Goal: Task Accomplishment & Management: Complete application form

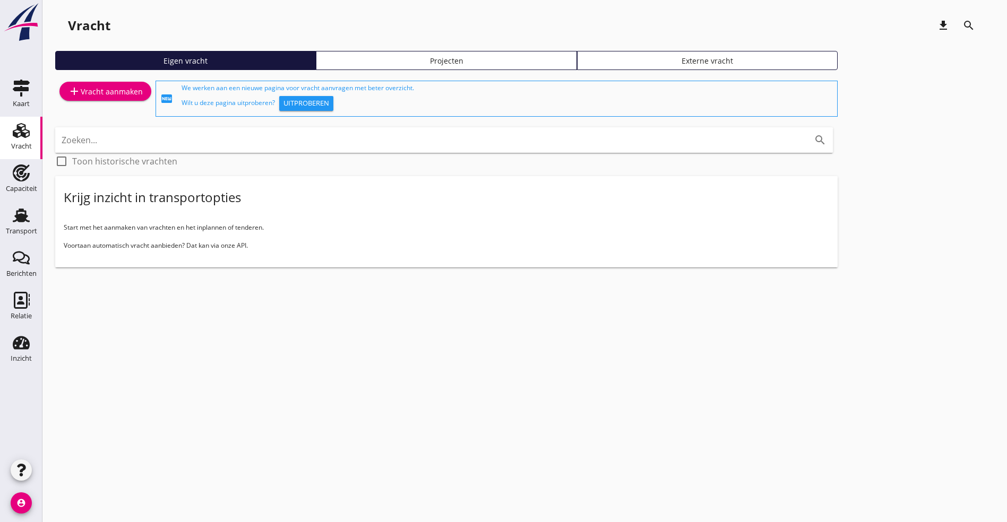
click at [32, 132] on div "Vracht" at bounding box center [20, 130] width 25 height 17
click at [105, 86] on div "add Vracht aanmaken" at bounding box center [105, 91] width 75 height 13
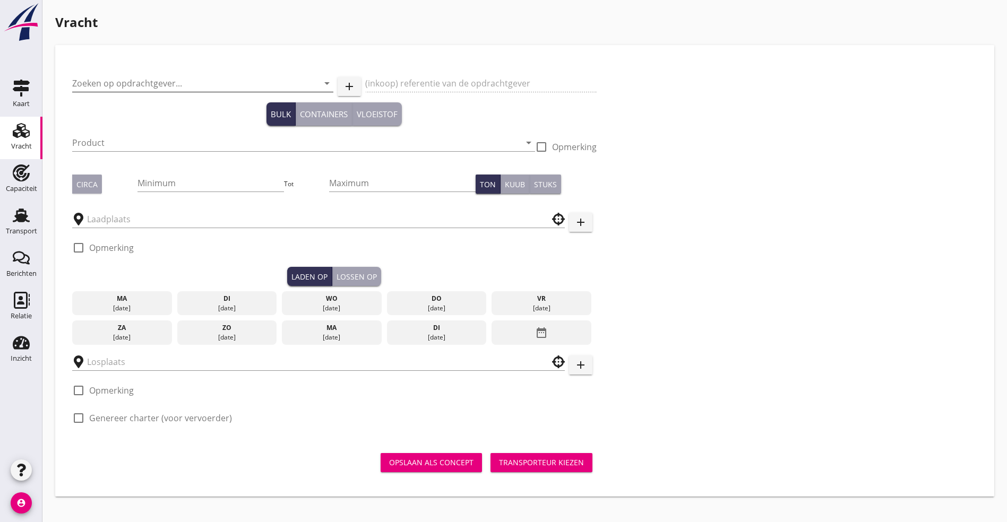
click at [139, 80] on input "Zoeken op opdrachtgever..." at bounding box center [187, 83] width 231 height 17
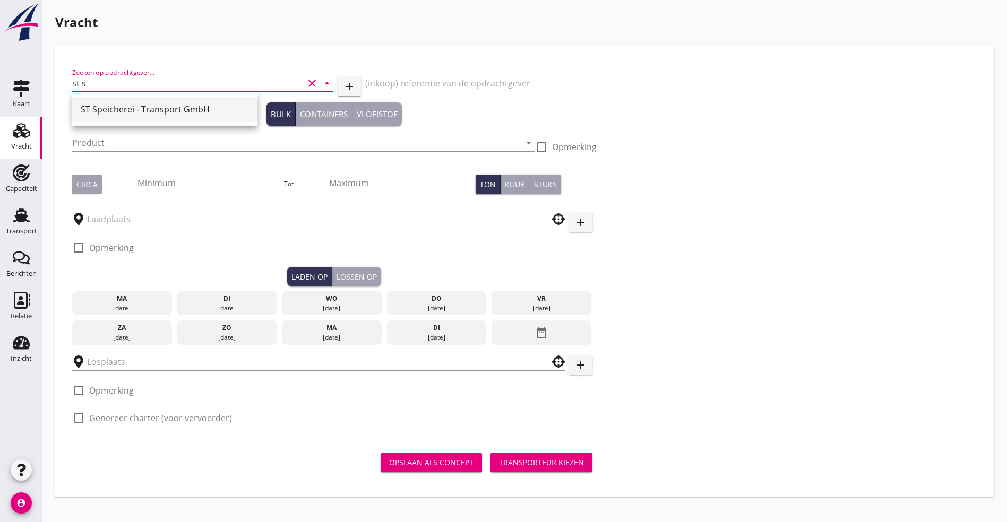
click at [117, 111] on div "ST Speicherei - Transport GmbH" at bounding box center [165, 109] width 168 height 13
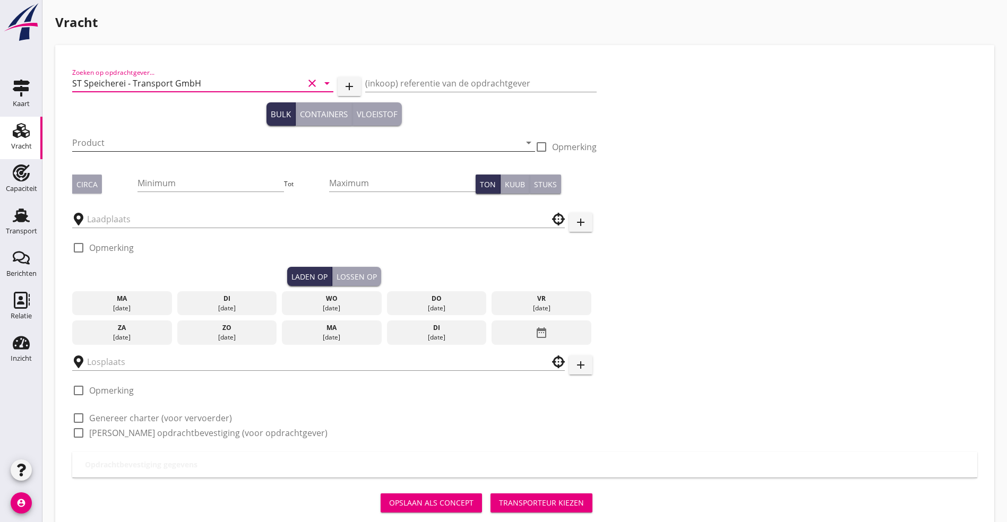
type input "ST Speicherei - Transport GmbH"
click at [120, 140] on input "Product" at bounding box center [296, 142] width 448 height 17
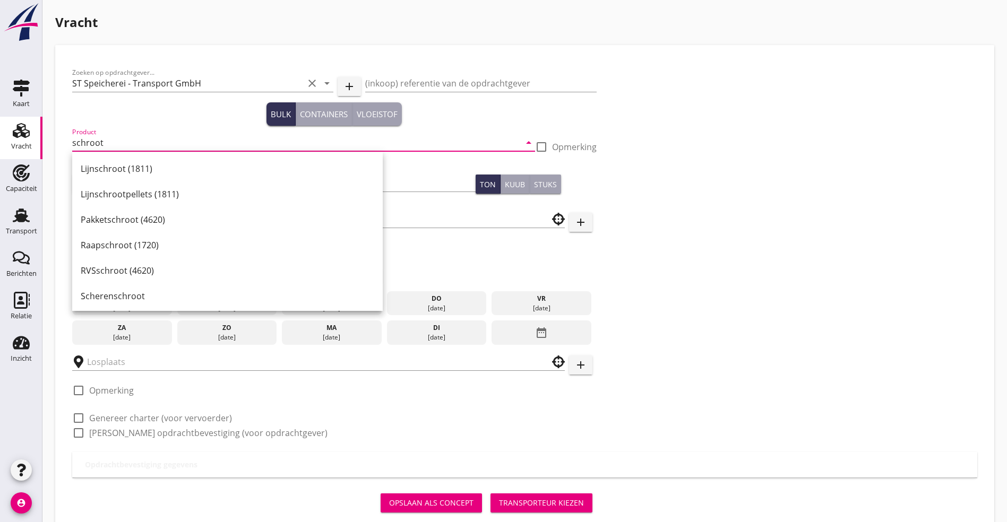
type input "schroot"
click at [532, 145] on div at bounding box center [541, 147] width 18 height 18
checkbox input "true"
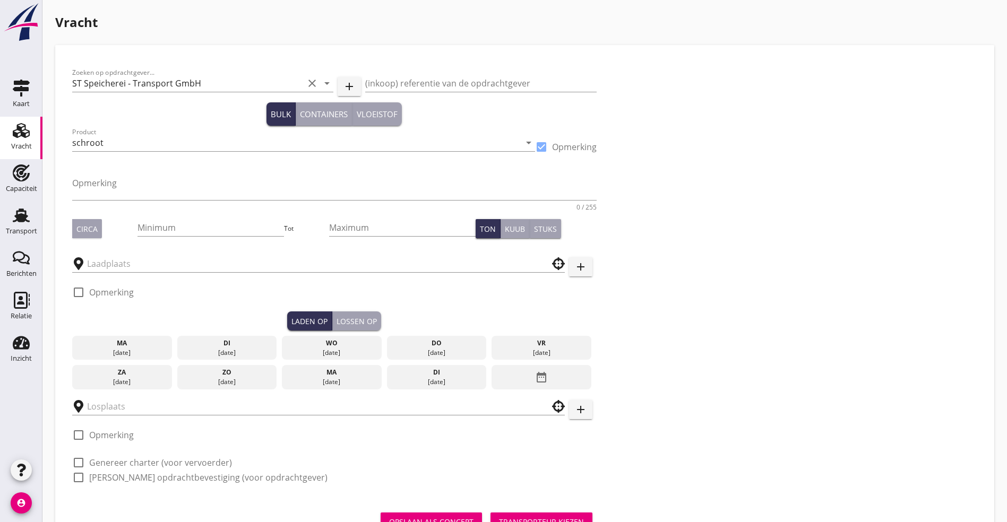
click at [182, 174] on div "Opmerking 0 / 255" at bounding box center [334, 189] width 524 height 42
click at [177, 188] on textarea "Opmerking" at bounding box center [334, 187] width 524 height 25
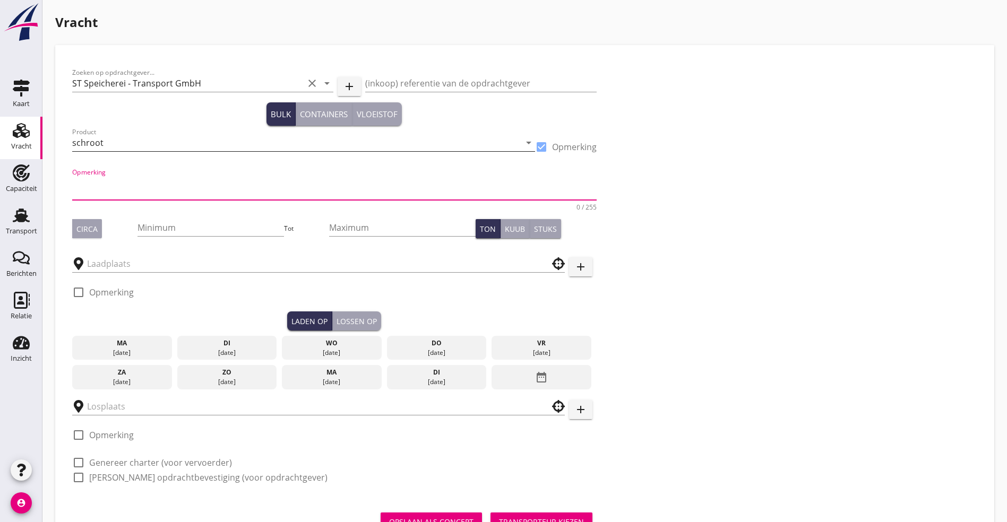
click at [132, 140] on input "schroot" at bounding box center [296, 142] width 448 height 17
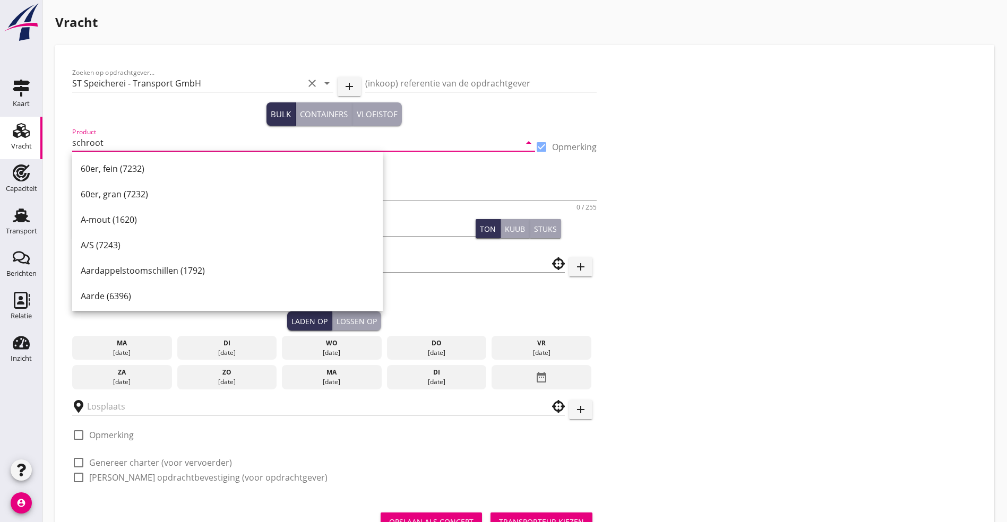
click at [132, 140] on input "schroot" at bounding box center [296, 142] width 448 height 17
click at [135, 295] on div "Schroot (4621)" at bounding box center [228, 296] width 294 height 13
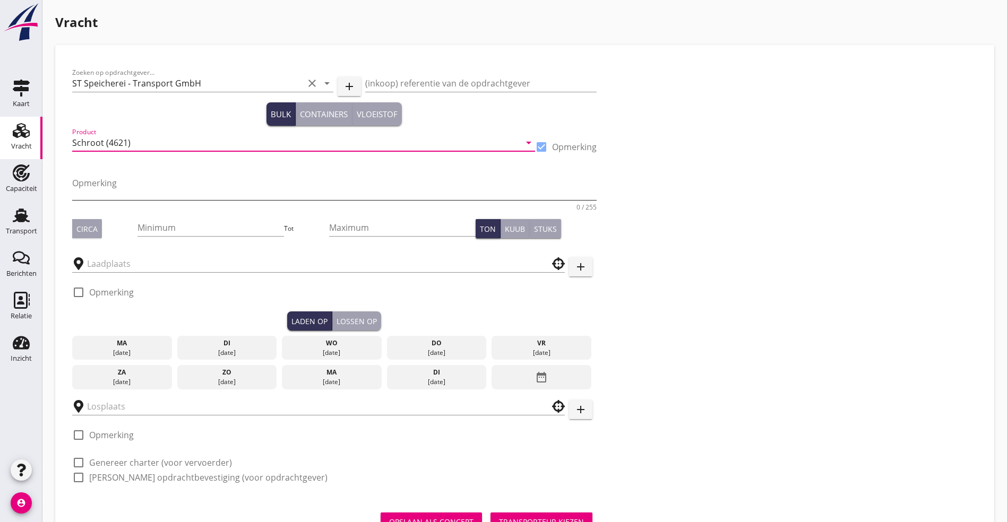
type input "Schroot (4621)"
click at [106, 181] on textarea "Opmerking" at bounding box center [334, 187] width 524 height 25
type textarea "E3 + E* schroot verdeling niet bekend"
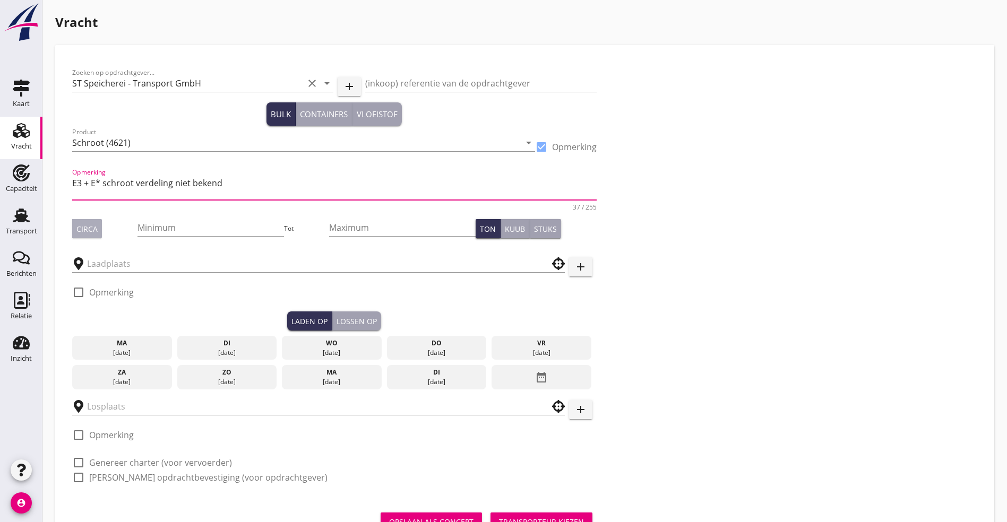
type button "circa"
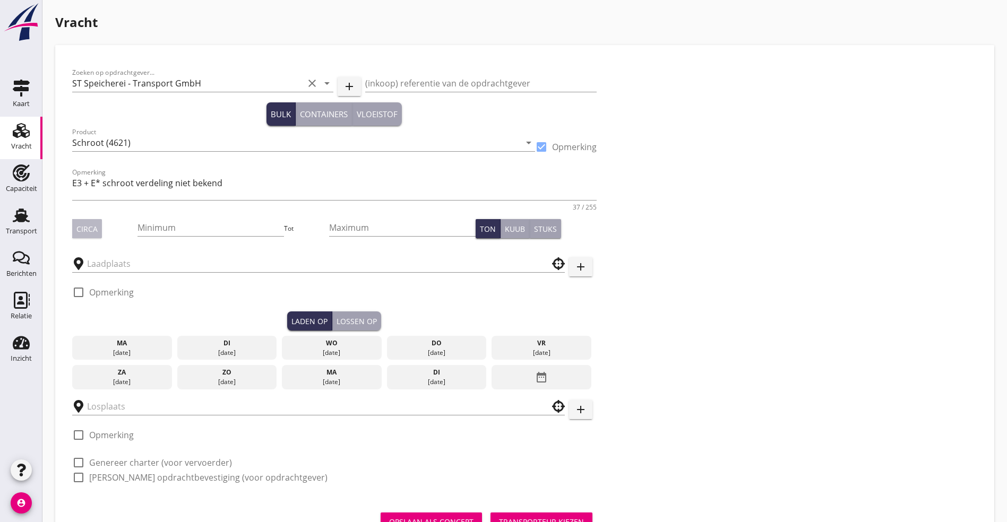
click at [85, 231] on div "Circa" at bounding box center [86, 228] width 21 height 11
click at [148, 230] on input "Minimum" at bounding box center [210, 227] width 146 height 17
type input "1500"
drag, startPoint x: 121, startPoint y: 260, endPoint x: 129, endPoint y: 261, distance: 8.0
click at [122, 260] on input "text" at bounding box center [311, 263] width 448 height 17
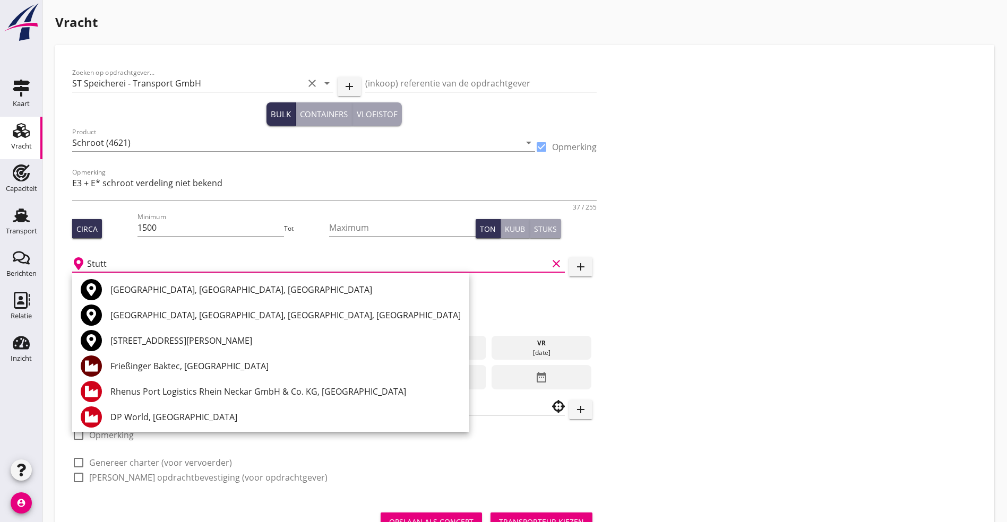
type input "Stutt"
click at [574, 270] on icon "add" at bounding box center [580, 267] width 13 height 13
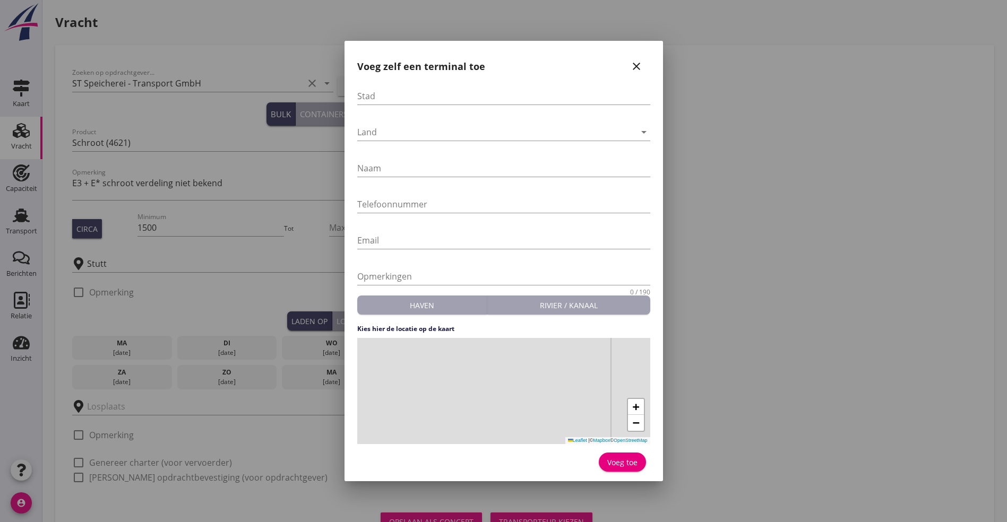
click at [409, 87] on div "Stad" at bounding box center [503, 98] width 293 height 34
click at [410, 94] on input "Stad" at bounding box center [503, 96] width 293 height 17
type input "[GEOGRAPHIC_DATA]"
type input "TSR"
type input "[PHONE_NUMBER]"
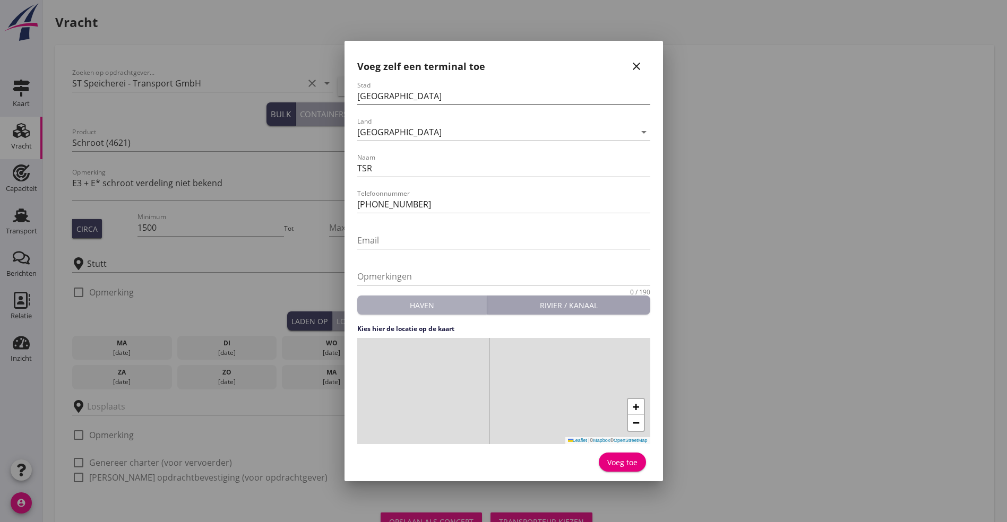
type button "harbour"
click at [518, 391] on div "+ − Leaflet | © Mapbox © OpenStreetMap" at bounding box center [503, 391] width 293 height 106
click at [640, 459] on button "Voeg toe" at bounding box center [622, 462] width 47 height 19
type input "TSR"
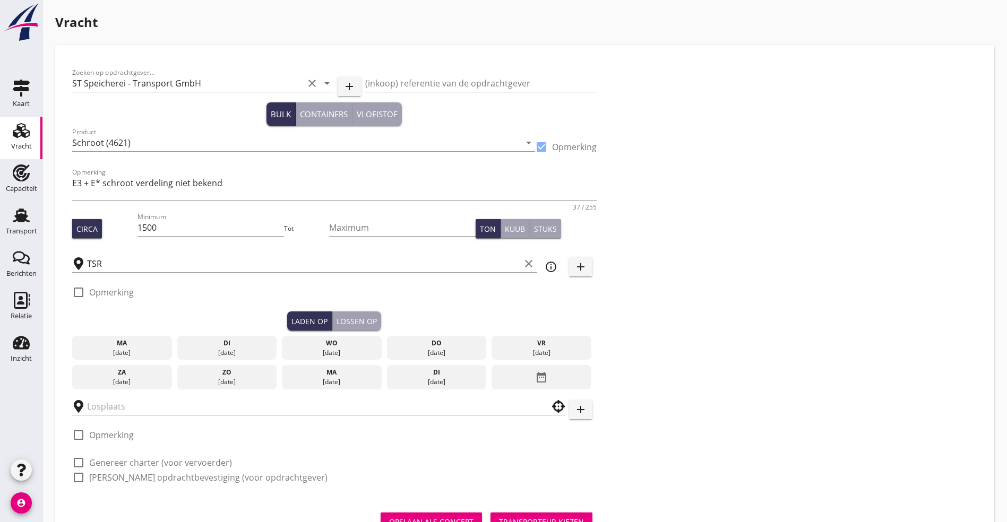
click at [389, 340] on div "do" at bounding box center [436, 344] width 94 height 10
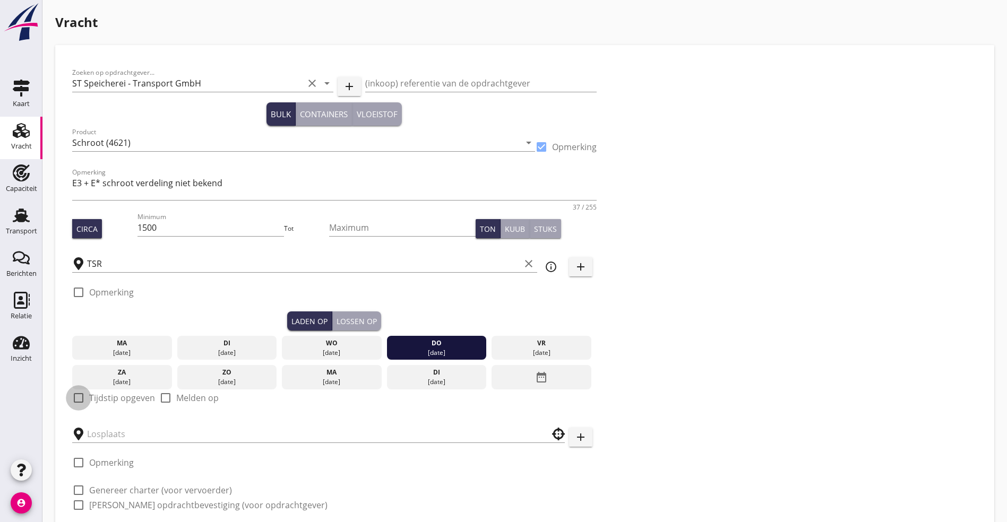
click at [84, 393] on div at bounding box center [79, 398] width 18 height 18
checkbox input "true"
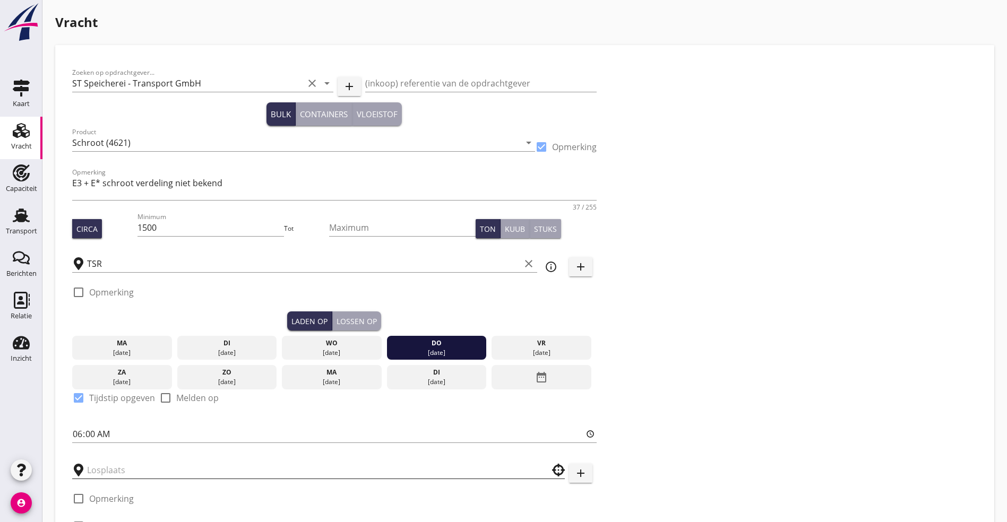
click at [110, 473] on input "text" at bounding box center [311, 470] width 448 height 17
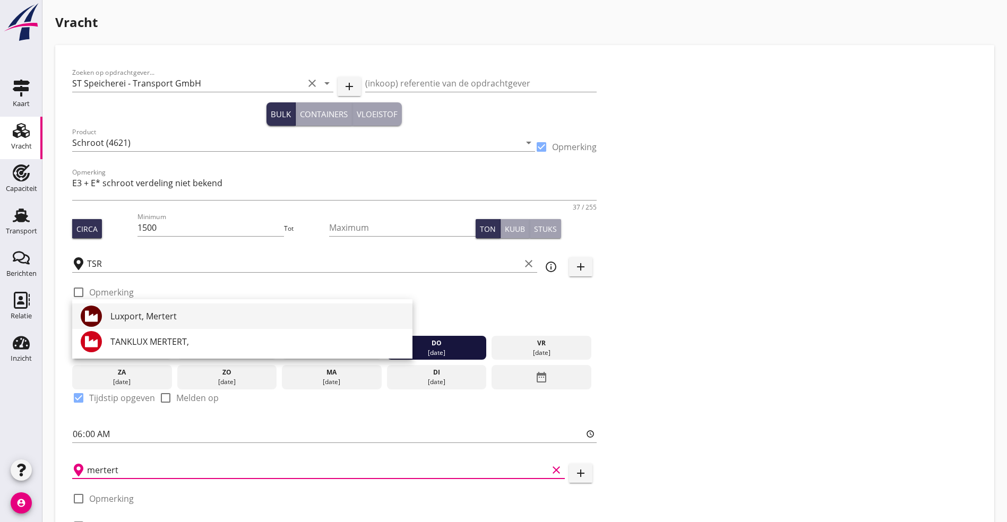
click at [162, 314] on div "Luxport, Mertert" at bounding box center [257, 316] width 294 height 13
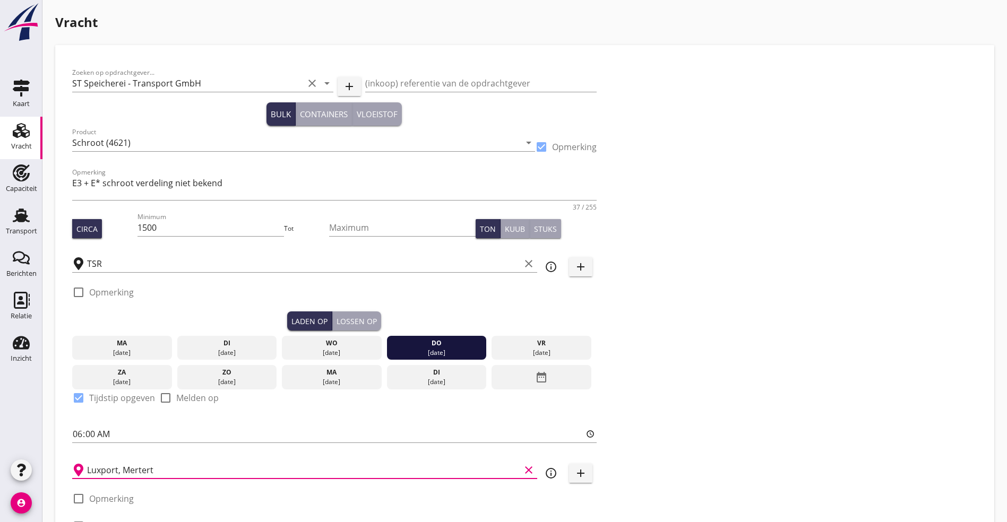
type input "Luxport, Mertert"
click at [332, 321] on button "Lossen op" at bounding box center [356, 321] width 49 height 19
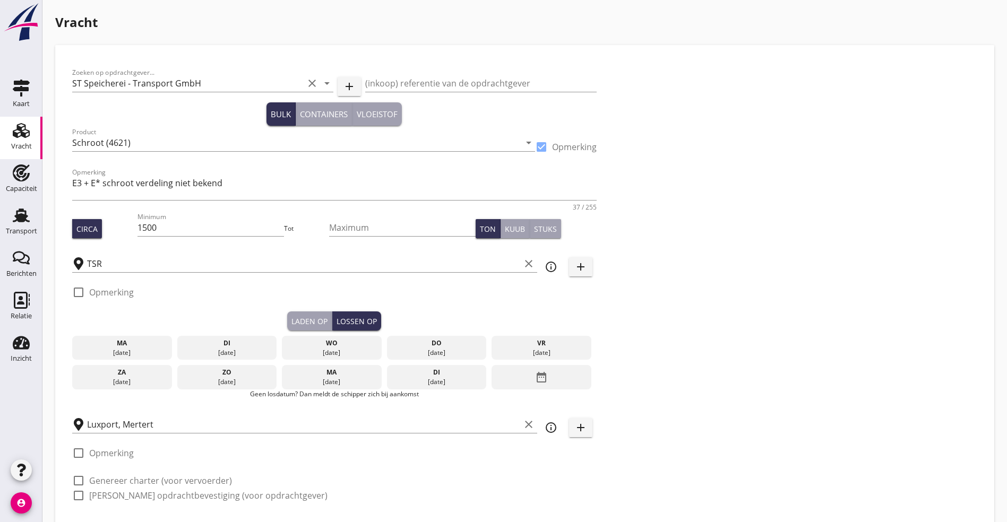
click at [535, 375] on icon "date_range" at bounding box center [541, 377] width 13 height 19
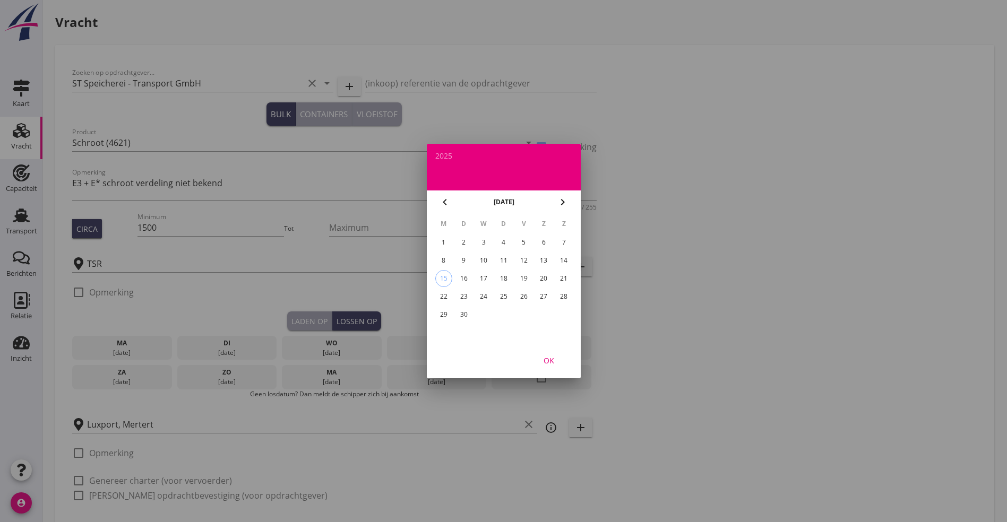
click at [484, 296] on div "24" at bounding box center [483, 296] width 17 height 17
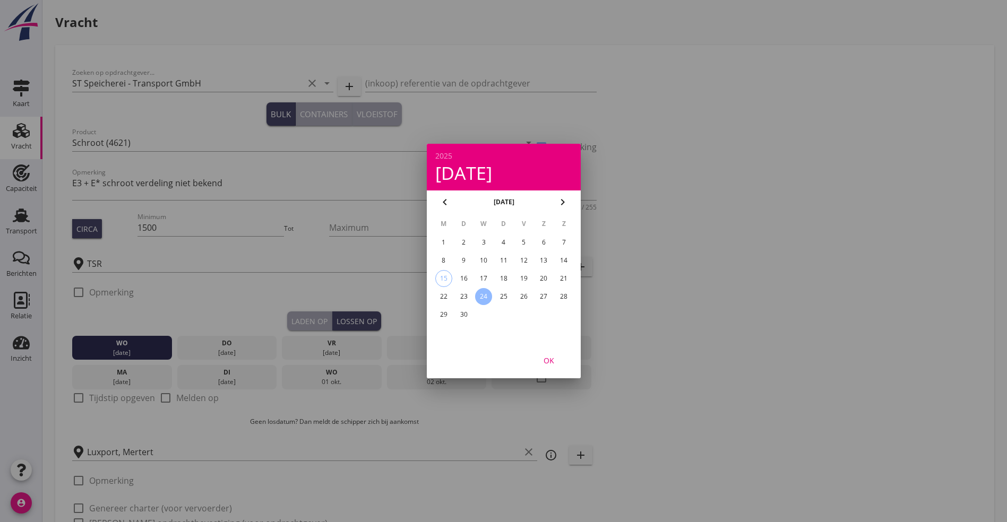
click at [545, 357] on div "OK" at bounding box center [549, 360] width 30 height 11
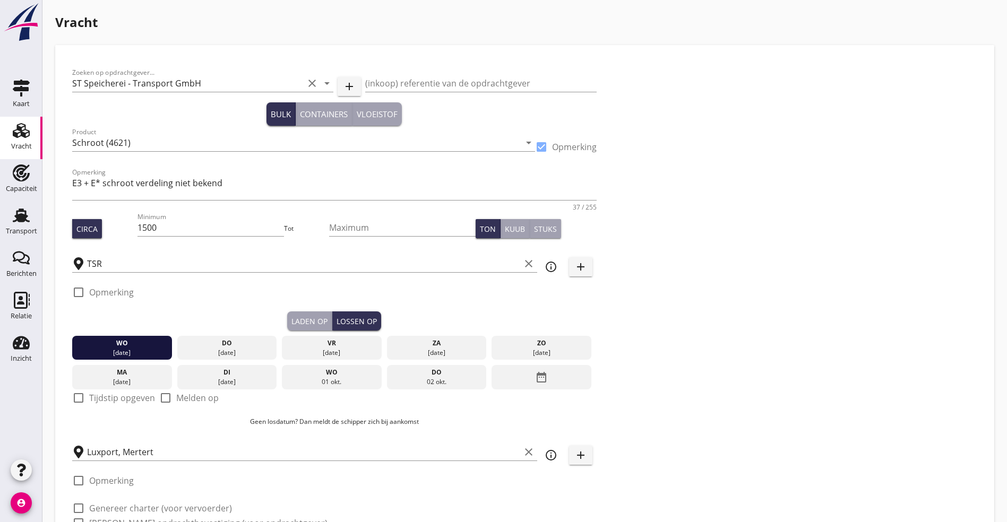
click at [104, 390] on div "check_box_outline_blank Tijdstip opgeven" at bounding box center [113, 404] width 83 height 28
click at [107, 397] on label "Tijdstip opgeven" at bounding box center [122, 398] width 66 height 11
checkbox input "true"
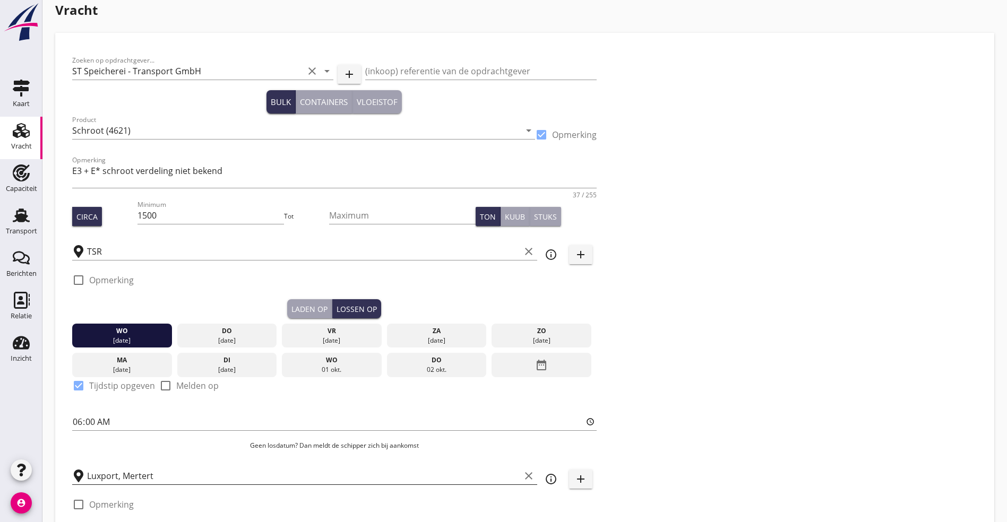
scroll to position [125, 0]
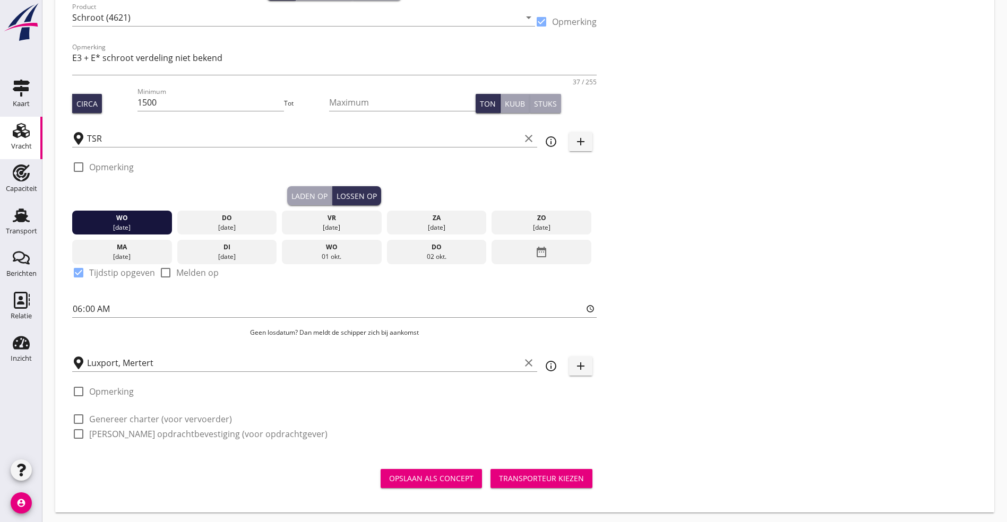
click at [88, 414] on div "check_box_outline_blank Genereer charter (voor vervoerder)" at bounding box center [152, 419] width 160 height 13
click at [79, 419] on div at bounding box center [79, 419] width 18 height 18
checkbox input "true"
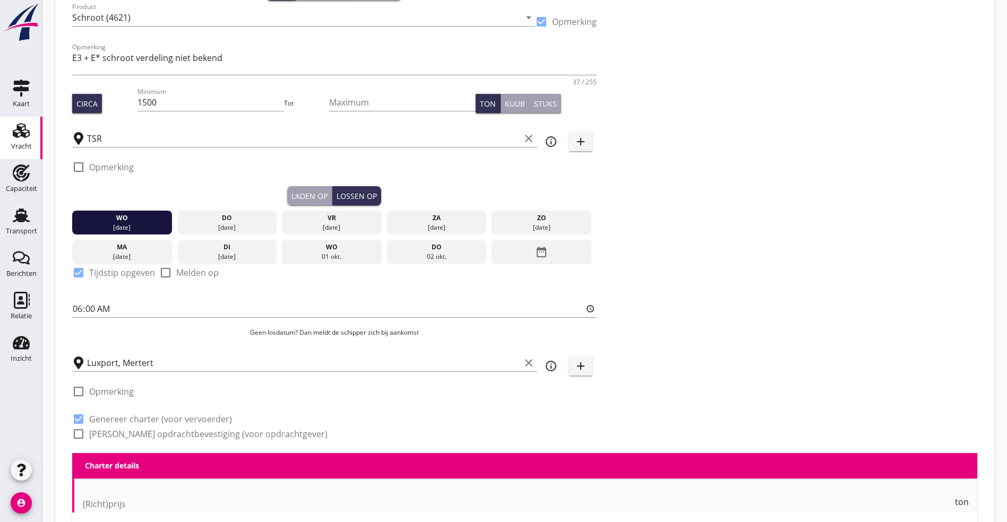
click at [84, 430] on div at bounding box center [79, 434] width 18 height 18
checkbox input "true"
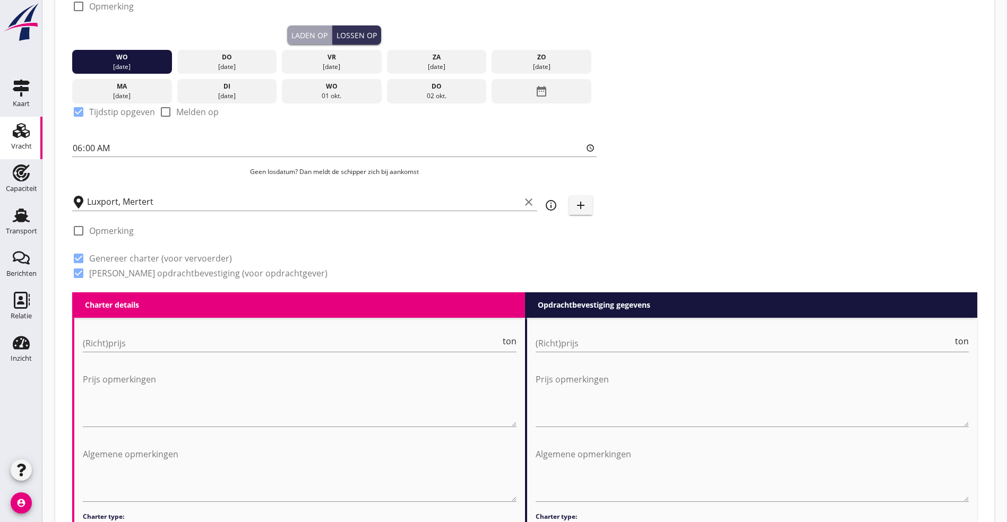
scroll to position [523, 0]
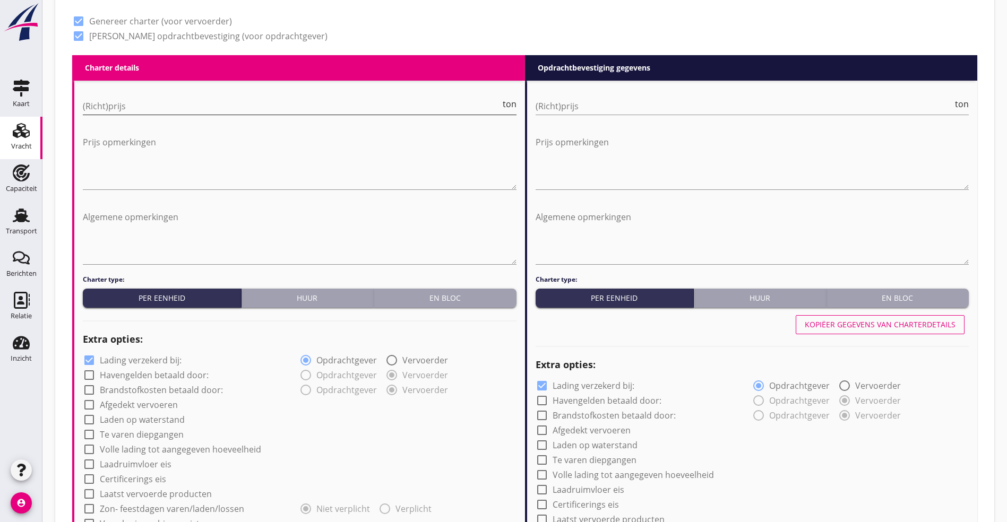
click at [256, 109] on input "(Richt)prijs" at bounding box center [292, 106] width 418 height 17
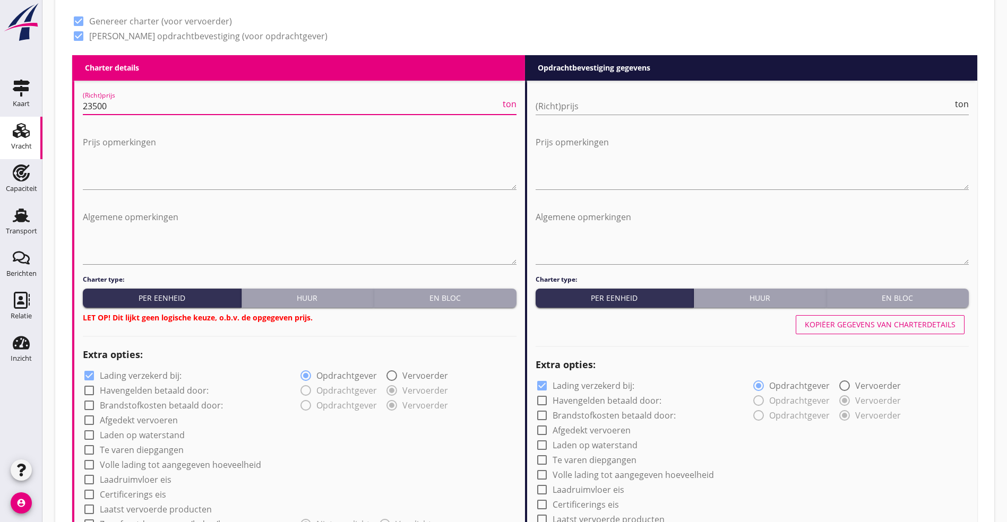
type input "23500"
click at [460, 296] on div "En bloc" at bounding box center [445, 297] width 134 height 11
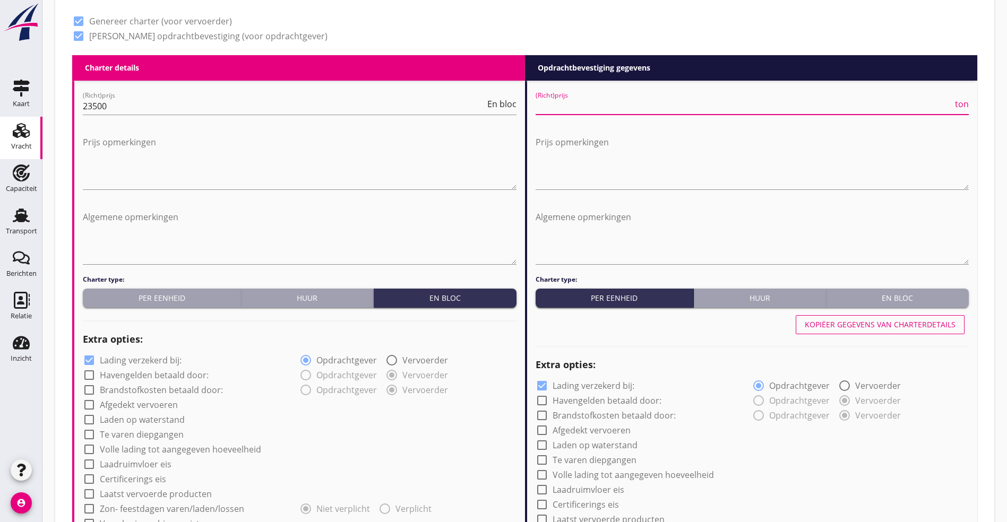
click at [564, 110] on input "(Richt)prijs" at bounding box center [745, 106] width 418 height 17
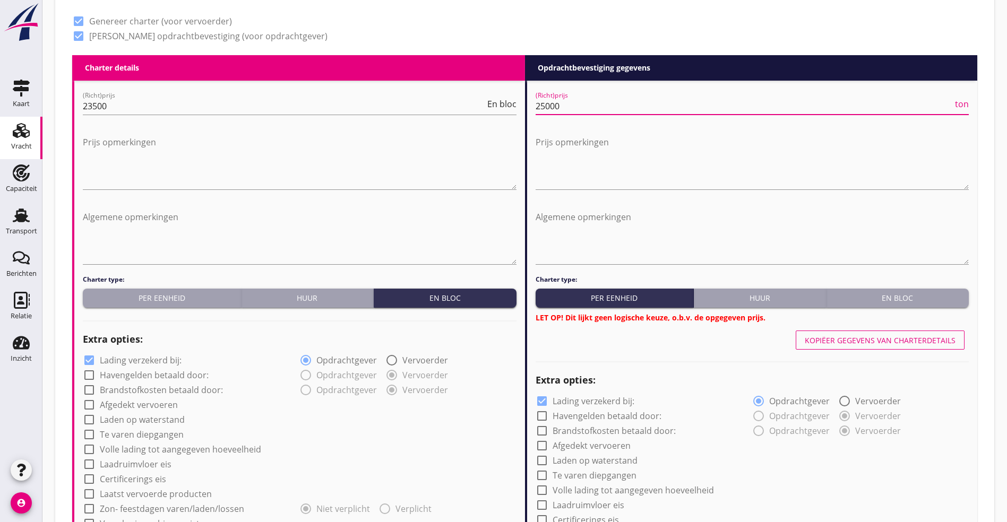
type input "25000"
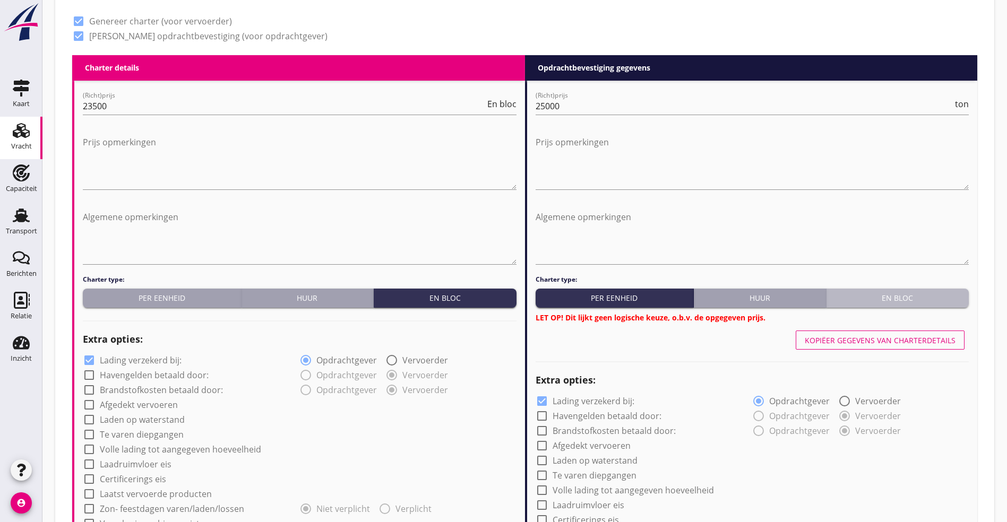
click at [893, 300] on div "En bloc" at bounding box center [898, 297] width 134 height 11
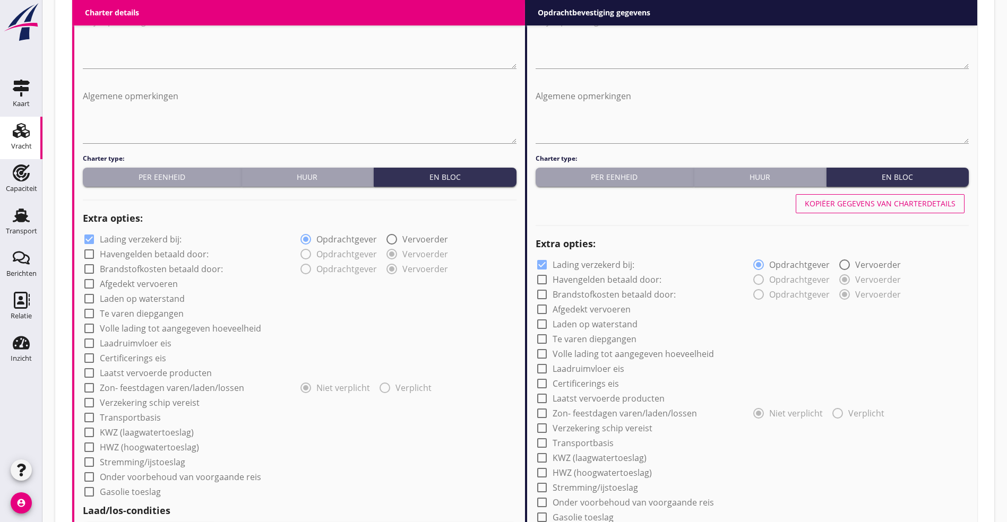
scroll to position [842, 0]
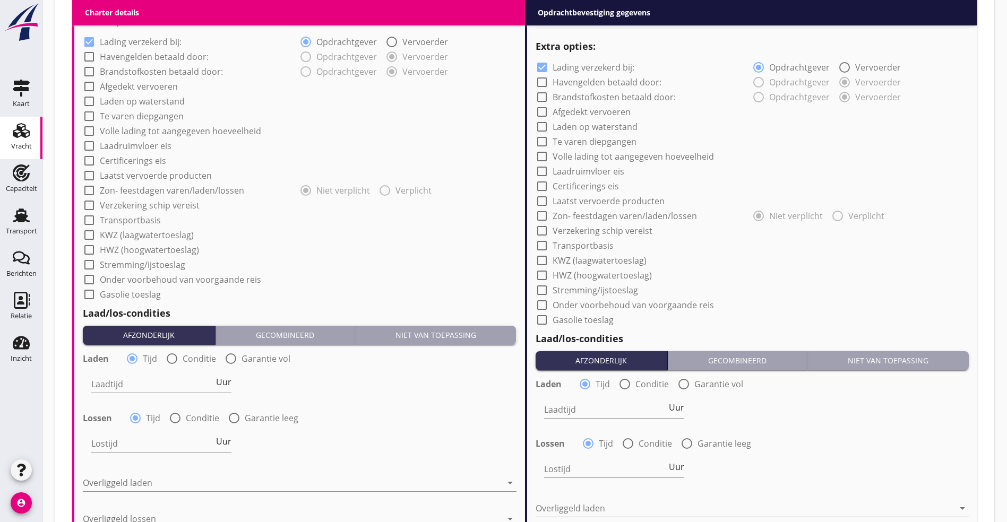
click at [98, 84] on div at bounding box center [89, 87] width 18 height 18
click at [90, 80] on div at bounding box center [89, 87] width 18 height 18
checkbox input "false"
click at [90, 100] on div at bounding box center [89, 101] width 18 height 18
click at [87, 92] on div at bounding box center [89, 101] width 18 height 18
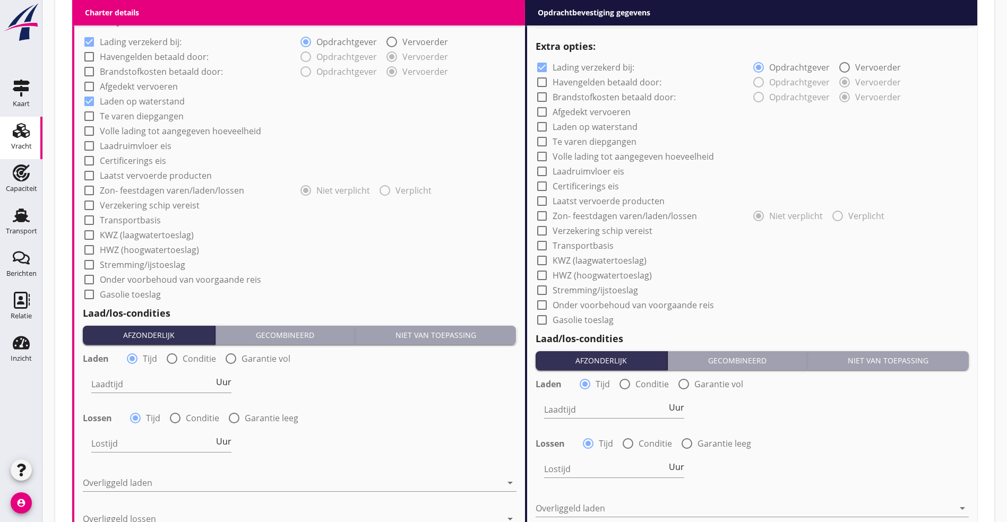
checkbox input "false"
click at [92, 206] on div at bounding box center [89, 205] width 18 height 18
checkbox input "true"
click at [92, 218] on div at bounding box center [89, 220] width 18 height 18
checkbox input "true"
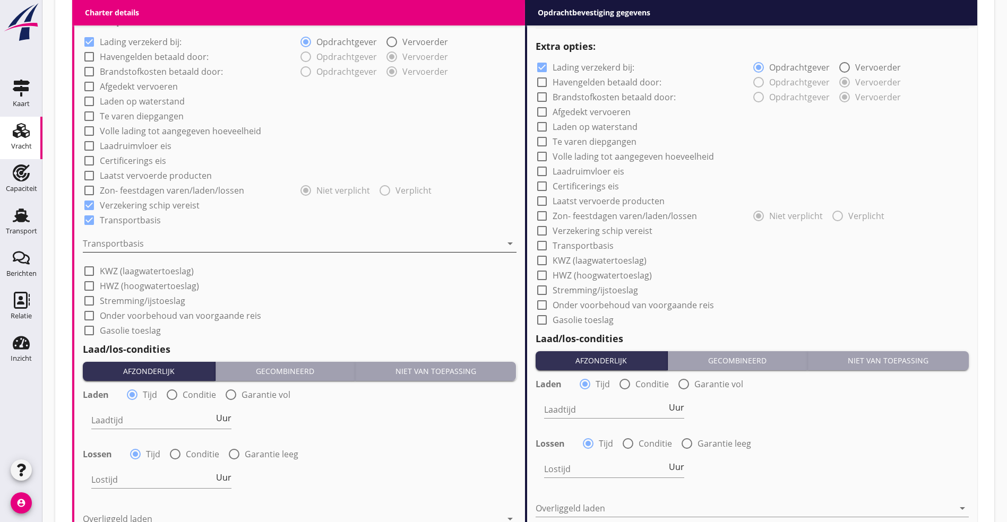
click at [94, 235] on div at bounding box center [292, 243] width 419 height 17
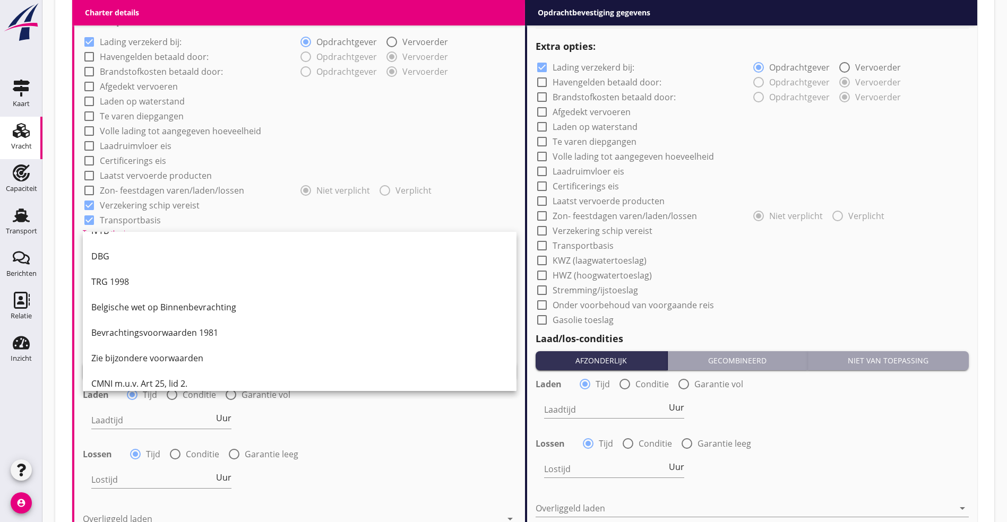
scroll to position [28, 0]
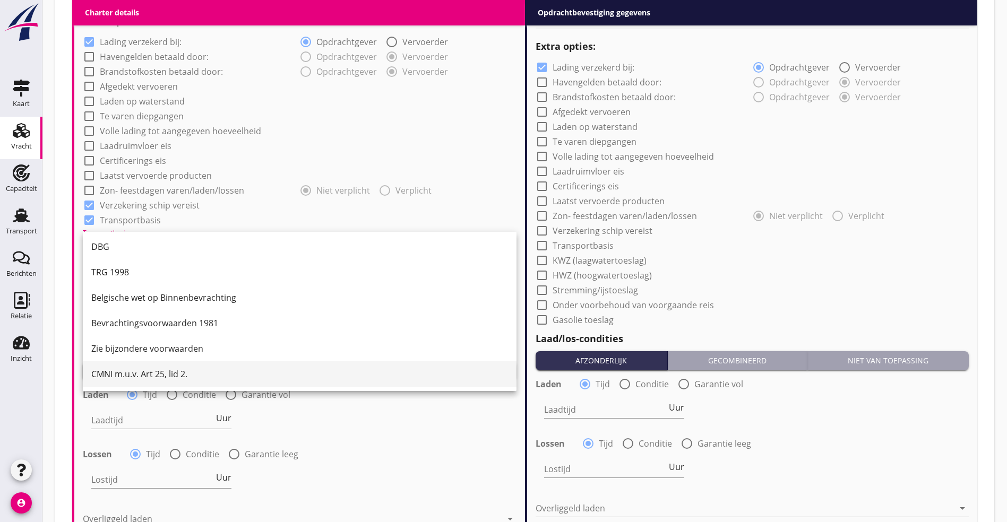
click at [203, 378] on div "CMNI m.u.v. Art 25, lid 2." at bounding box center [299, 374] width 417 height 13
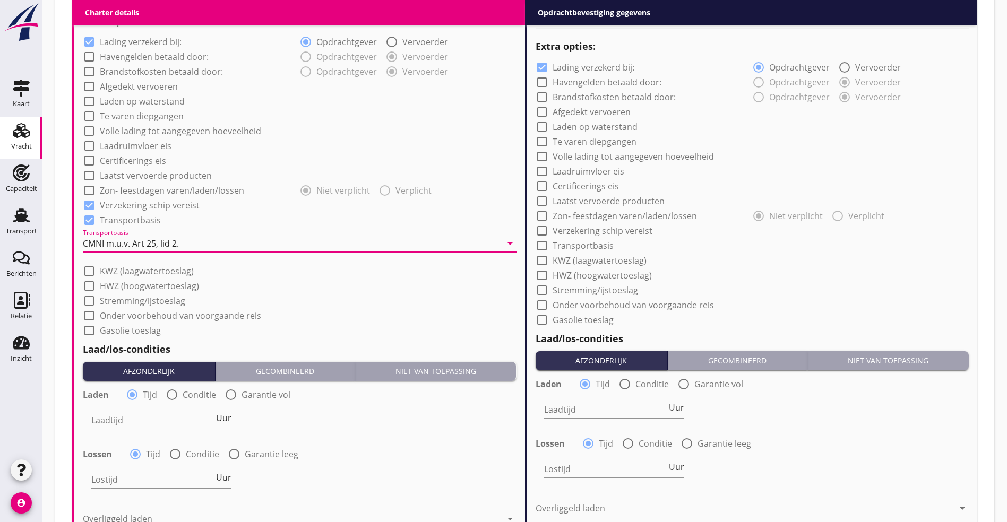
click at [169, 126] on label "Volle lading tot aangegeven hoeveelheid" at bounding box center [180, 131] width 161 height 11
checkbox input "true"
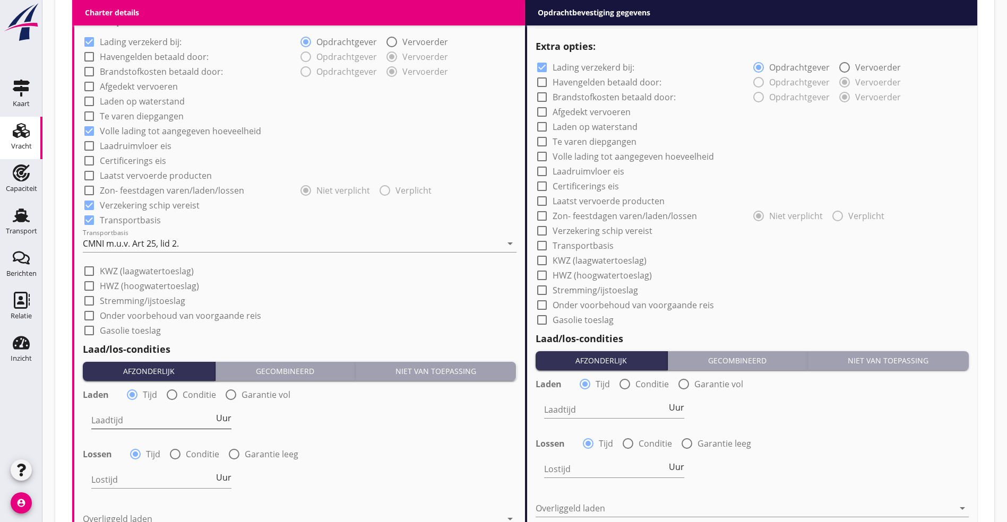
click at [130, 420] on input "Laadtijd" at bounding box center [152, 420] width 123 height 17
type input "1"
type input "48"
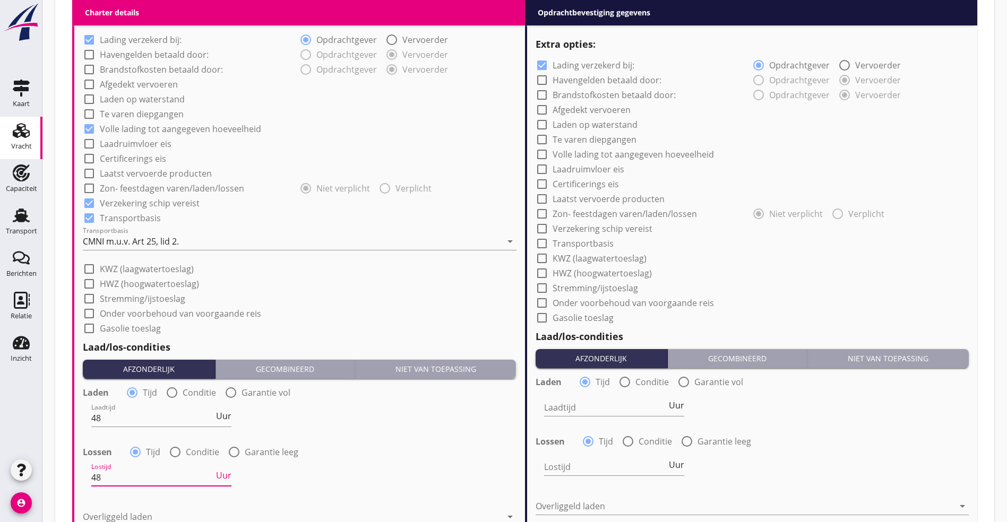
type input "48"
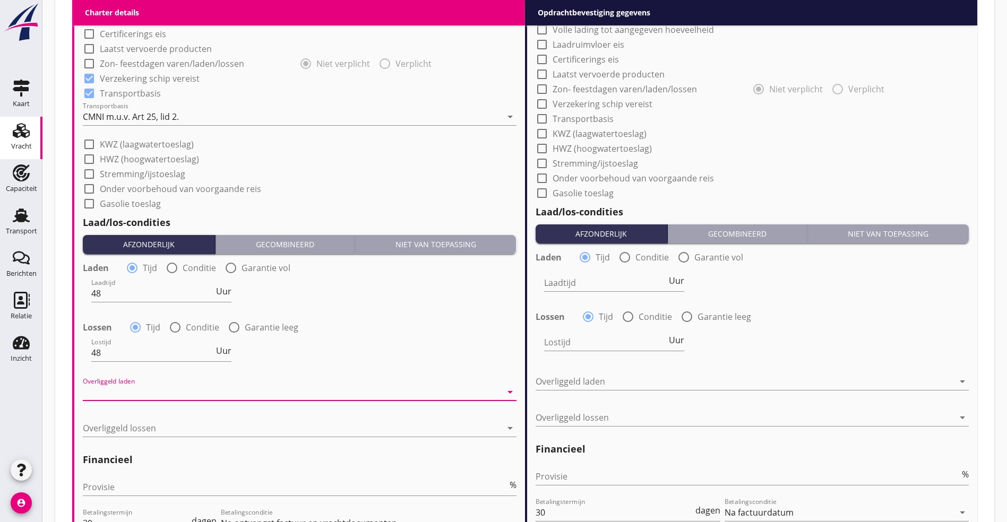
scroll to position [1003, 0]
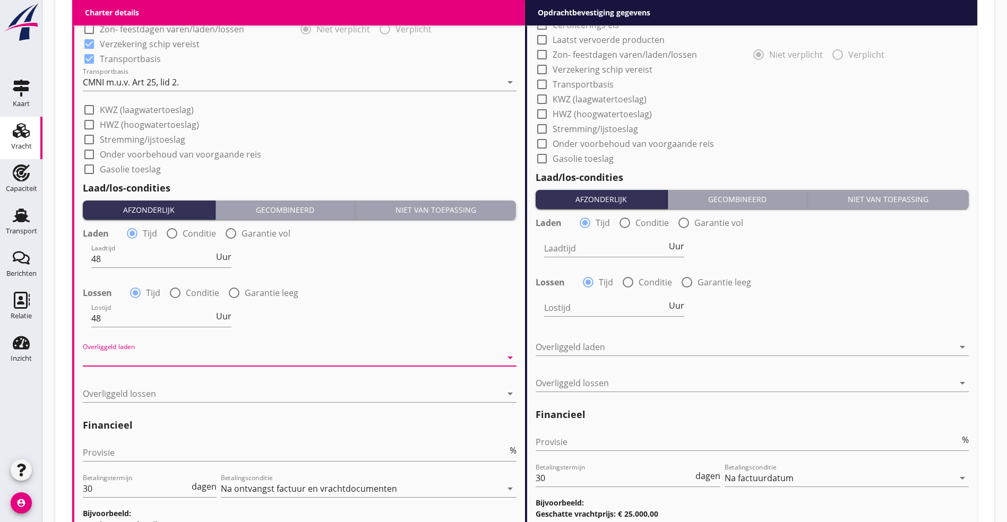
click at [160, 349] on div at bounding box center [292, 357] width 419 height 17
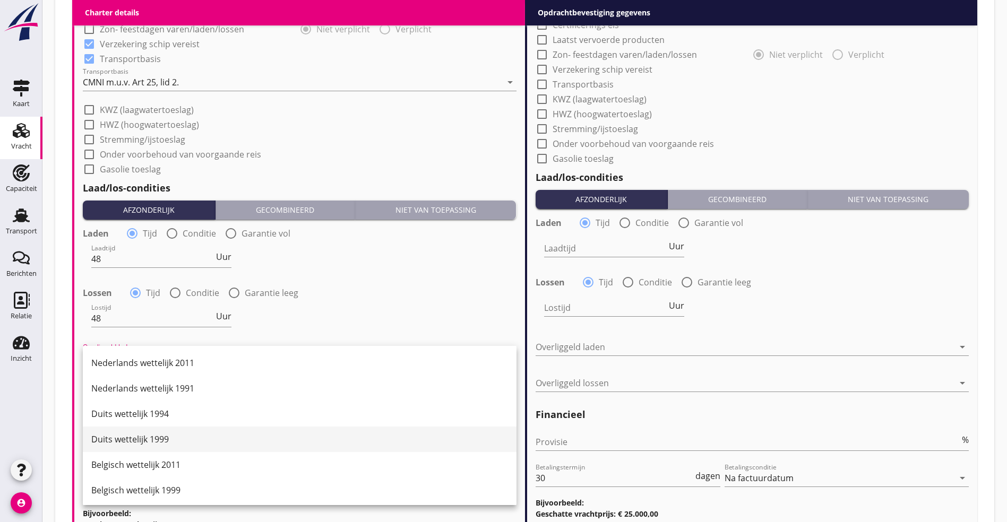
click at [174, 439] on div "Duits wettelijk 1999" at bounding box center [299, 439] width 417 height 13
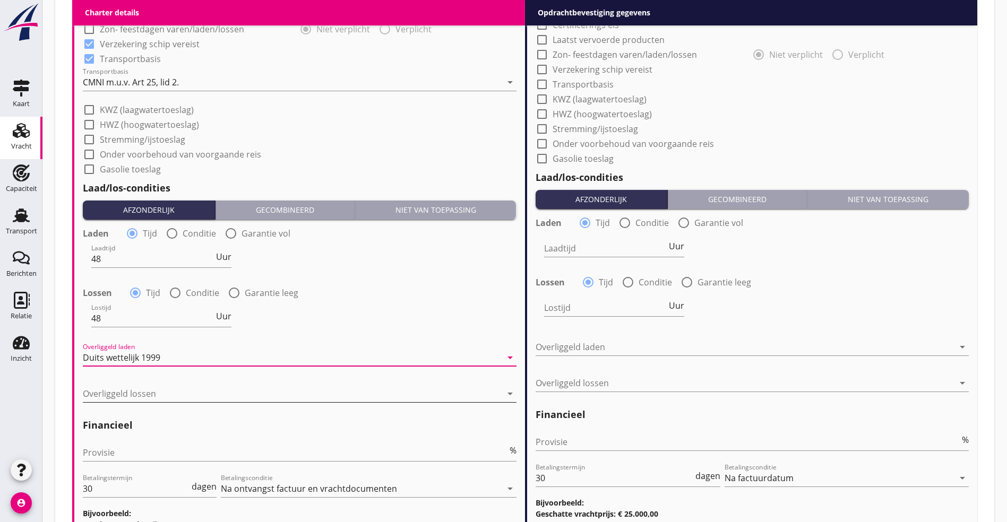
click at [155, 385] on div at bounding box center [292, 393] width 419 height 17
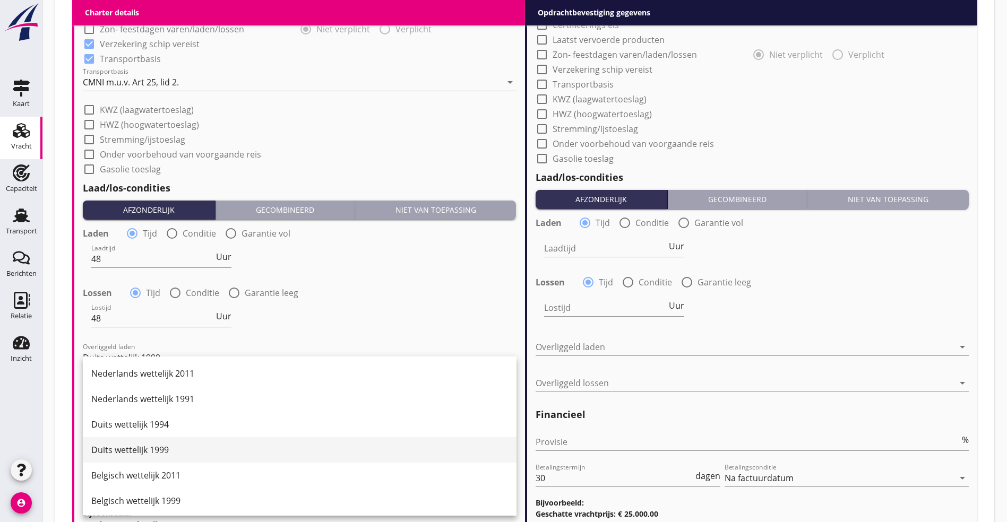
click at [157, 450] on div "Duits wettelijk 1999" at bounding box center [299, 450] width 417 height 13
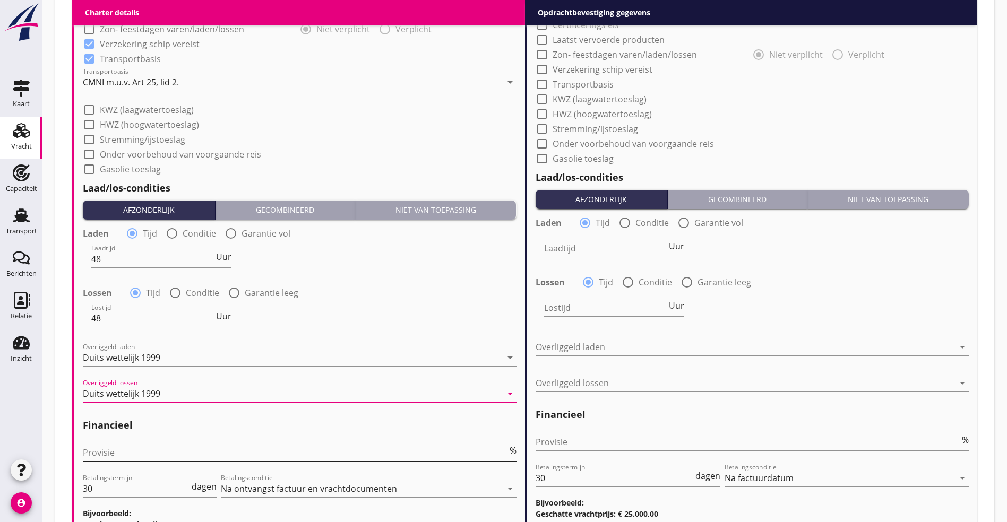
click at [143, 454] on input "Provisie" at bounding box center [295, 452] width 425 height 17
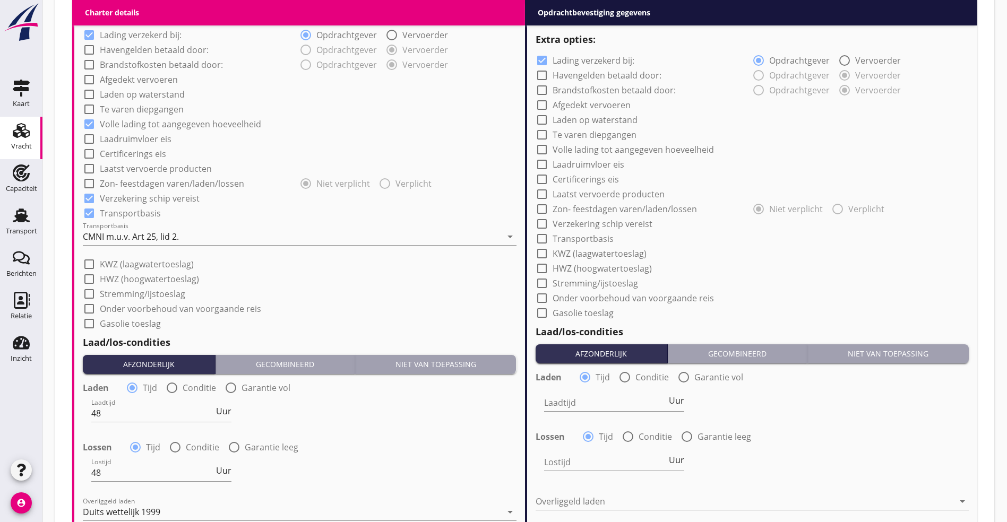
scroll to position [633, 0]
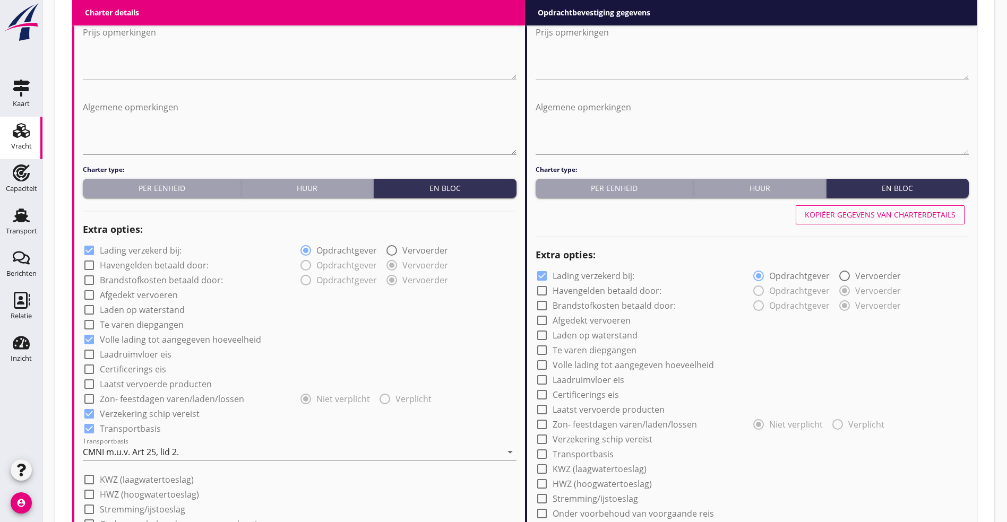
type input "5"
click at [869, 211] on div "Kopiëer gegevens van charterdetails" at bounding box center [880, 214] width 151 height 11
checkbox input "true"
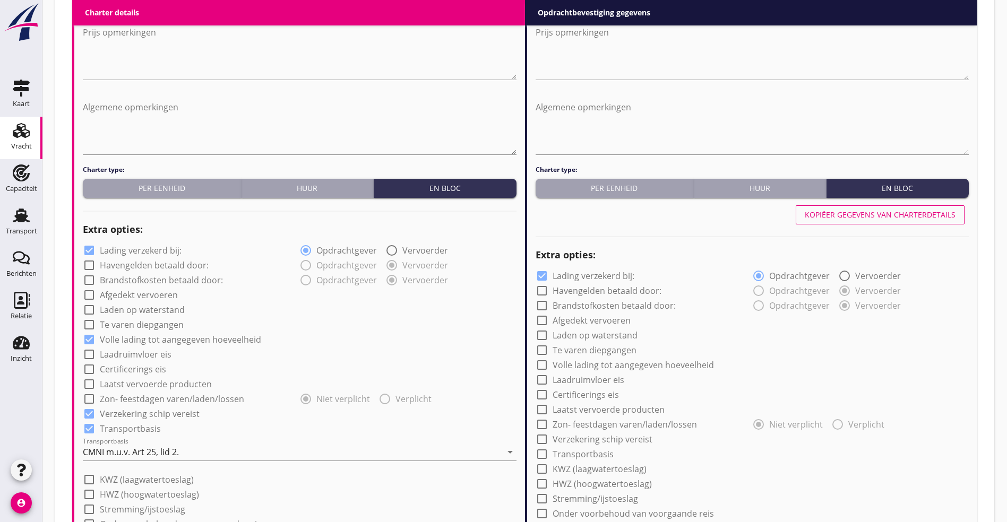
type input "48"
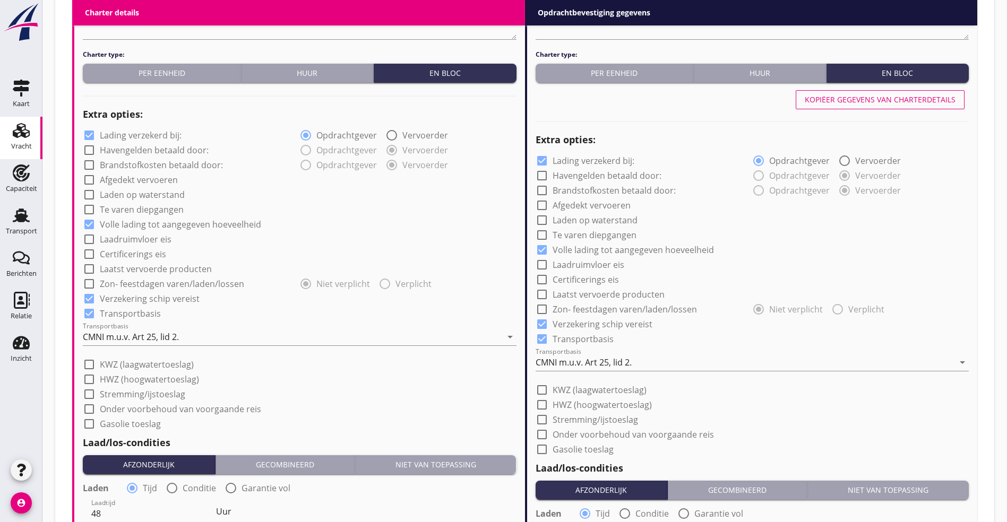
scroll to position [500, 0]
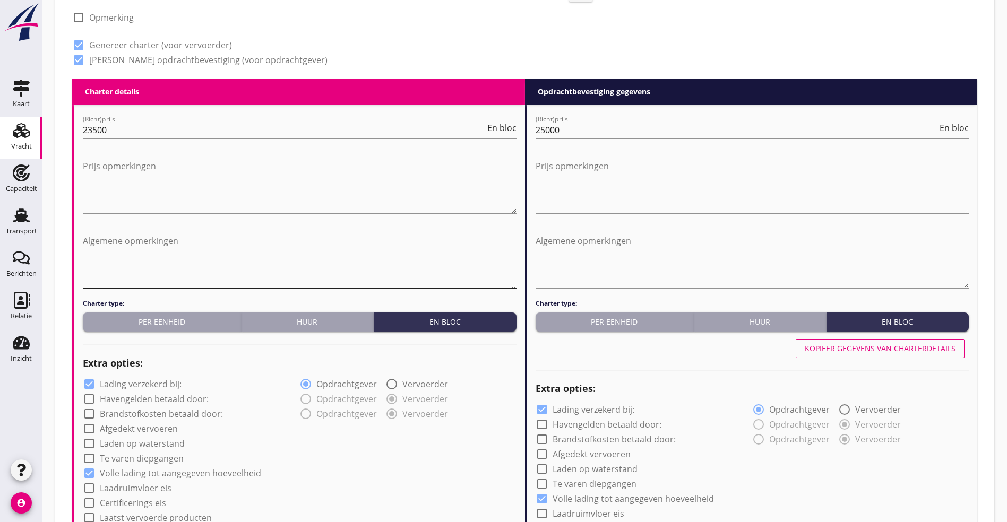
drag, startPoint x: 110, startPoint y: 255, endPoint x: 186, endPoint y: 255, distance: 76.4
click at [111, 255] on textarea "Algemene opmerkingen" at bounding box center [300, 261] width 434 height 56
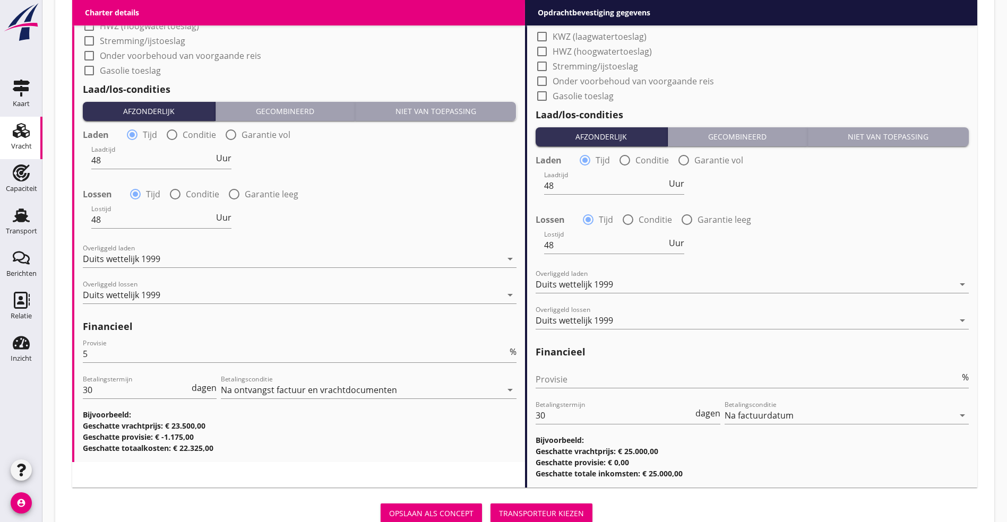
scroll to position [1136, 0]
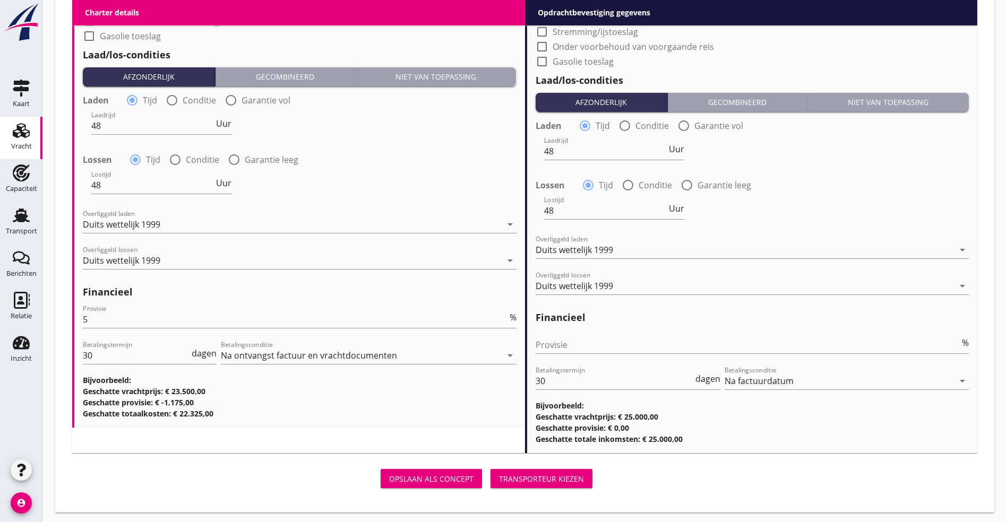
type textarea "Stunden [GEOGRAPHIC_DATA] op konto 143"
click at [499, 473] on div "Transporteur kiezen" at bounding box center [541, 478] width 85 height 11
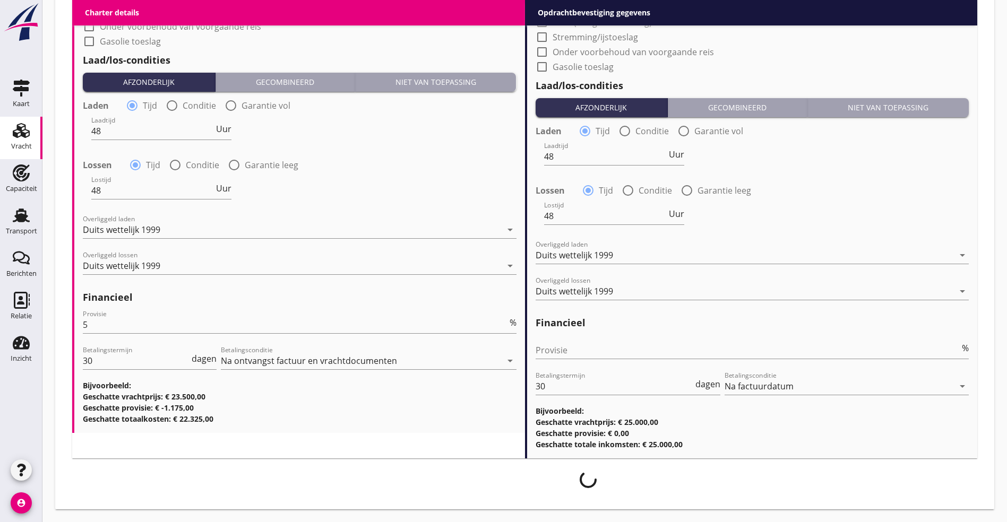
scroll to position [1128, 0]
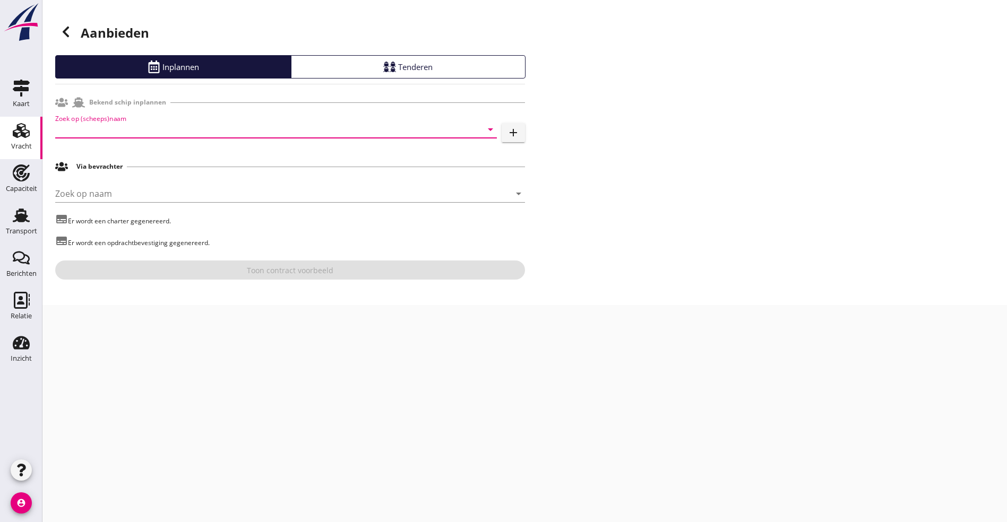
click at [102, 126] on input "Zoek op (scheeps)naam" at bounding box center [261, 129] width 412 height 17
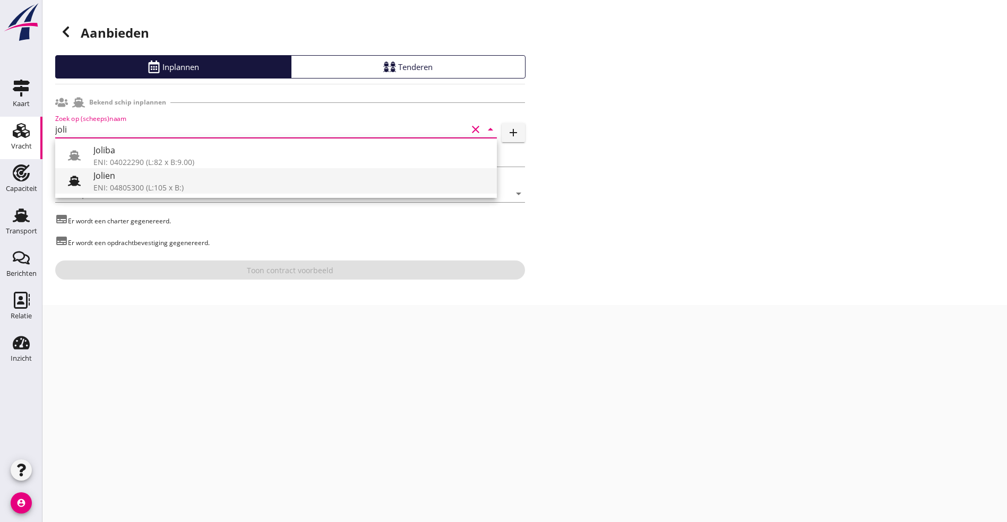
click at [117, 178] on div "Jolien" at bounding box center [290, 175] width 395 height 13
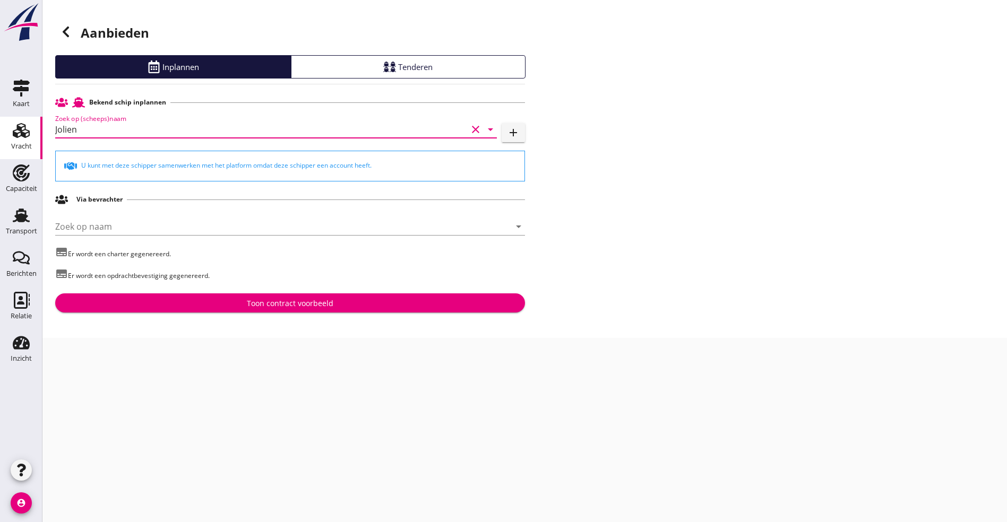
type input "Jolien"
click at [161, 307] on div "Toon contract voorbeeld" at bounding box center [290, 303] width 453 height 11
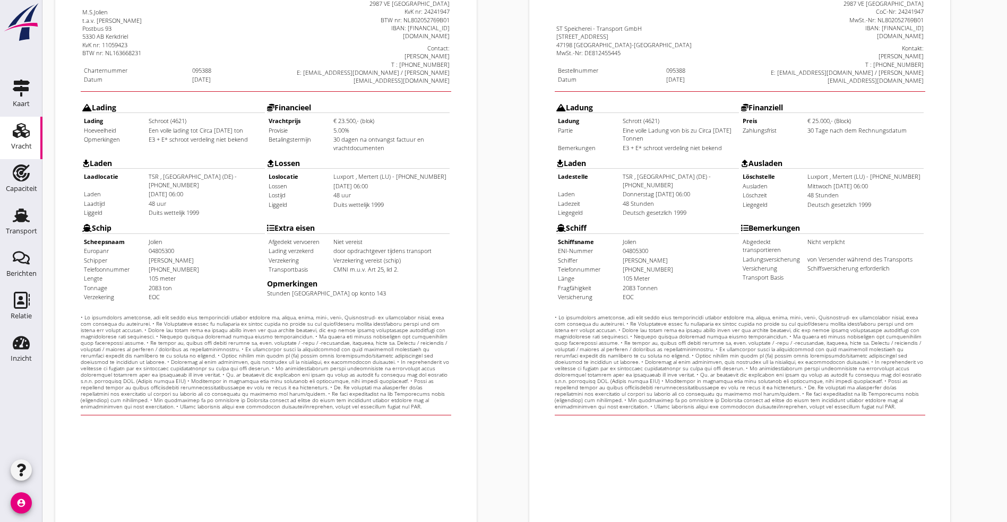
scroll to position [264, 0]
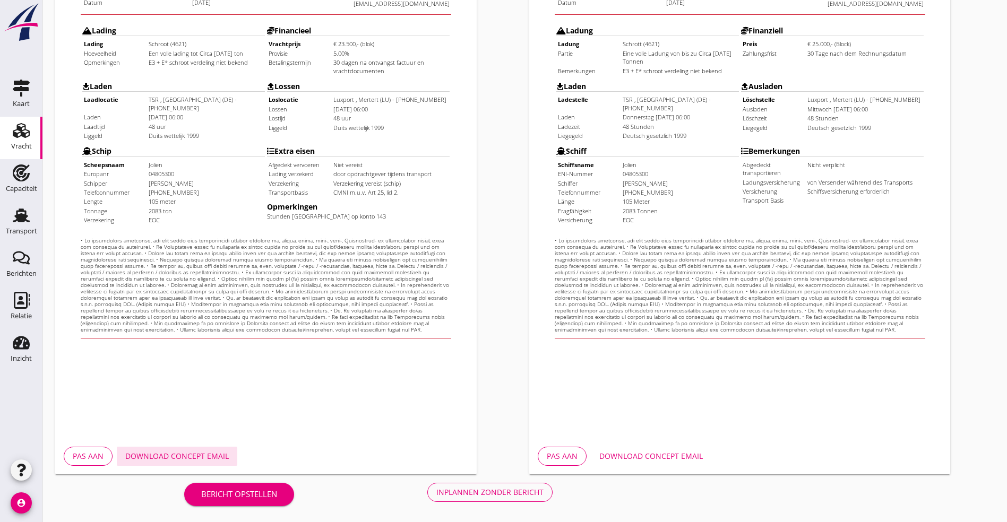
click at [200, 452] on div "Download concept email" at bounding box center [177, 456] width 104 height 11
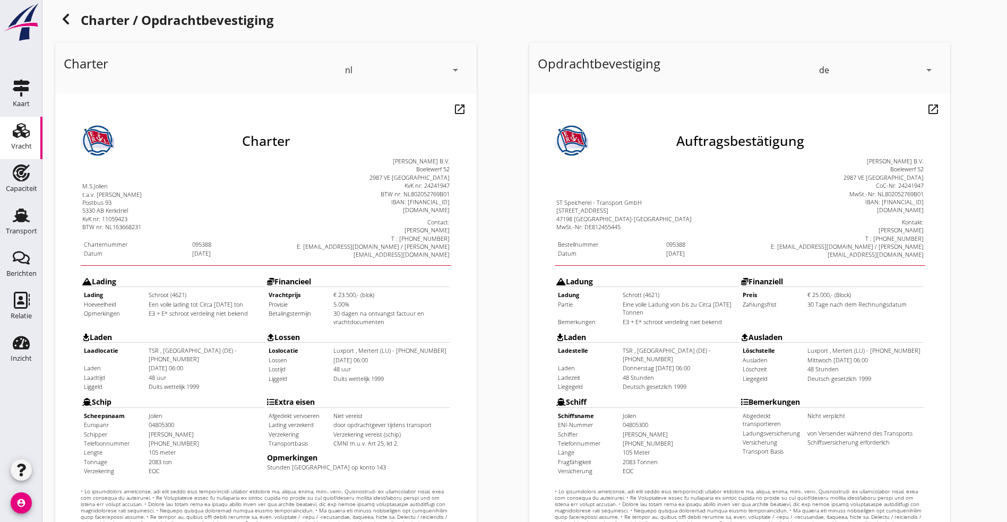
scroll to position [0, 0]
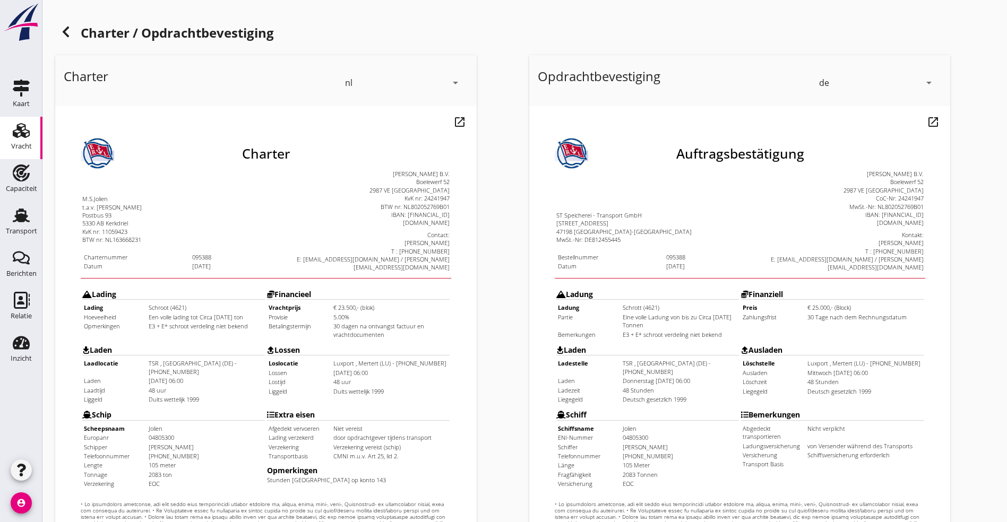
click at [64, 27] on icon at bounding box center [65, 31] width 13 height 13
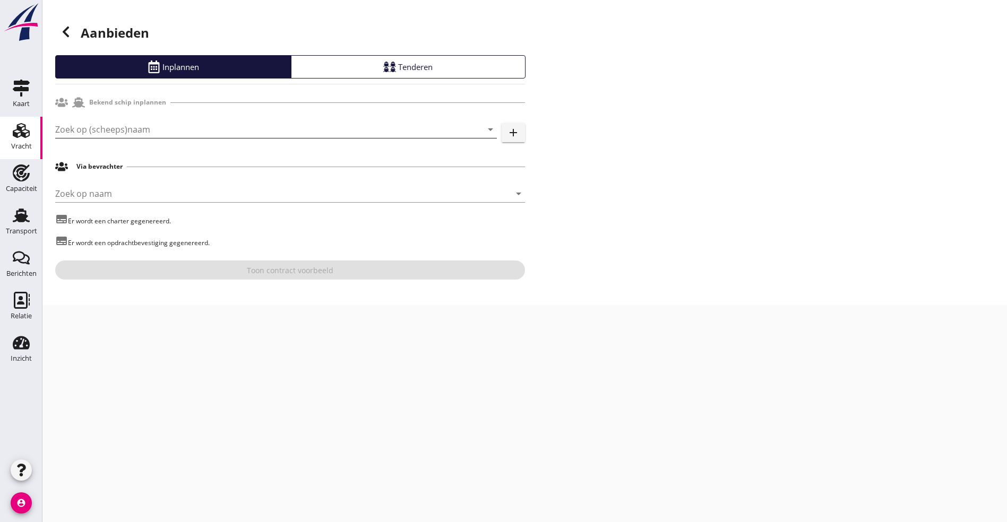
click at [173, 130] on input "Zoek op (scheeps)naam" at bounding box center [261, 129] width 412 height 17
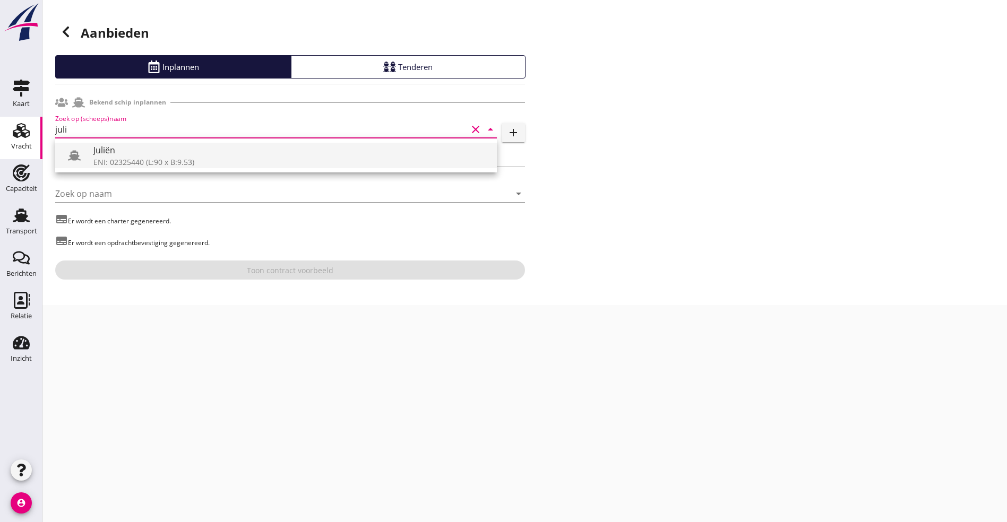
click at [123, 145] on div "Juliën" at bounding box center [290, 150] width 395 height 13
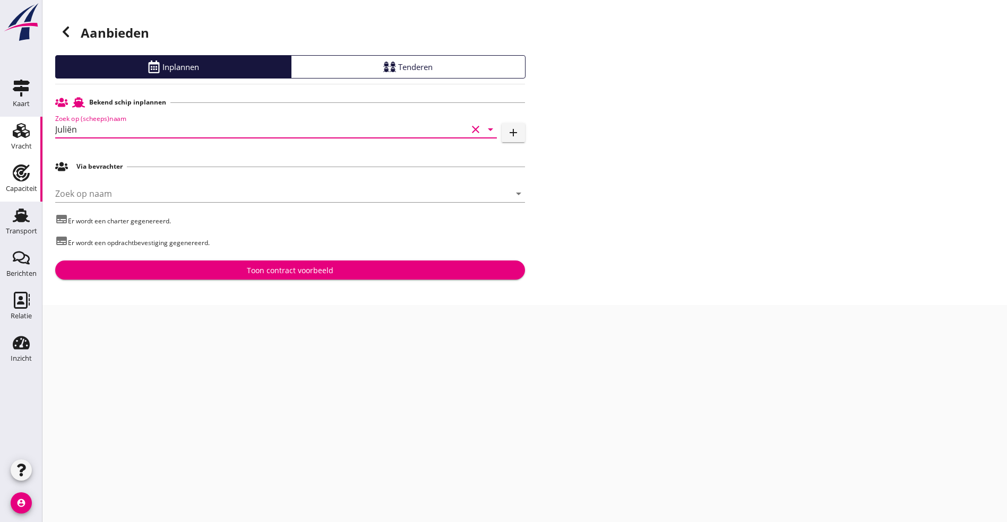
type input "Juliën"
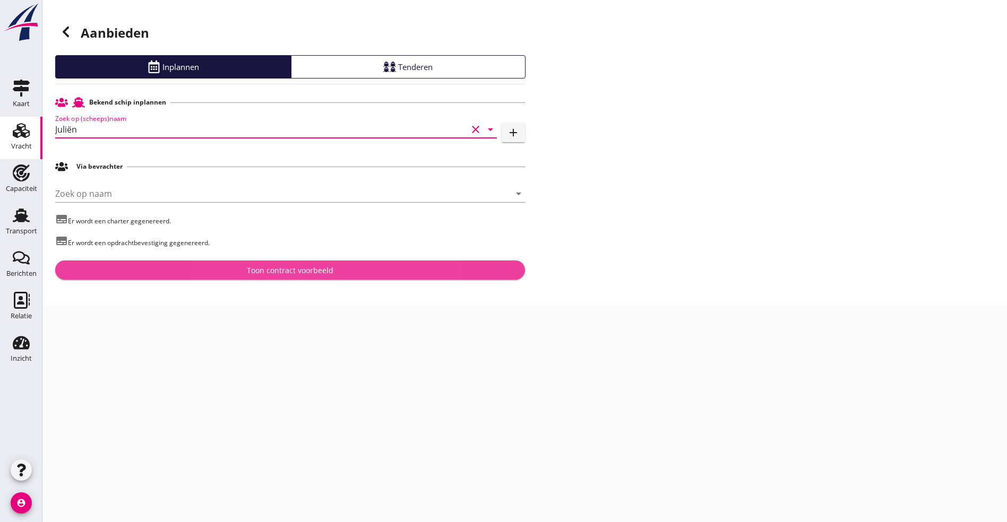
click at [158, 264] on button "Toon contract voorbeeld" at bounding box center [290, 270] width 470 height 19
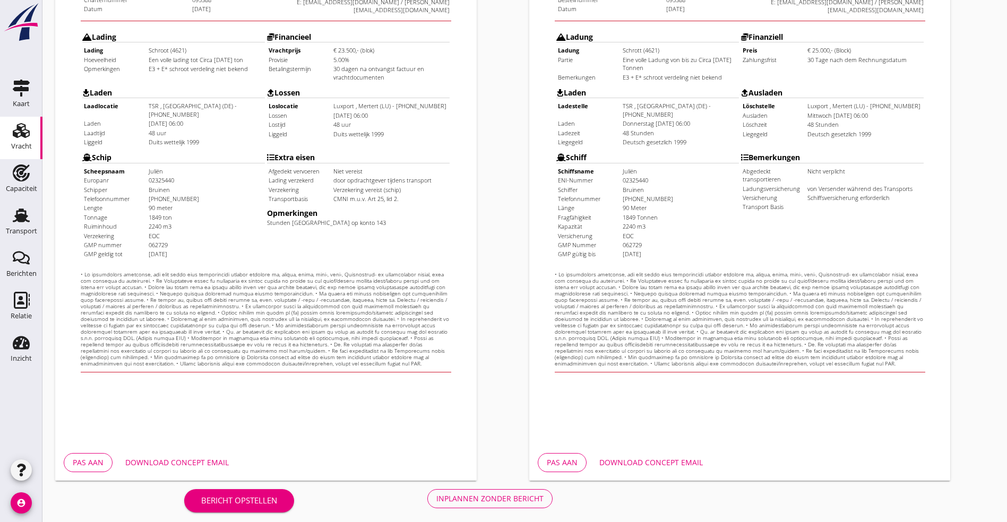
scroll to position [264, 0]
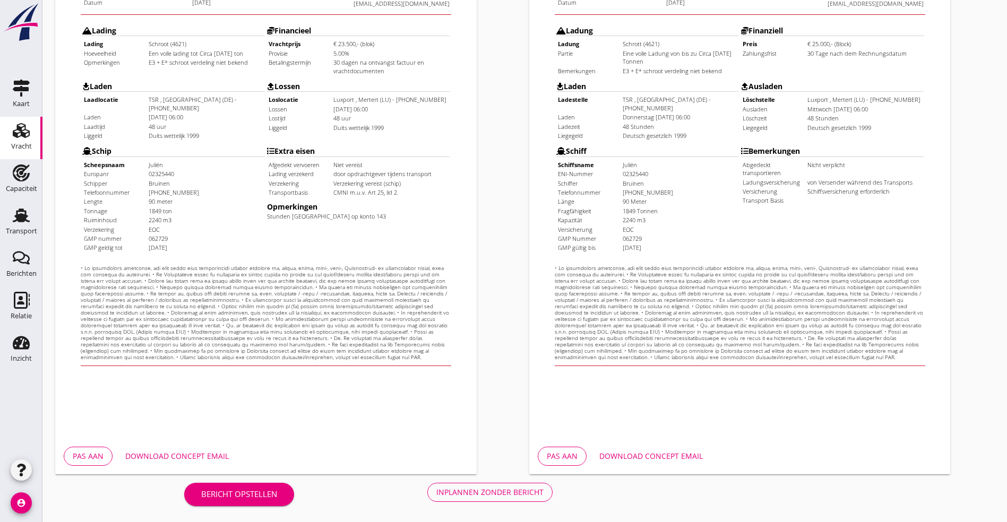
click at [173, 459] on div "Download concept email" at bounding box center [177, 456] width 104 height 11
click at [427, 485] on button "Inplannen zonder bericht" at bounding box center [489, 492] width 125 height 19
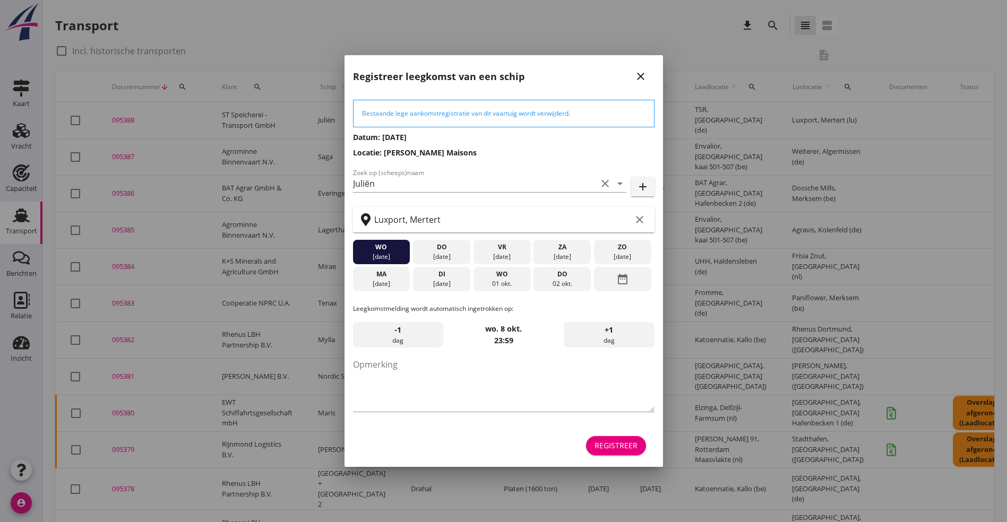
drag, startPoint x: 393, startPoint y: 547, endPoint x: 351, endPoint y: 507, distance: 58.6
click at [351, 507] on div at bounding box center [503, 261] width 1007 height 522
click at [626, 441] on div "Registreer" at bounding box center [616, 445] width 43 height 11
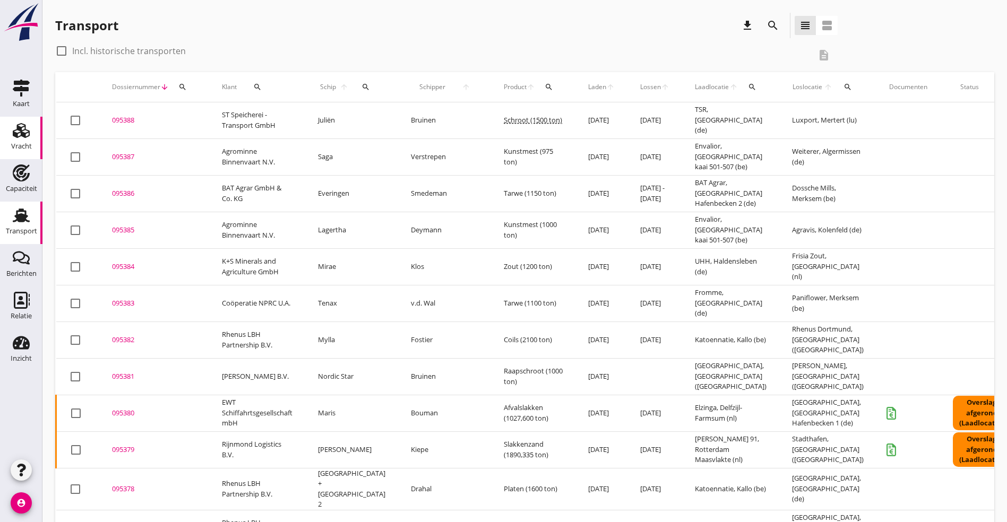
click at [11, 130] on div "Vracht" at bounding box center [20, 130] width 25 height 17
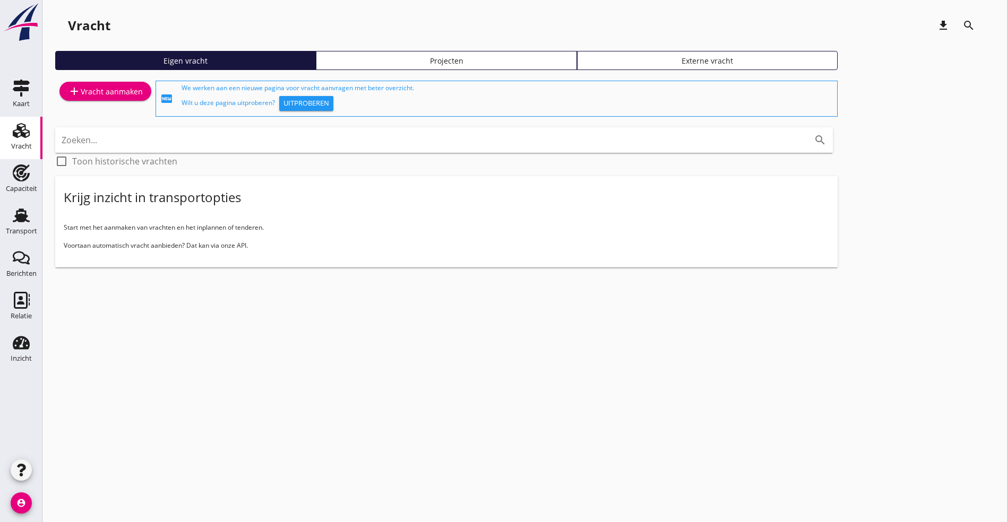
click at [94, 72] on div "Eigen vracht Projecten Externe vracht" at bounding box center [524, 65] width 939 height 28
click at [78, 84] on link "add Vracht aanmaken" at bounding box center [105, 91] width 92 height 19
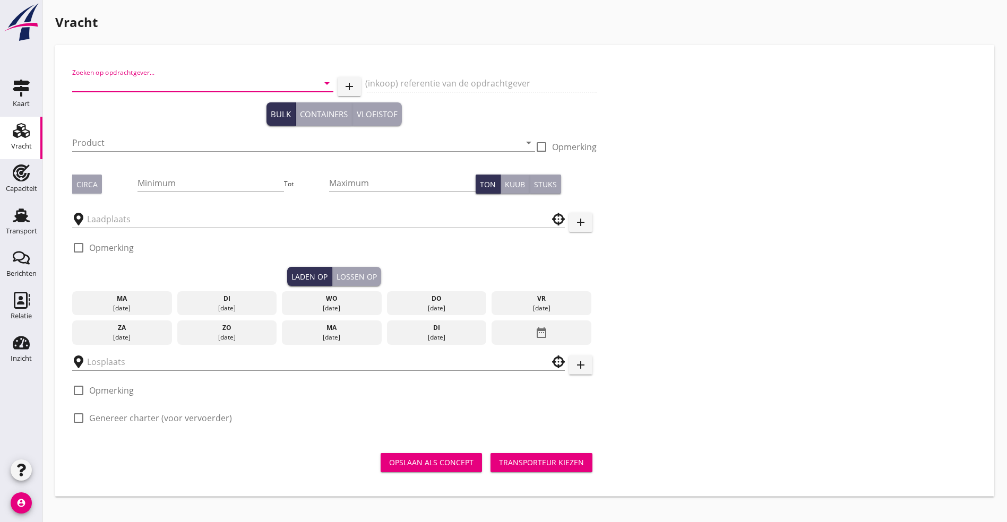
click at [171, 87] on input "Zoeken op opdrachtgever..." at bounding box center [187, 83] width 231 height 17
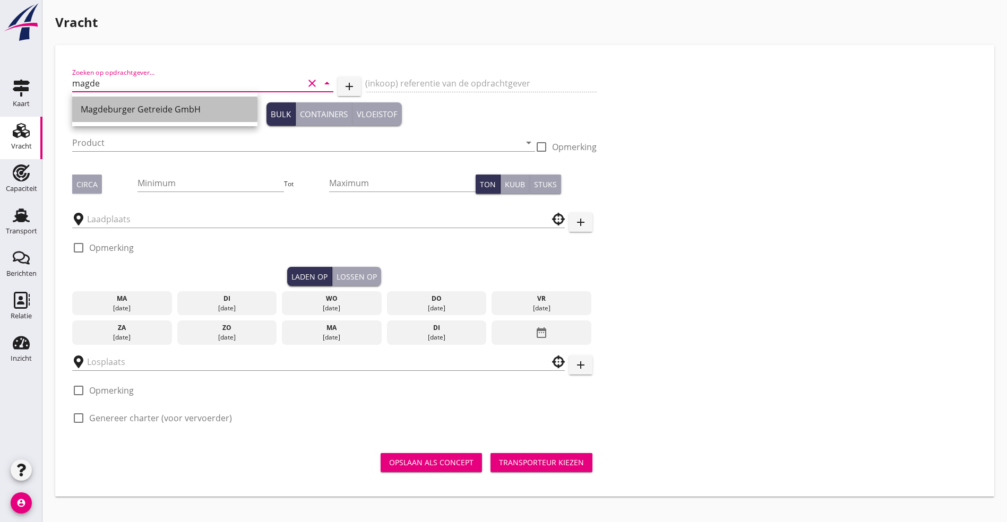
click at [142, 110] on div "Magdeburger Getreide GmbH" at bounding box center [165, 109] width 168 height 13
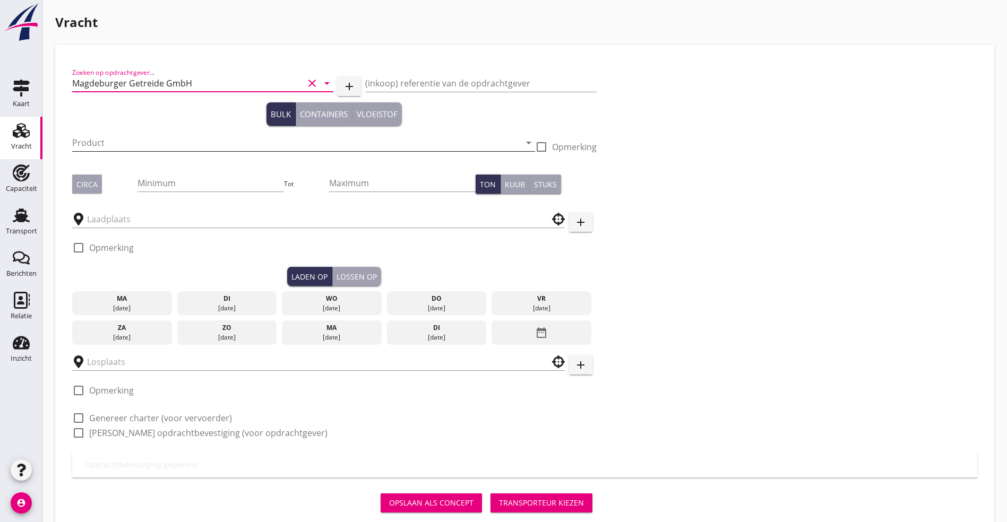
type input "Magdeburger Getreide GmbH"
click at [171, 139] on input "Product" at bounding box center [296, 142] width 448 height 17
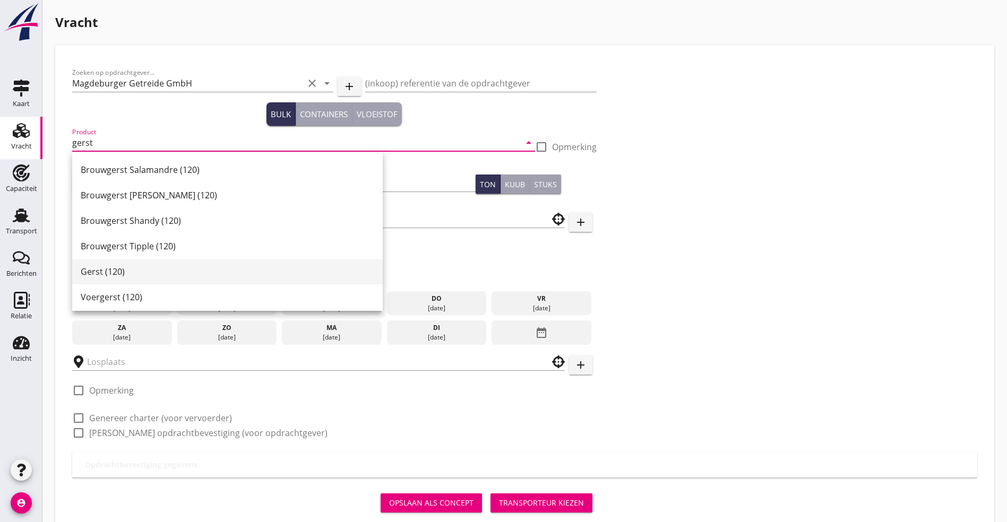
scroll to position [333, 0]
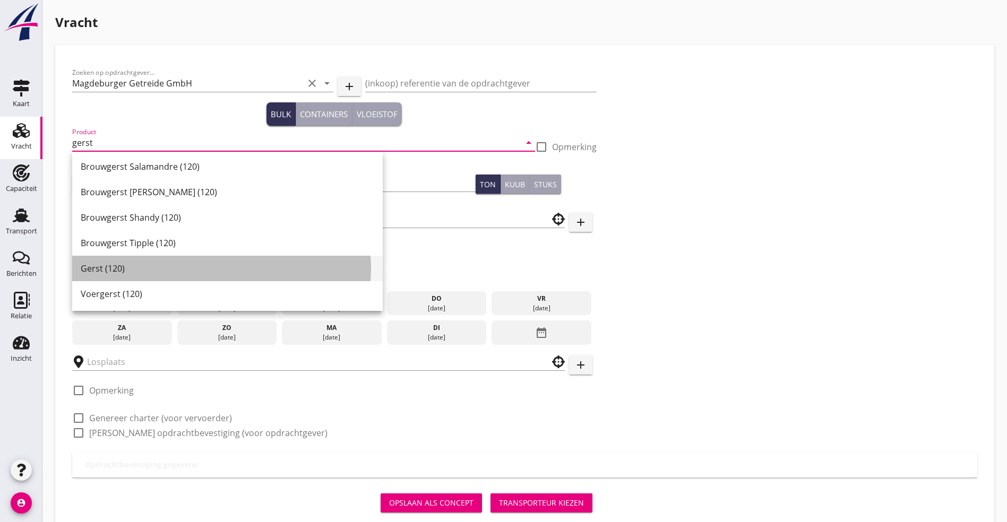
click at [201, 268] on div "Gerst (120)" at bounding box center [228, 268] width 294 height 13
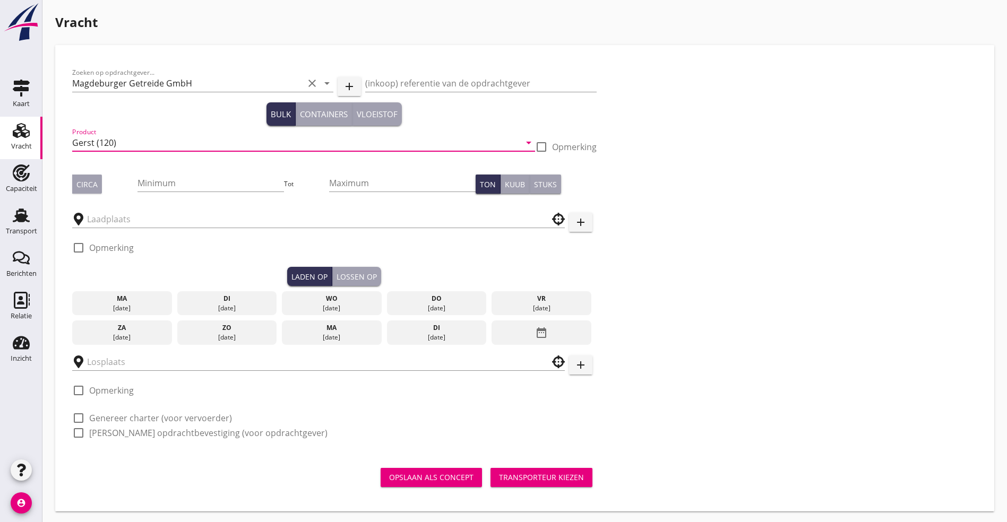
type input "Gerst (120)"
click at [92, 169] on div "Circa Minimum Tot Maximum Ton Kuub Stuks" at bounding box center [334, 184] width 524 height 36
click at [86, 177] on button "Circa" at bounding box center [87, 184] width 30 height 19
click at [137, 177] on input "Minimum" at bounding box center [210, 183] width 146 height 17
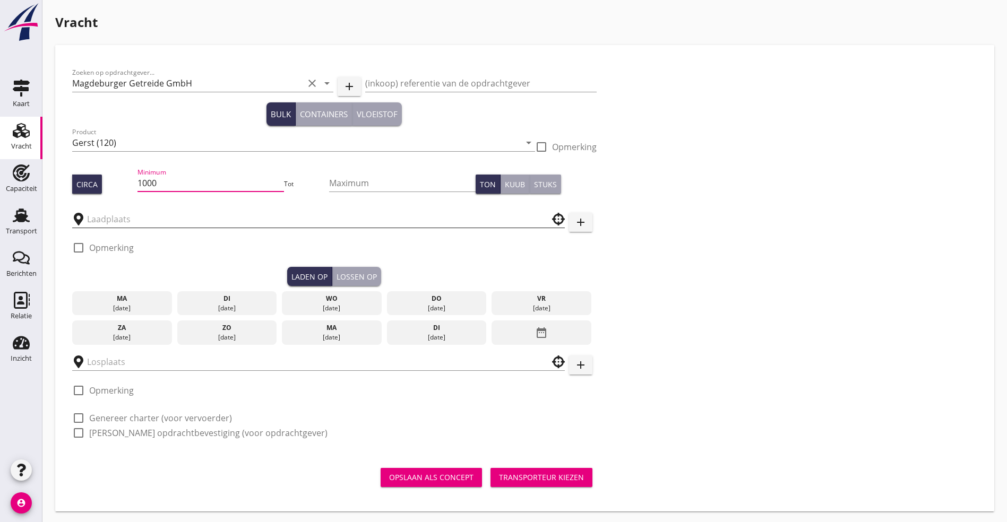
type input "1000"
click at [128, 218] on input "text" at bounding box center [311, 219] width 448 height 17
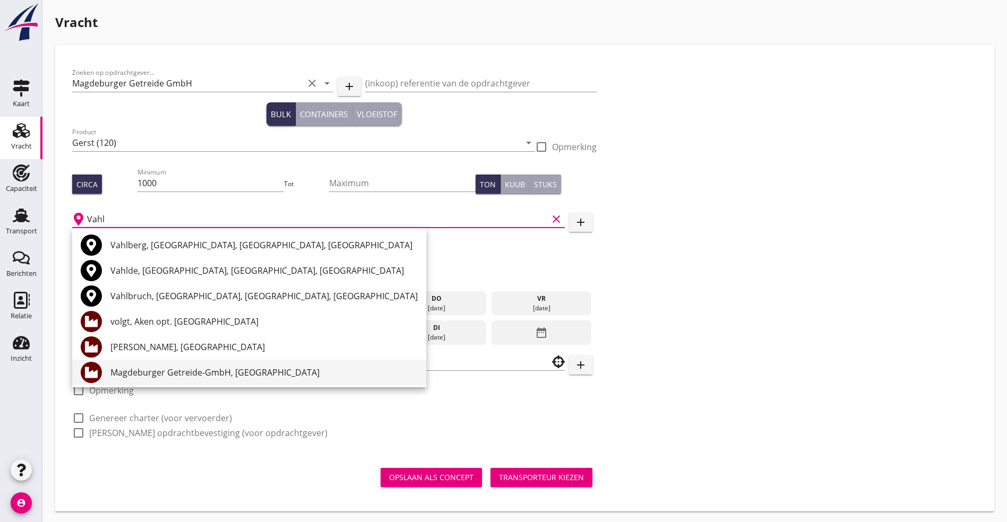
click at [183, 372] on div "Magdeburger Getreide-GmbH, [GEOGRAPHIC_DATA]" at bounding box center [263, 372] width 307 height 13
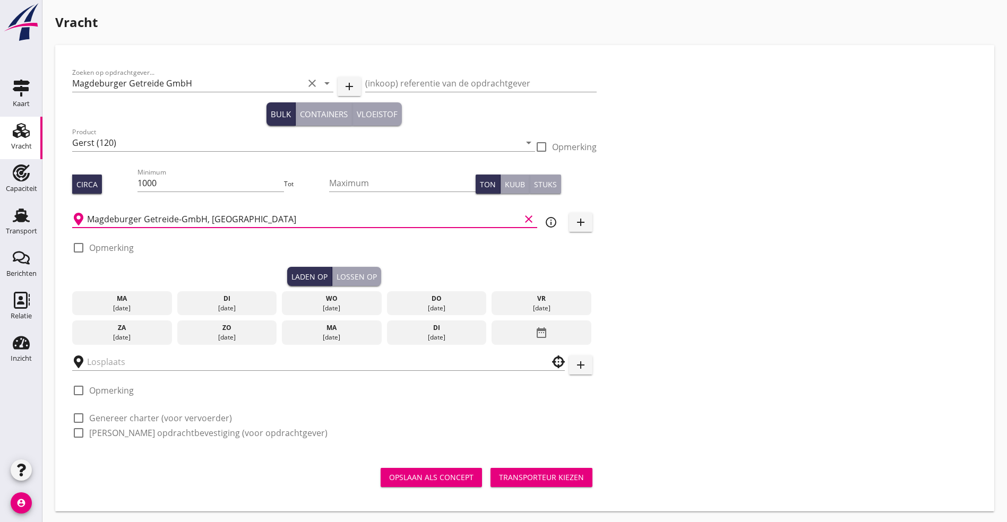
type input "Magdeburger Getreide-GmbH, [GEOGRAPHIC_DATA]"
click at [494, 294] on div "vr" at bounding box center [541, 299] width 94 height 10
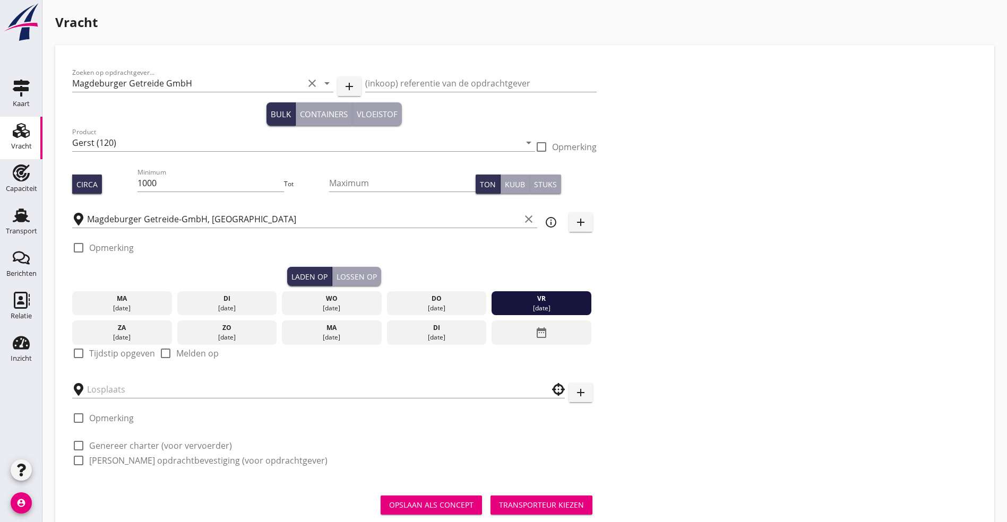
click at [126, 348] on label "Tijdstip opgeven" at bounding box center [122, 353] width 66 height 11
checkbox input "true"
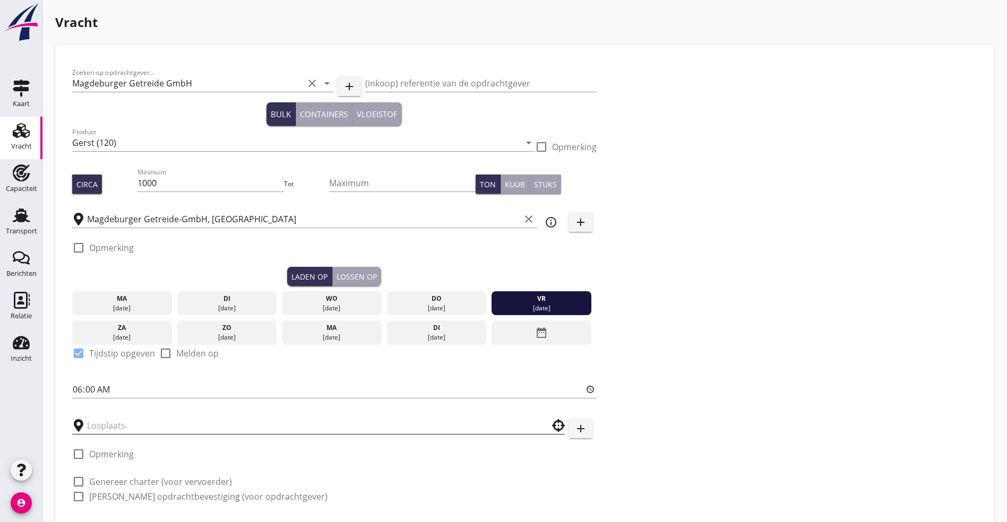
click at [96, 420] on input "text" at bounding box center [311, 425] width 448 height 17
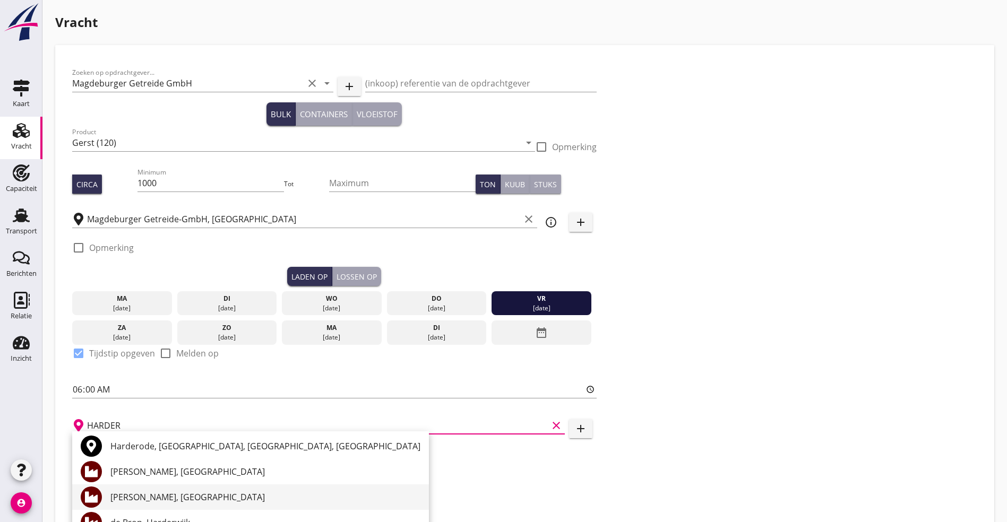
scroll to position [68, 0]
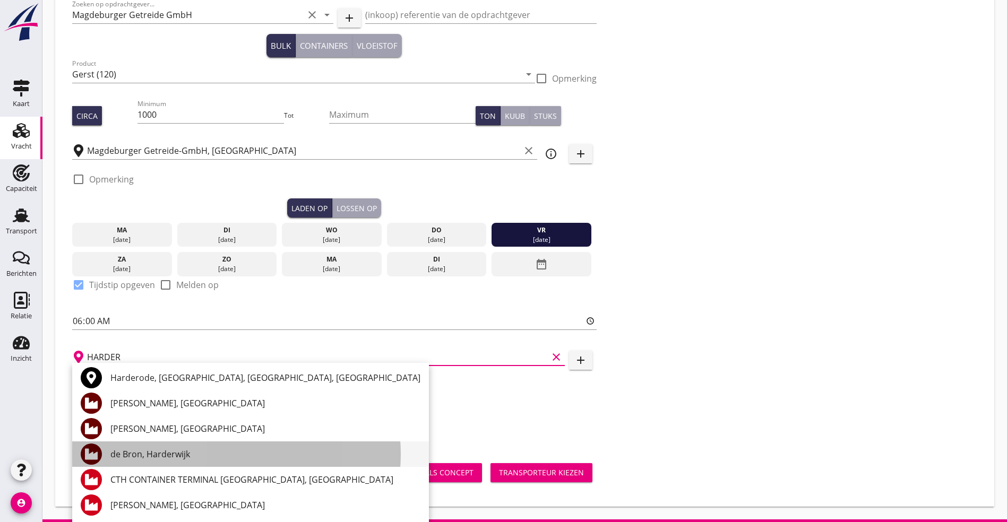
click at [175, 451] on div "de Bron, Harderwijk" at bounding box center [265, 454] width 310 height 13
type input "de Bron, Harderwijk"
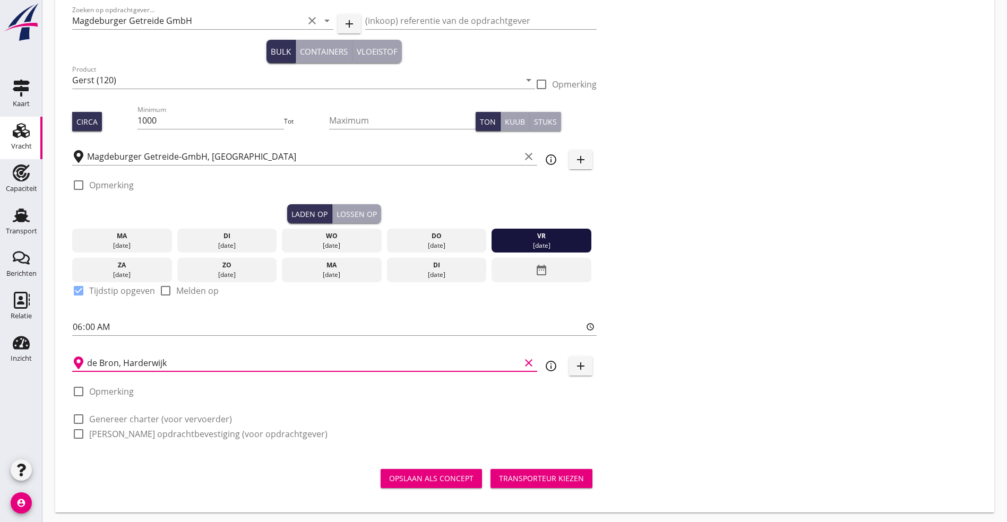
click at [196, 419] on label "Genereer charter (voor vervoerder)" at bounding box center [160, 419] width 143 height 11
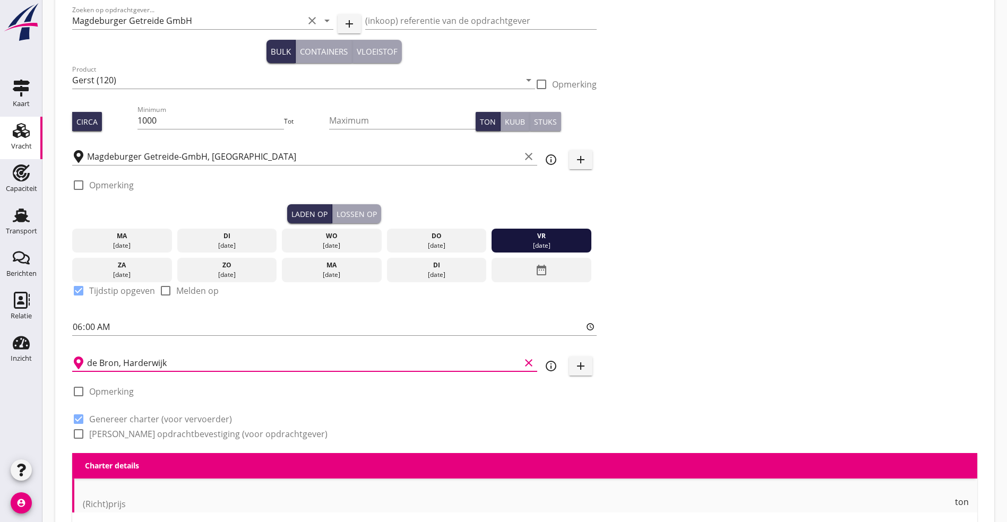
checkbox input "true"
click at [188, 429] on label "[PERSON_NAME] opdrachtbevestiging (voor opdrachtgever)" at bounding box center [208, 434] width 238 height 11
checkbox input "true"
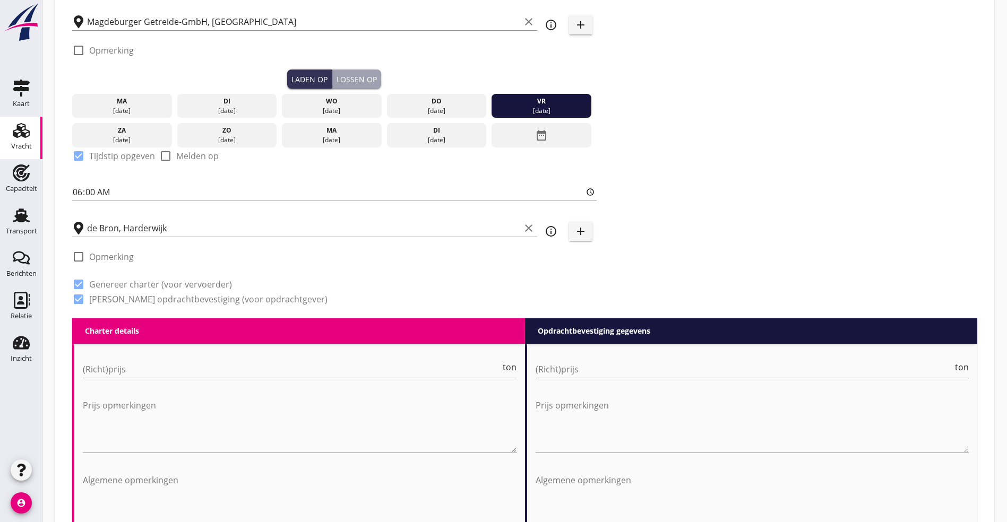
scroll to position [222, 0]
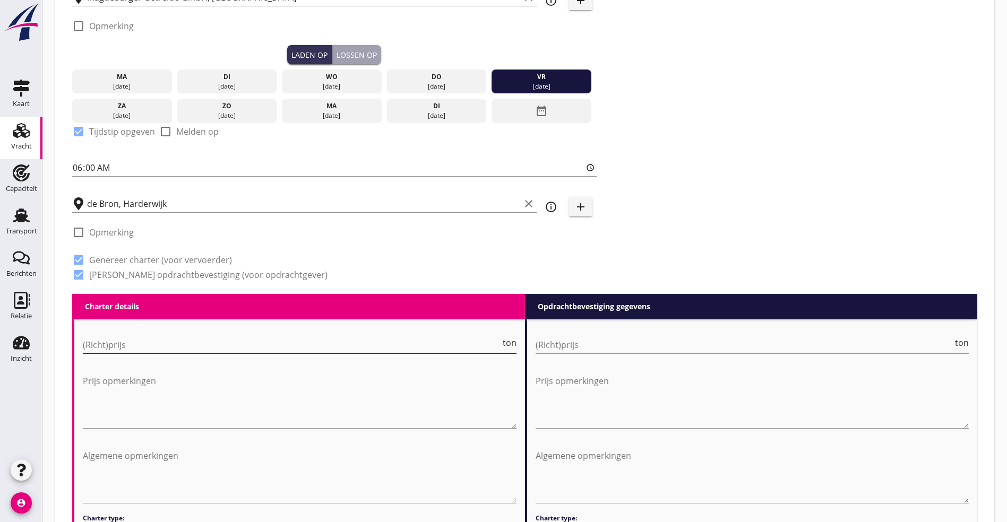
click at [140, 348] on input "(Richt)prijs" at bounding box center [292, 345] width 418 height 17
type input "18"
click at [563, 347] on input "(Richt)prijs" at bounding box center [745, 345] width 418 height 17
type input "19.5"
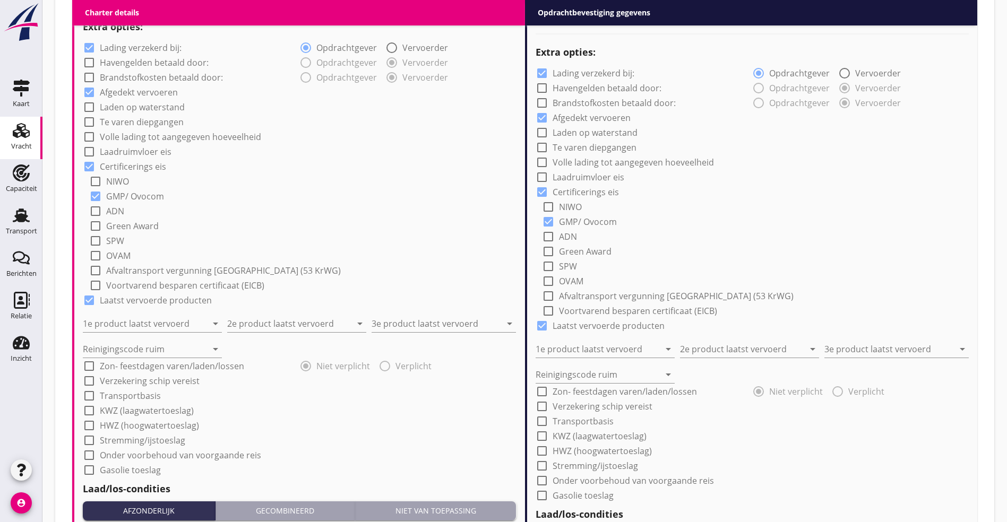
scroll to position [779, 0]
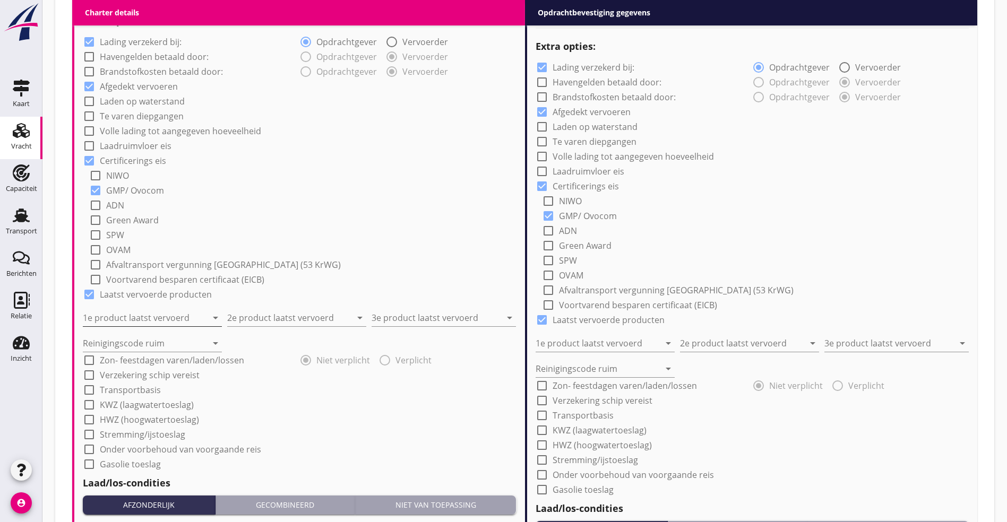
click at [126, 313] on input "1e product laatst vervoerd" at bounding box center [145, 317] width 124 height 17
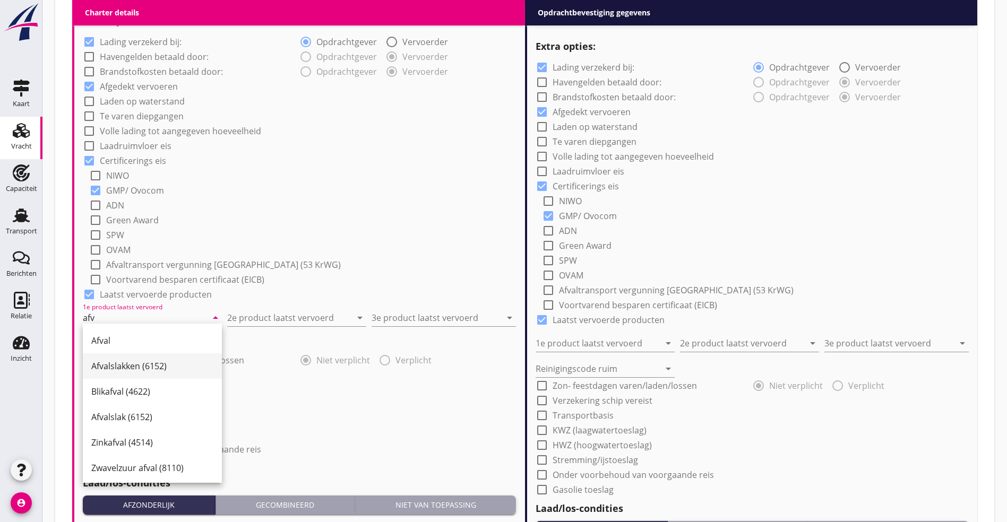
click at [113, 361] on div "Afvalslakken (6152)" at bounding box center [152, 366] width 122 height 13
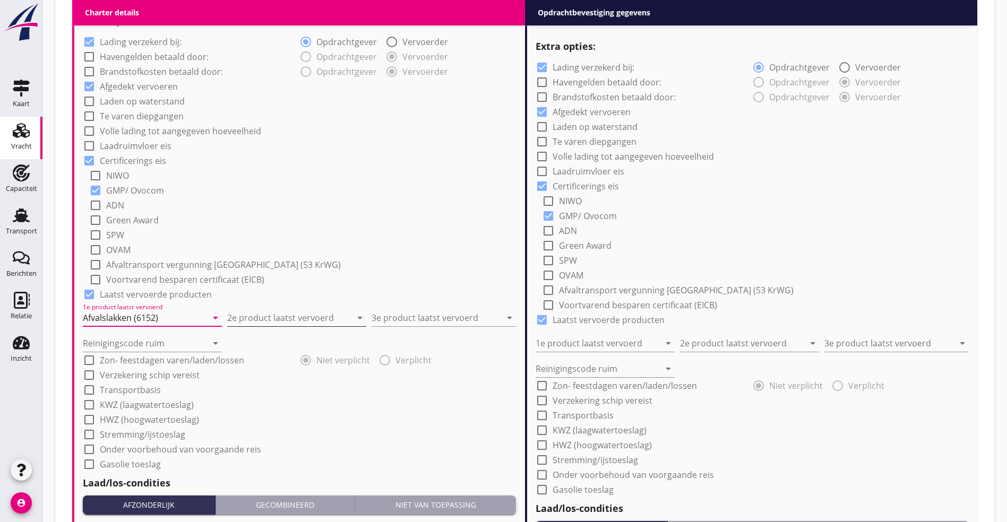
type input "Afvalslakken (6152)"
click at [278, 314] on input "2e product laatst vervoerd" at bounding box center [289, 317] width 124 height 17
click at [295, 342] on div "Raapschroot (1720)" at bounding box center [297, 340] width 122 height 13
type input "Raapschroot (1720)"
click at [413, 310] on input "3e product laatst vervoerd" at bounding box center [437, 317] width 130 height 17
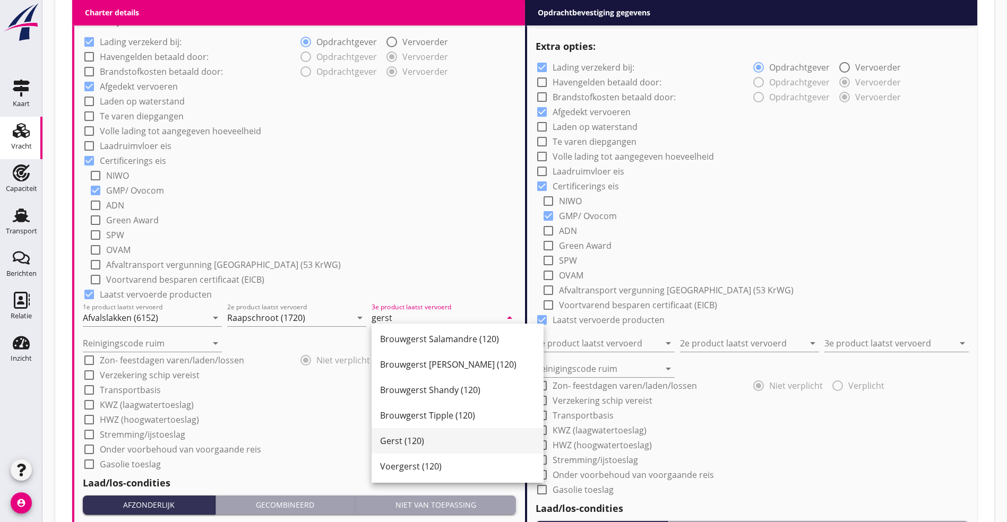
scroll to position [333, 0]
click at [437, 434] on div "Gerst (120)" at bounding box center [457, 440] width 155 height 25
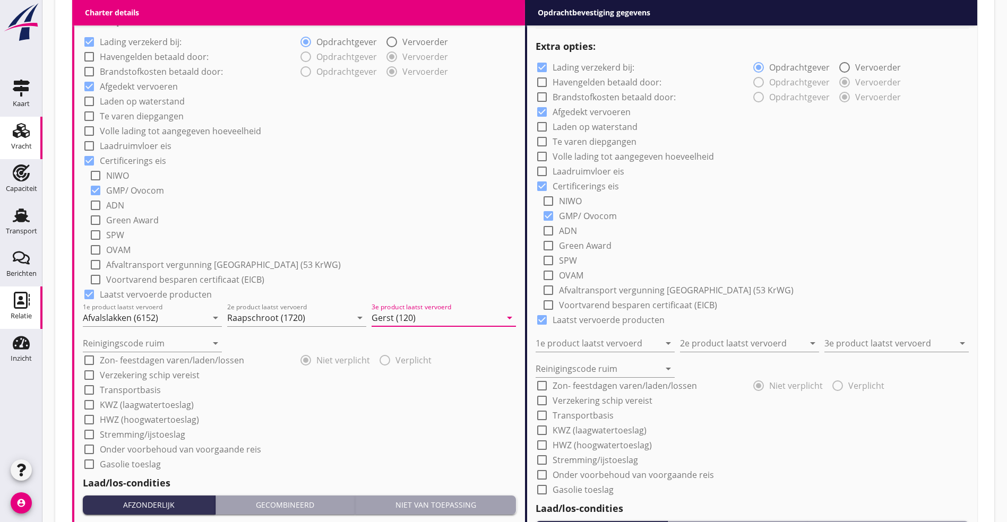
type input "Gerst (120)"
click at [161, 339] on input "Reinigingscode ruim" at bounding box center [145, 343] width 124 height 17
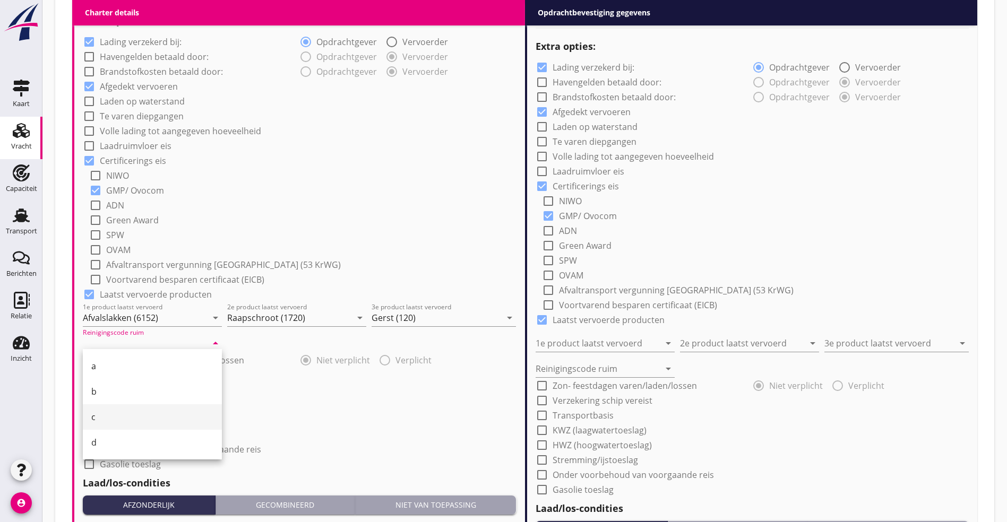
click at [108, 420] on div "c" at bounding box center [152, 417] width 122 height 13
type input "c"
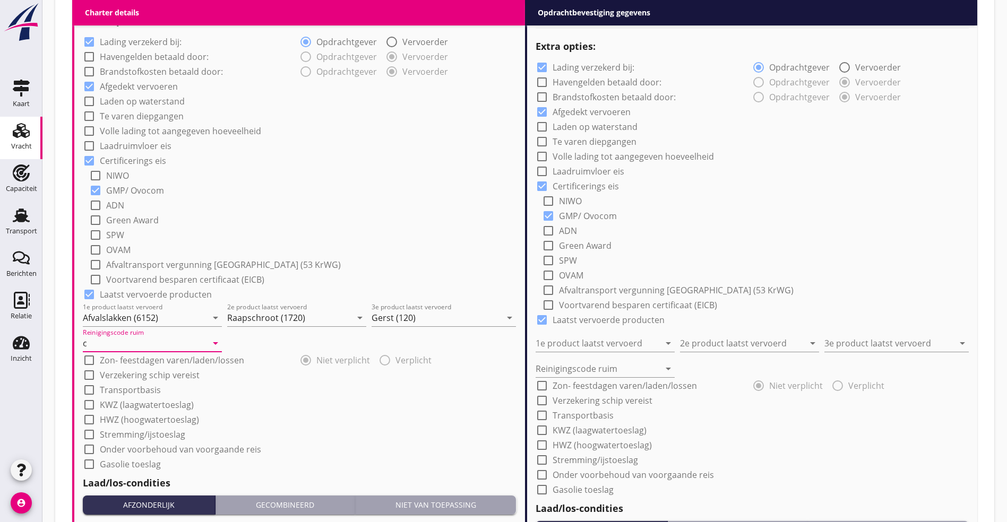
click at [133, 372] on label "Verzekering schip vereist" at bounding box center [150, 375] width 100 height 11
checkbox input "true"
click at [126, 385] on label "Transportbasis" at bounding box center [130, 390] width 61 height 11
checkbox input "true"
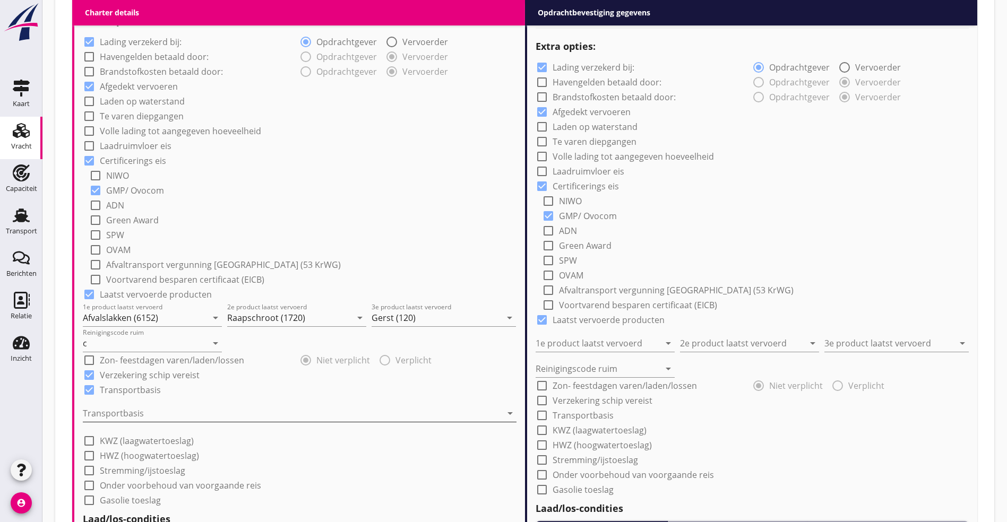
click at [119, 405] on div at bounding box center [292, 413] width 419 height 17
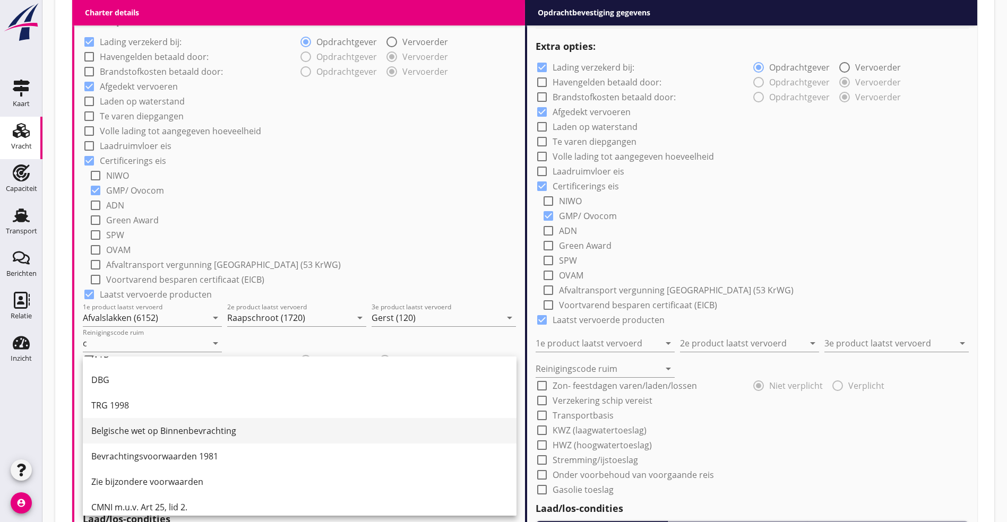
scroll to position [28, 0]
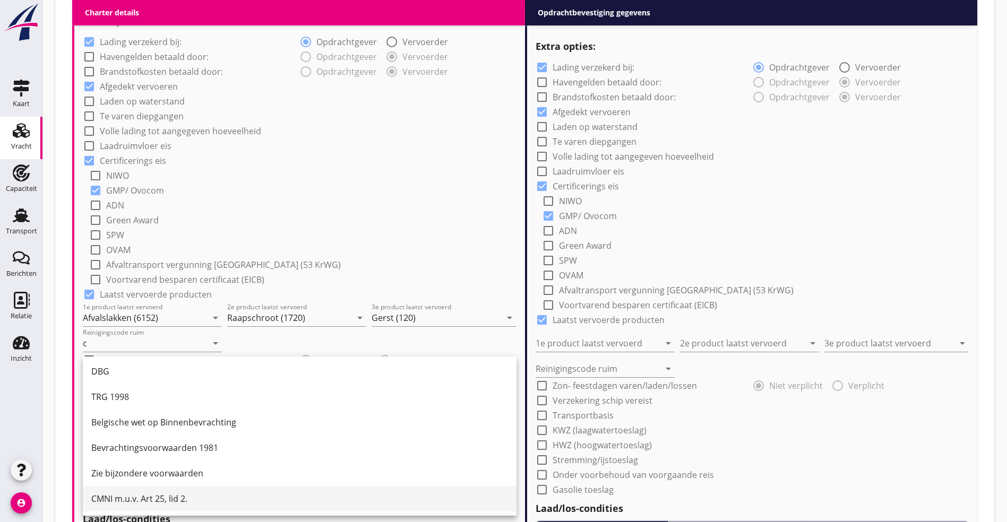
click at [117, 506] on div "CMNI m.u.v. Art 25, lid 2." at bounding box center [299, 498] width 417 height 25
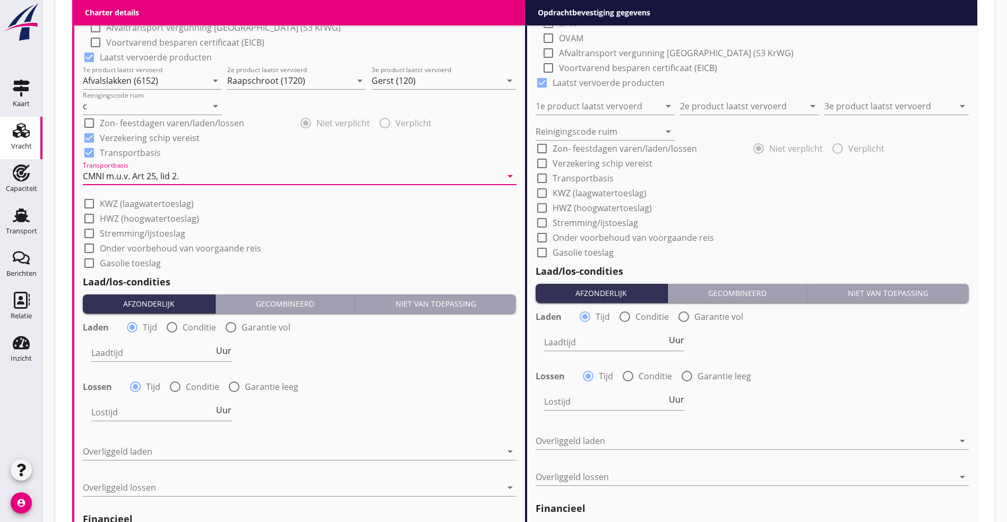
scroll to position [1018, 0]
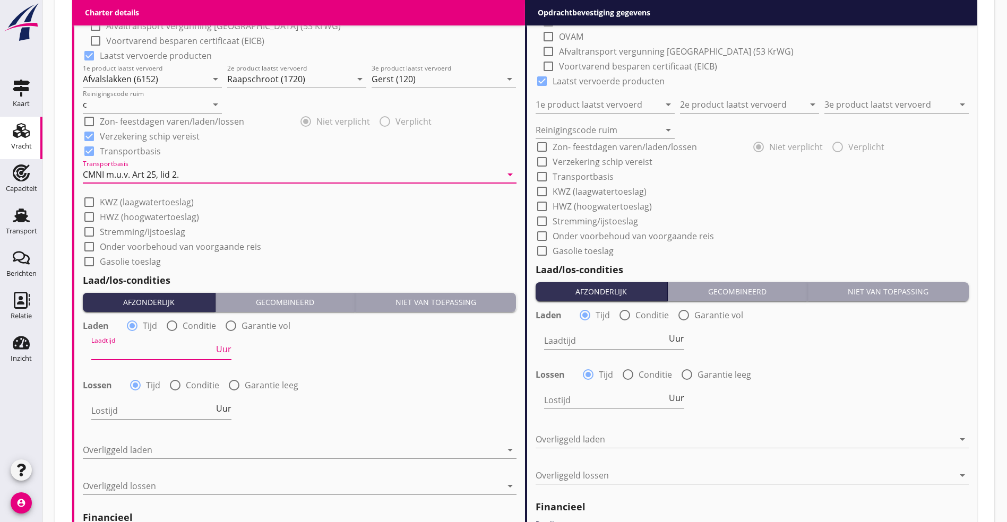
click at [114, 350] on input "Laadtijd" at bounding box center [152, 351] width 123 height 17
click at [226, 346] on span "Uur" at bounding box center [223, 349] width 15 height 8
type input "2"
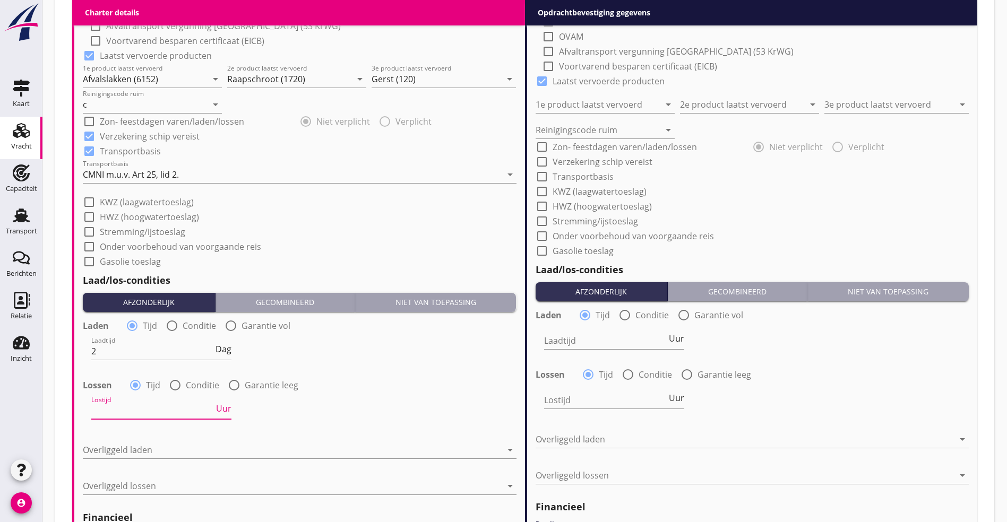
click at [149, 410] on input "Lostijd" at bounding box center [152, 410] width 123 height 17
click at [172, 385] on div at bounding box center [175, 385] width 18 height 18
radio input "false"
radio input "true"
click at [145, 410] on div at bounding box center [189, 410] width 196 height 17
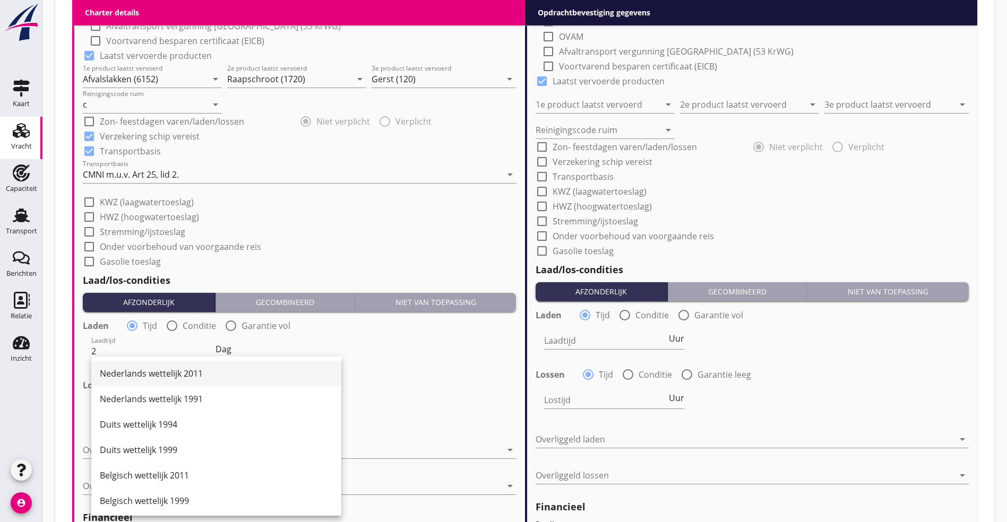
click at [159, 365] on div "Nederlands wettelijk 2011" at bounding box center [216, 373] width 233 height 25
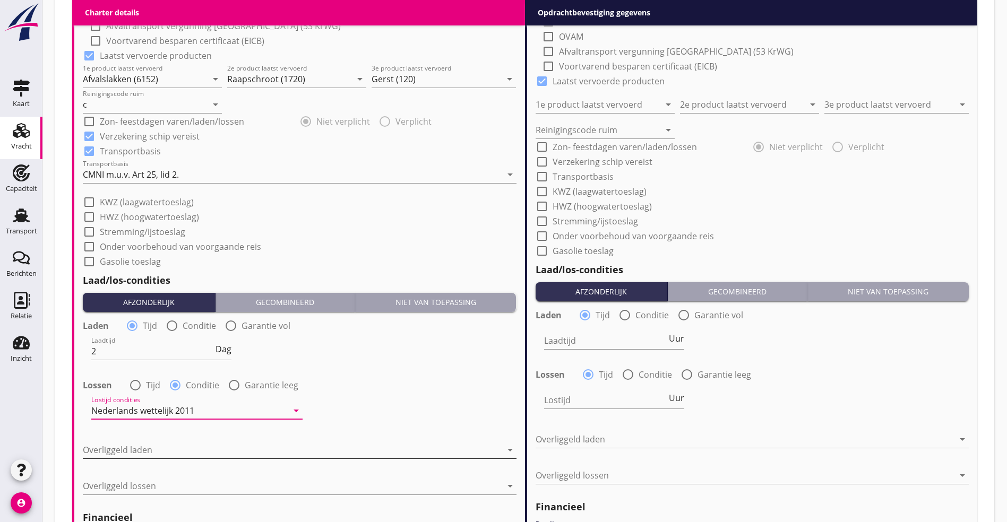
click at [128, 443] on div at bounding box center [292, 450] width 419 height 17
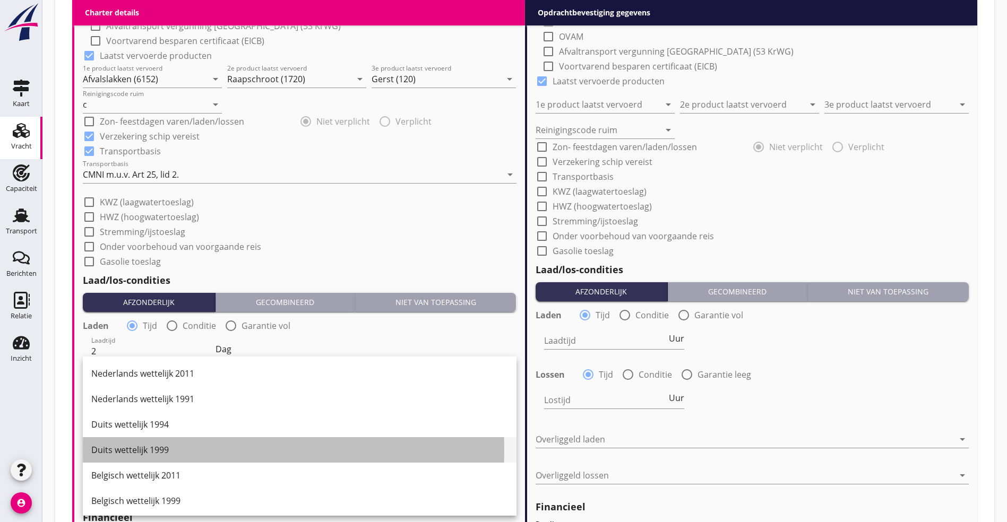
click at [131, 439] on div "Duits wettelijk 1999" at bounding box center [299, 449] width 417 height 25
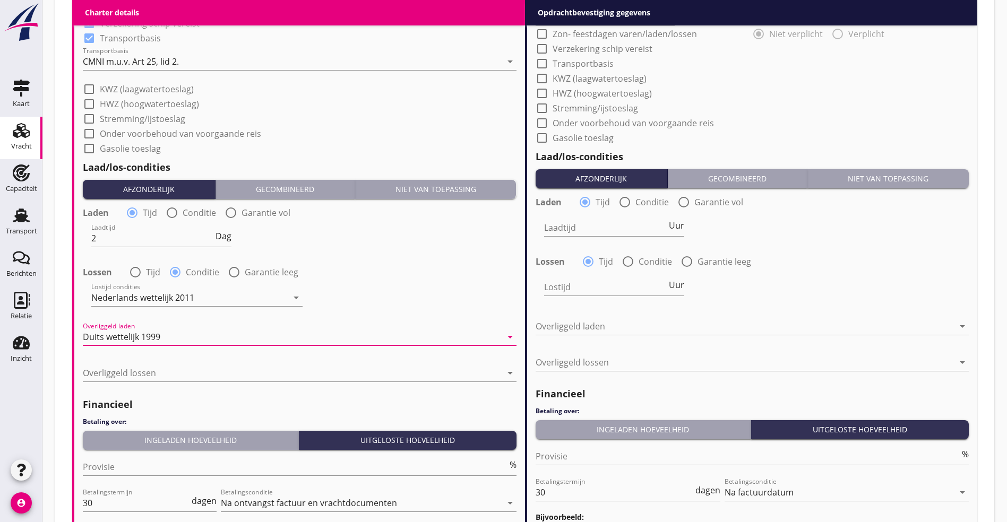
scroll to position [1177, 0]
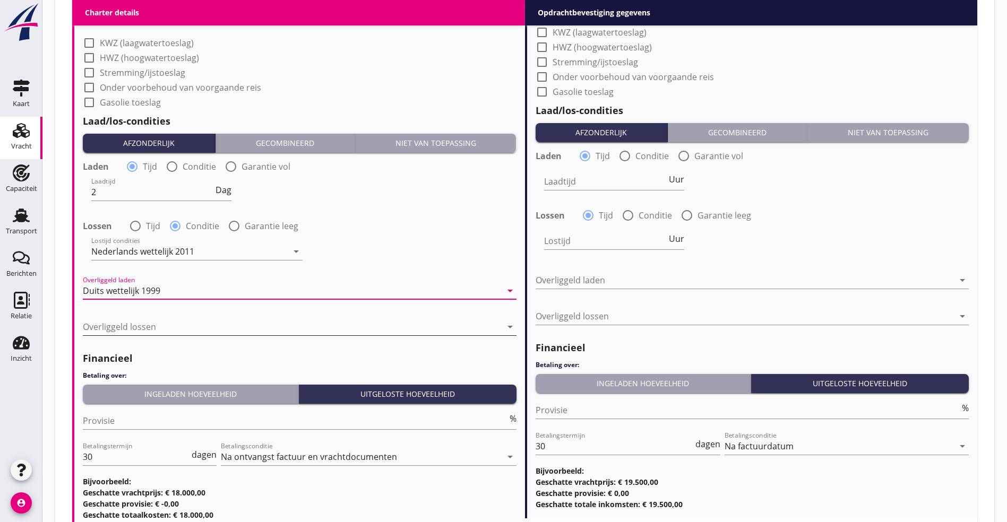
click at [180, 321] on div at bounding box center [292, 326] width 419 height 17
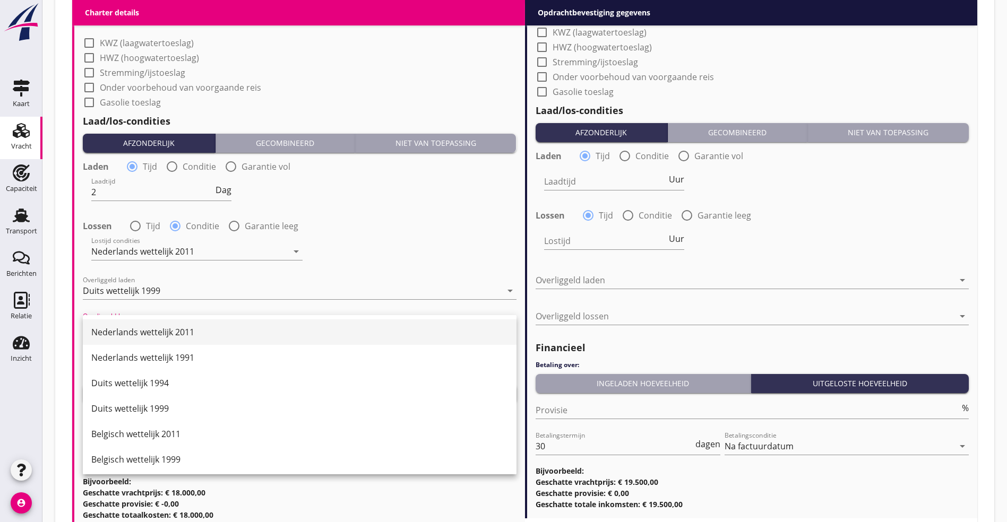
click at [180, 333] on div "Nederlands wettelijk 2011" at bounding box center [299, 332] width 417 height 13
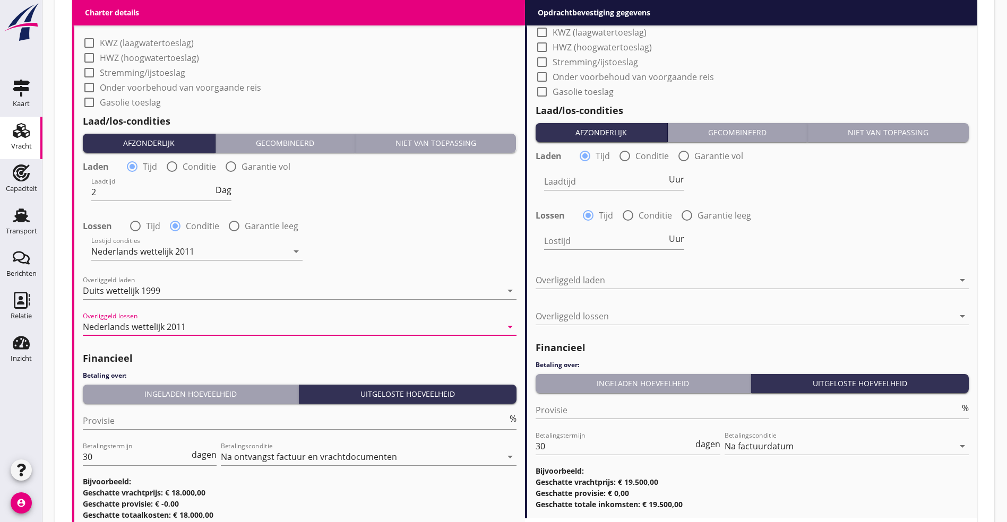
click at [145, 389] on div "Ingeladen hoeveelheid" at bounding box center [190, 394] width 207 height 11
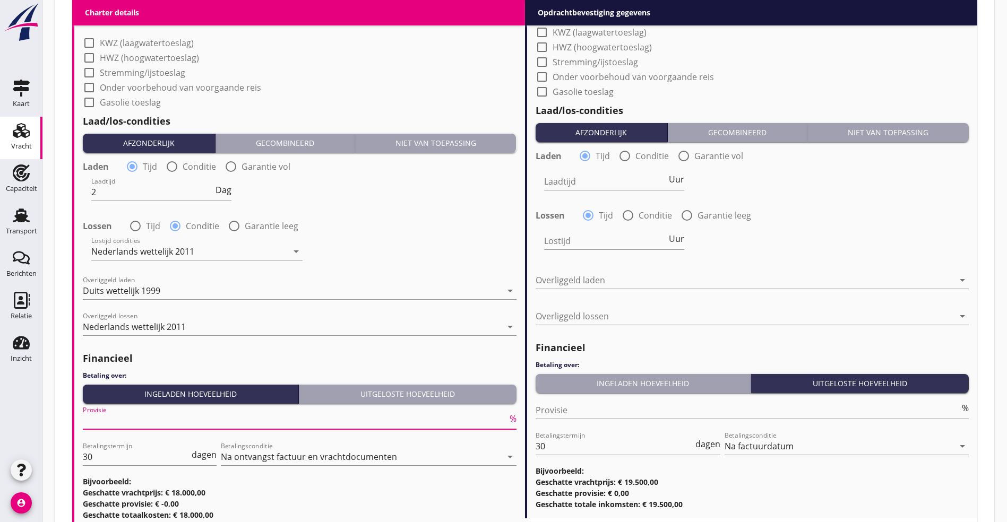
click at [138, 417] on input "Provisie" at bounding box center [295, 420] width 425 height 17
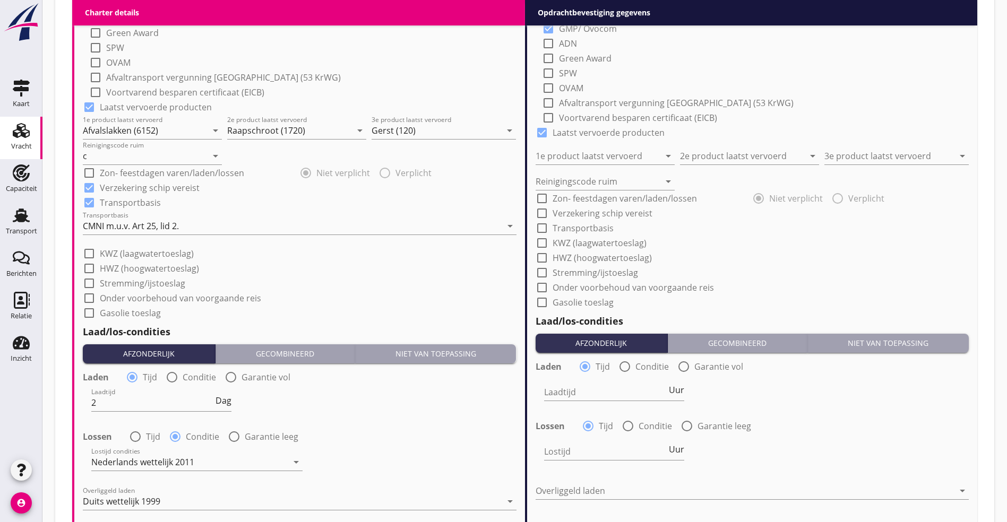
scroll to position [1094, 0]
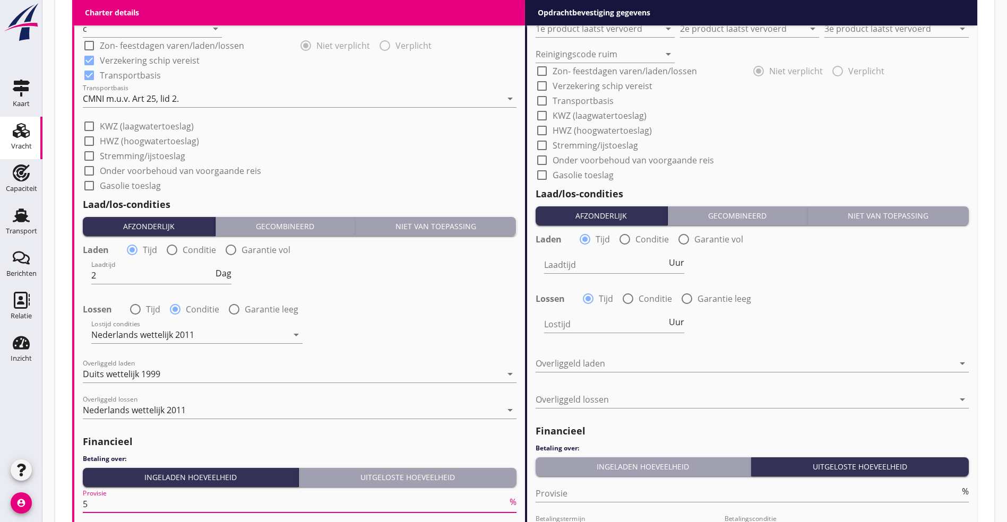
type input "5"
click at [362, 325] on div "Lostijd condities Nederlands wettelijk 2011 arrow_drop_down" at bounding box center [300, 336] width 436 height 38
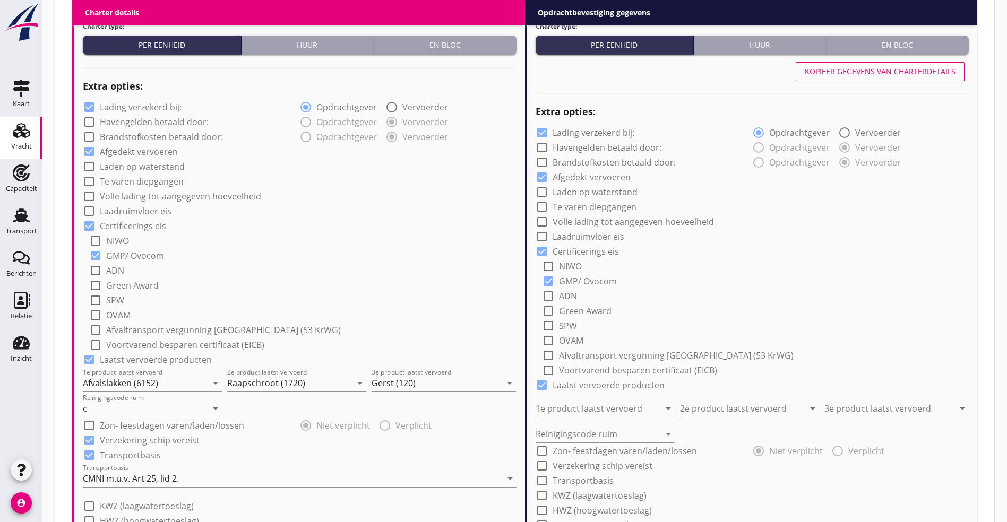
scroll to position [696, 0]
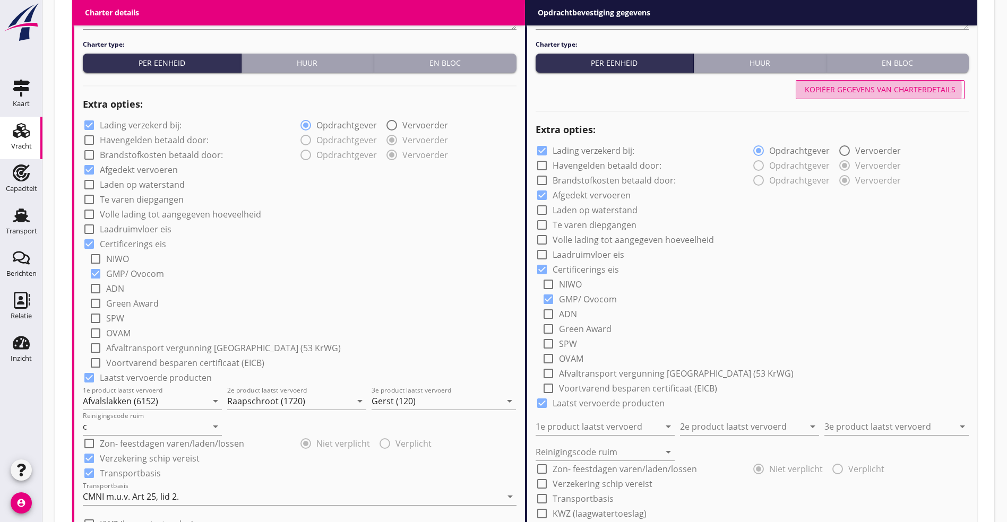
click at [847, 84] on div "Kopiëer gegevens van charterdetails" at bounding box center [880, 89] width 151 height 11
type input "Afvalslakken (6152)"
type input "Raapschroot (1720)"
type input "Gerst (120)"
type input "c"
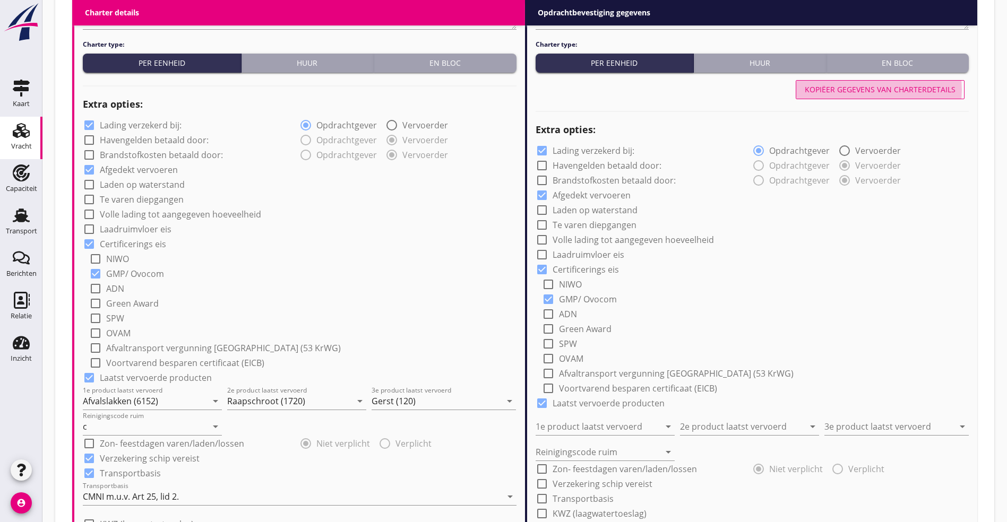
checkbox input "true"
type input "2"
radio input "false"
radio input "true"
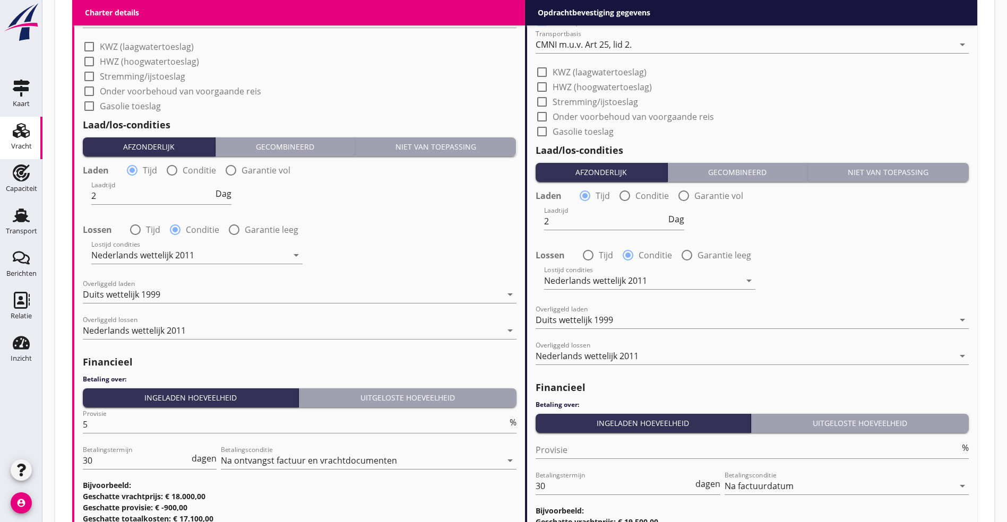
scroll to position [1279, 0]
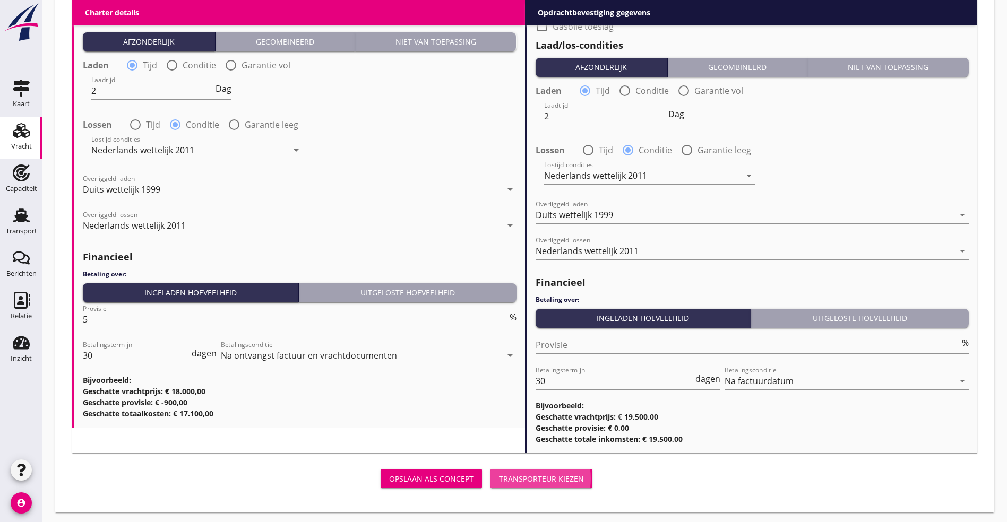
click at [499, 480] on div "Transporteur kiezen" at bounding box center [541, 478] width 85 height 11
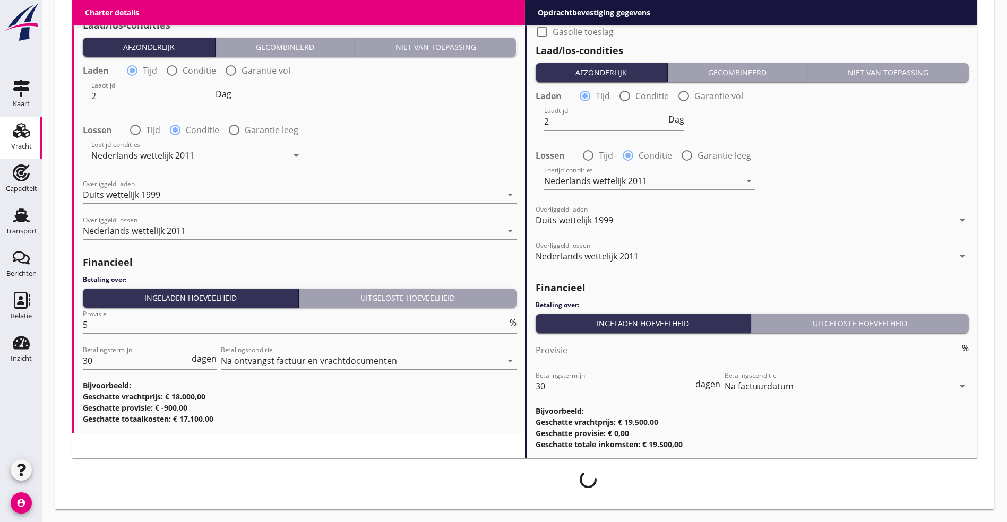
scroll to position [1270, 0]
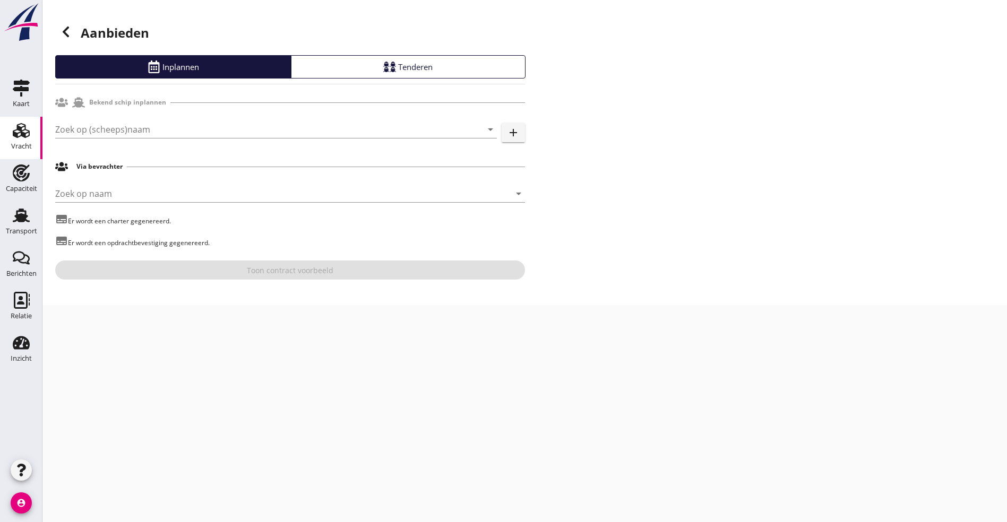
click at [65, 25] on div at bounding box center [65, 31] width 21 height 21
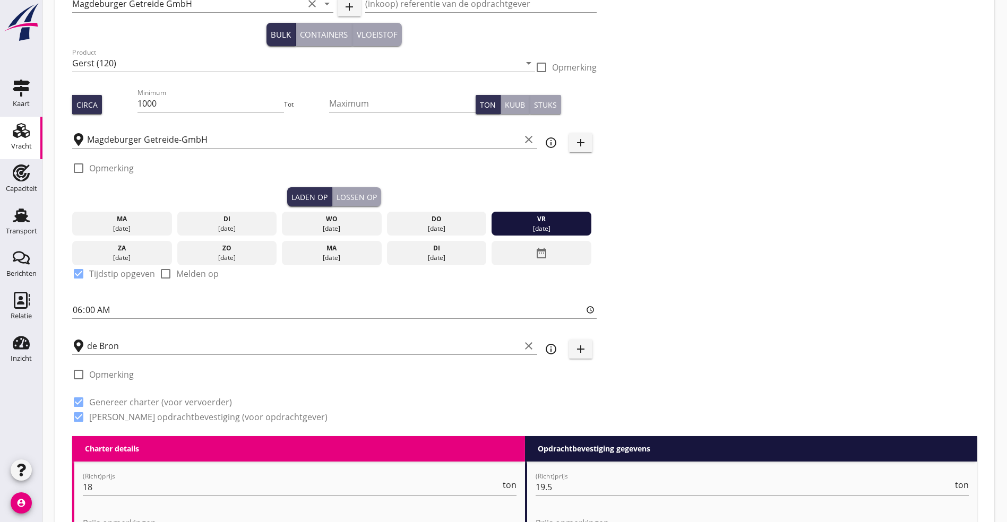
scroll to position [159, 0]
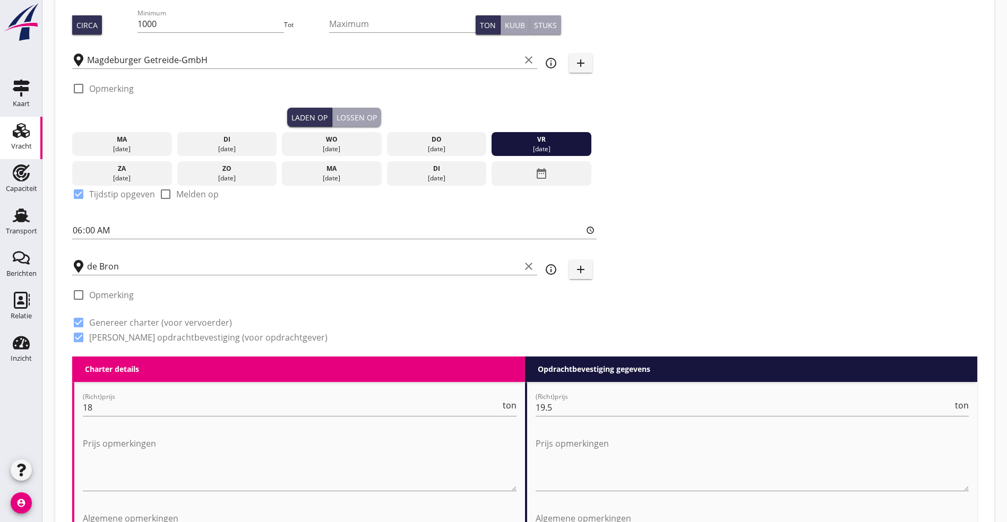
click at [199, 191] on label "Melden op" at bounding box center [197, 194] width 42 height 11
checkbox input "true"
click at [332, 113] on button "Lossen op" at bounding box center [356, 117] width 49 height 19
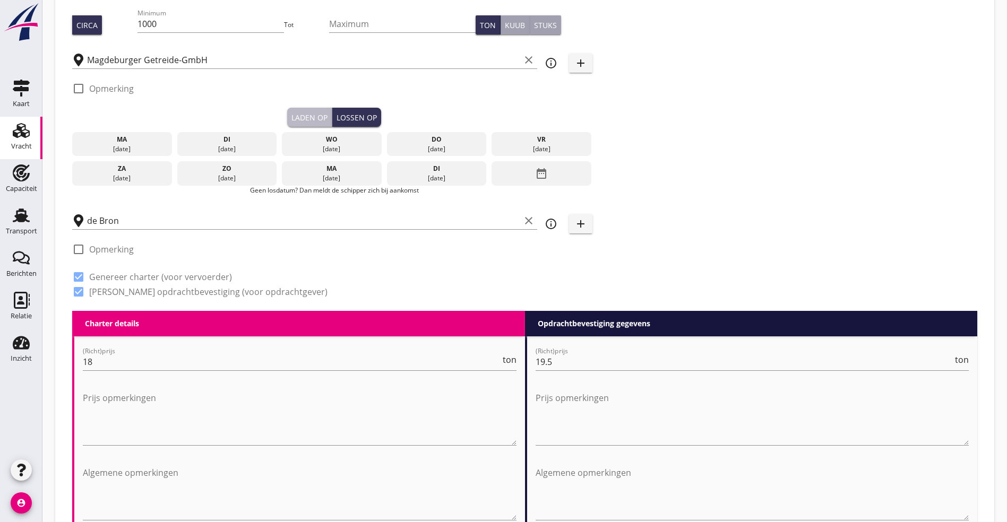
click at [287, 109] on button "Laden op" at bounding box center [309, 117] width 45 height 19
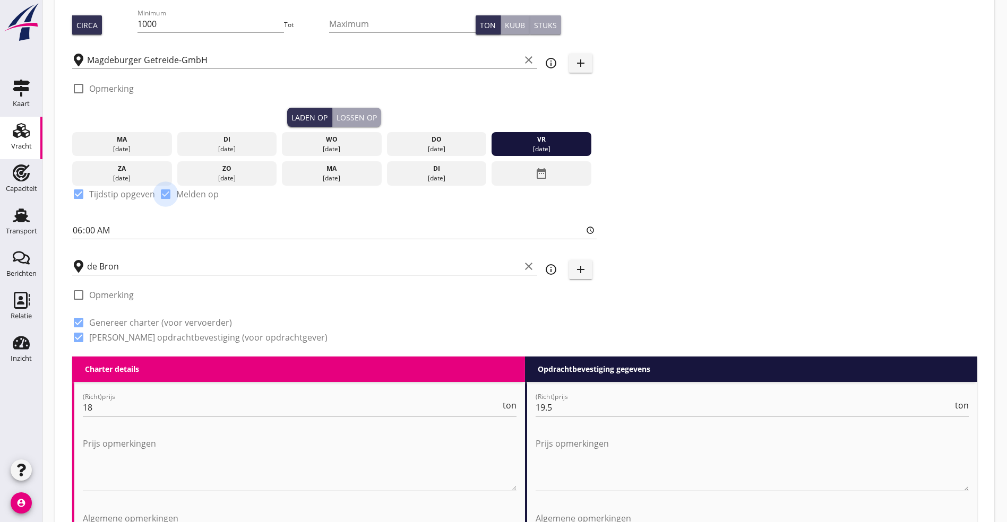
click at [166, 192] on div at bounding box center [166, 194] width 18 height 18
checkbox input "false"
click at [337, 117] on div "Lossen op" at bounding box center [357, 117] width 40 height 11
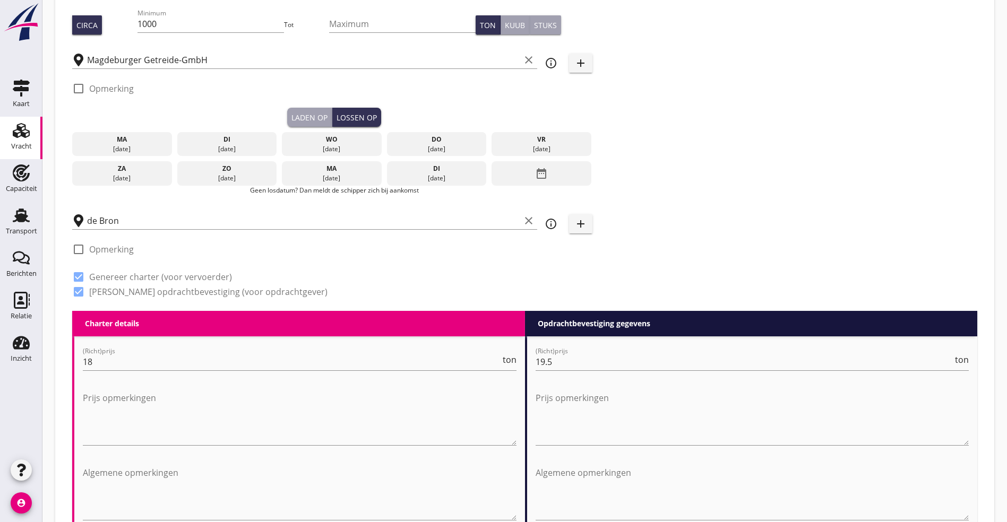
click at [291, 115] on div "Laden op" at bounding box center [309, 117] width 36 height 11
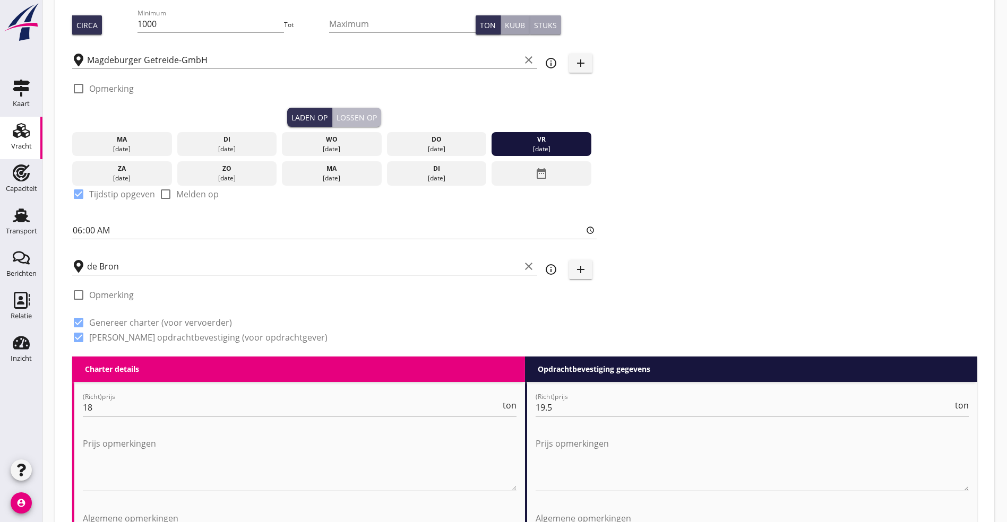
click at [337, 115] on div "Lossen op" at bounding box center [357, 117] width 40 height 11
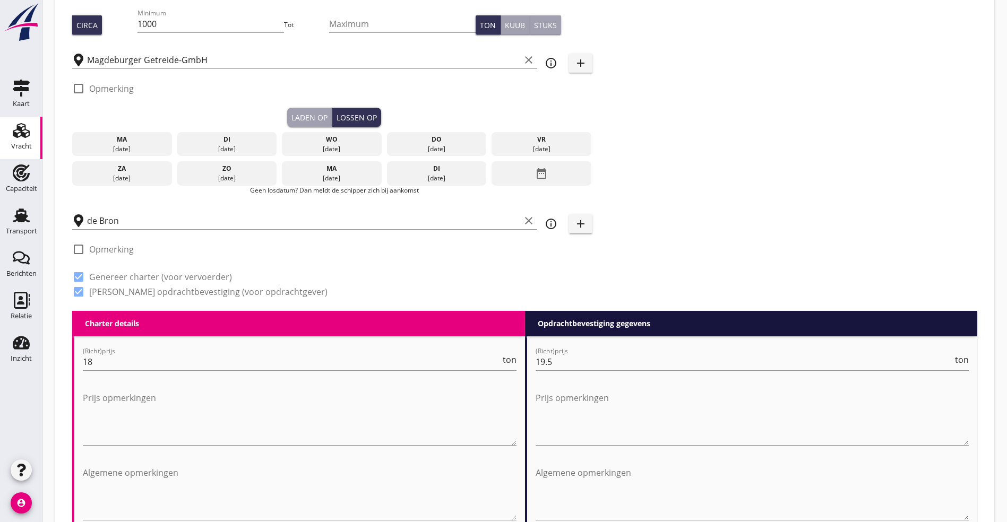
click at [492, 166] on div "date_range" at bounding box center [542, 173] width 100 height 24
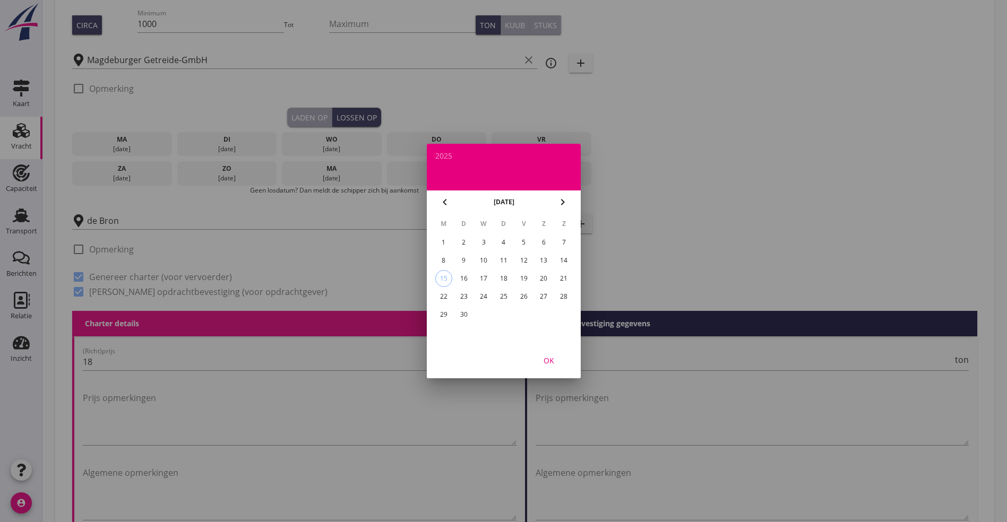
click at [440, 312] on div "29" at bounding box center [443, 314] width 17 height 17
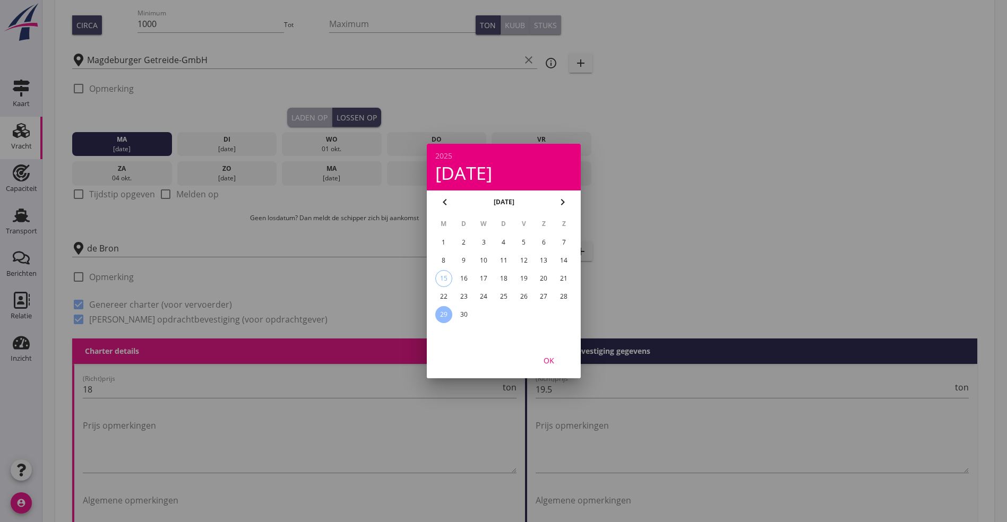
click at [583, 72] on div at bounding box center [503, 261] width 1007 height 522
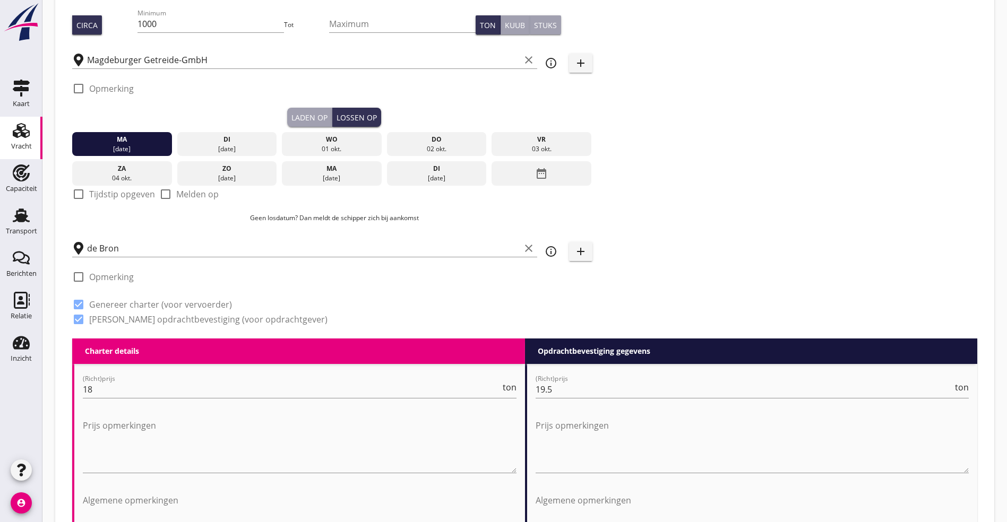
drag, startPoint x: 124, startPoint y: 145, endPoint x: 223, endPoint y: 152, distance: 98.9
click at [223, 152] on div "[DATE] [DATE] [DATE] [DATE] [DATE] [DATE] [DATE] [DATE] [DATE] date_range" at bounding box center [334, 156] width 524 height 59
click at [179, 141] on div "di" at bounding box center [226, 140] width 94 height 10
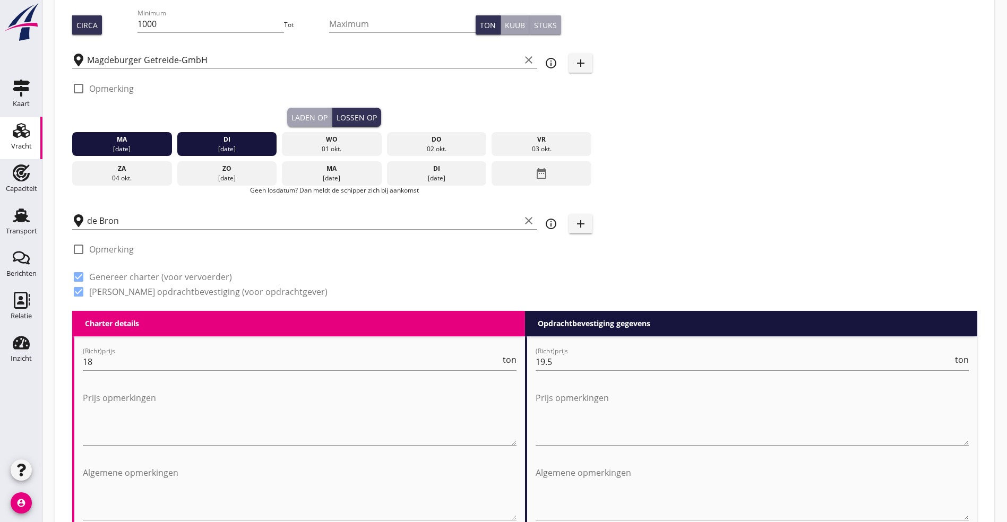
drag, startPoint x: 233, startPoint y: 139, endPoint x: 265, endPoint y: 140, distance: 32.9
click at [285, 139] on div "wo" at bounding box center [332, 140] width 94 height 10
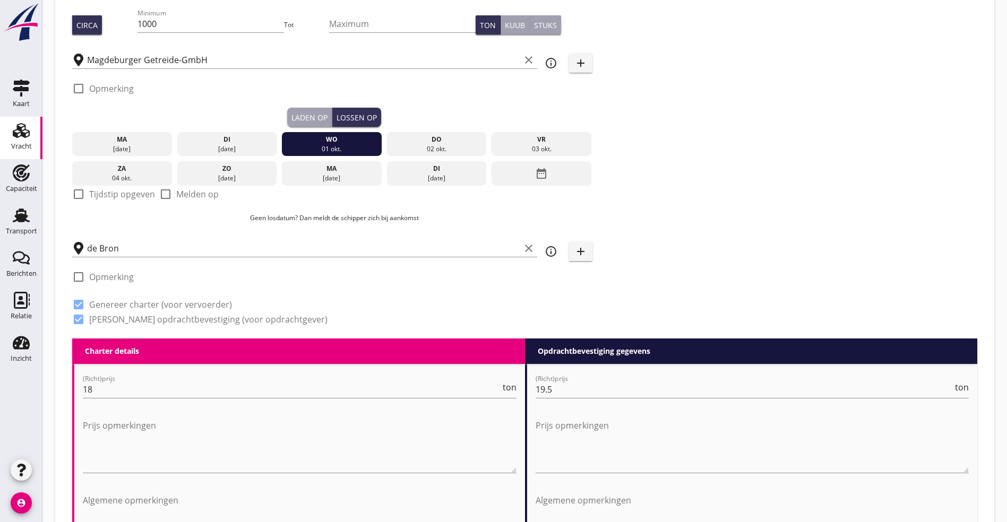
click at [389, 142] on div "do" at bounding box center [436, 140] width 94 height 10
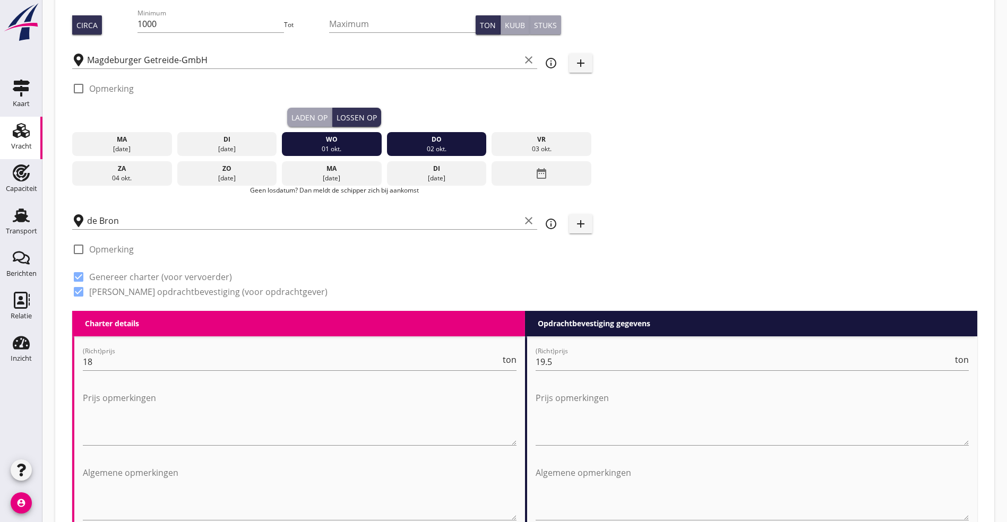
click at [119, 148] on div "[DATE]" at bounding box center [122, 149] width 94 height 10
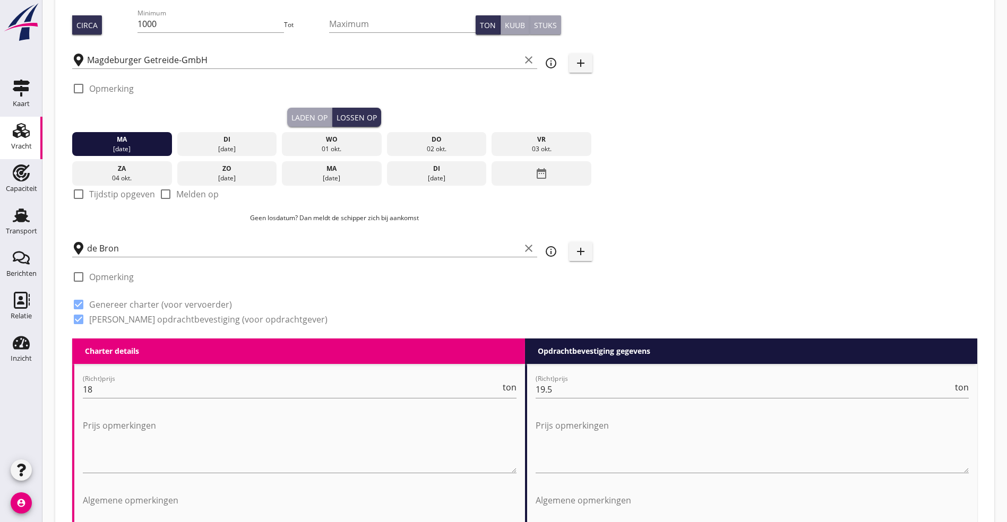
click at [186, 144] on div "[DATE]" at bounding box center [226, 149] width 94 height 10
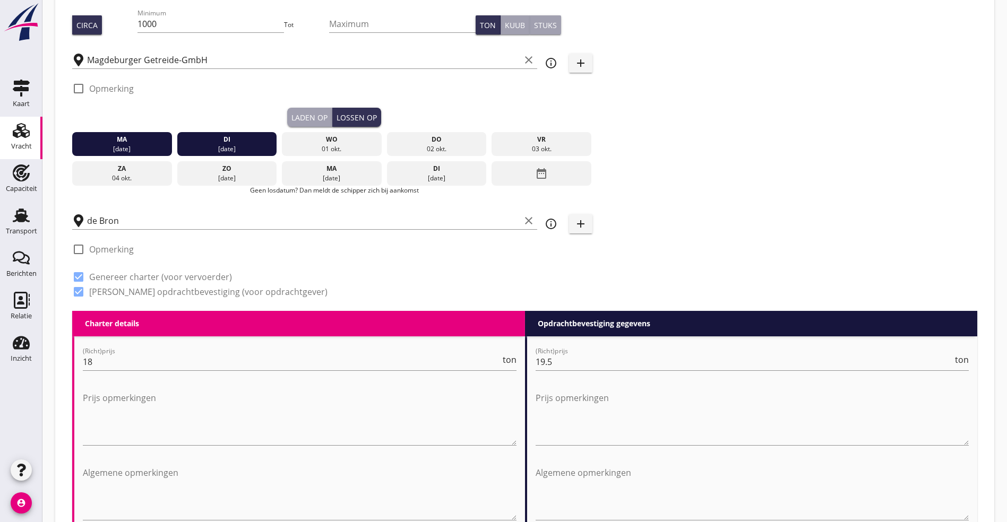
click at [285, 144] on div "01 okt." at bounding box center [332, 149] width 94 height 10
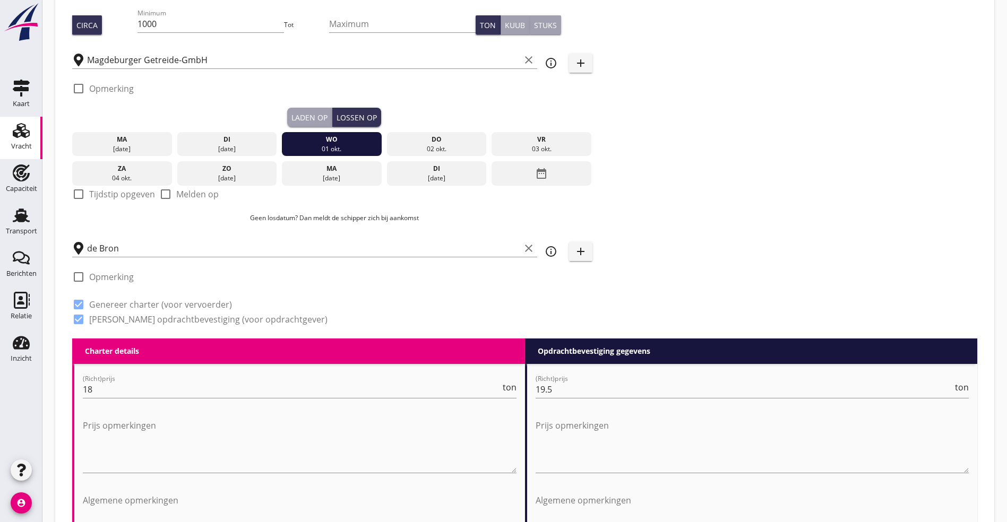
click at [129, 145] on div "[DATE]" at bounding box center [122, 149] width 94 height 10
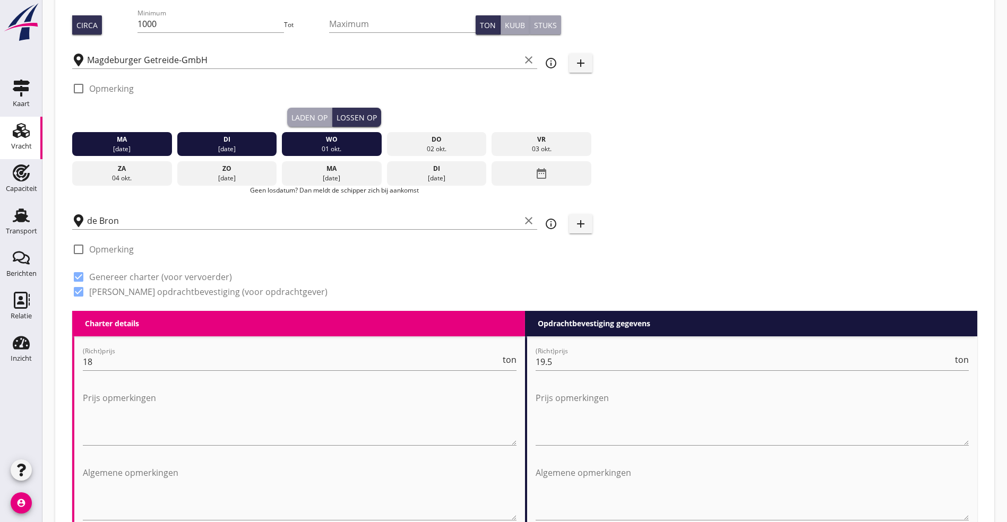
click at [119, 144] on div "[DATE]" at bounding box center [122, 149] width 94 height 10
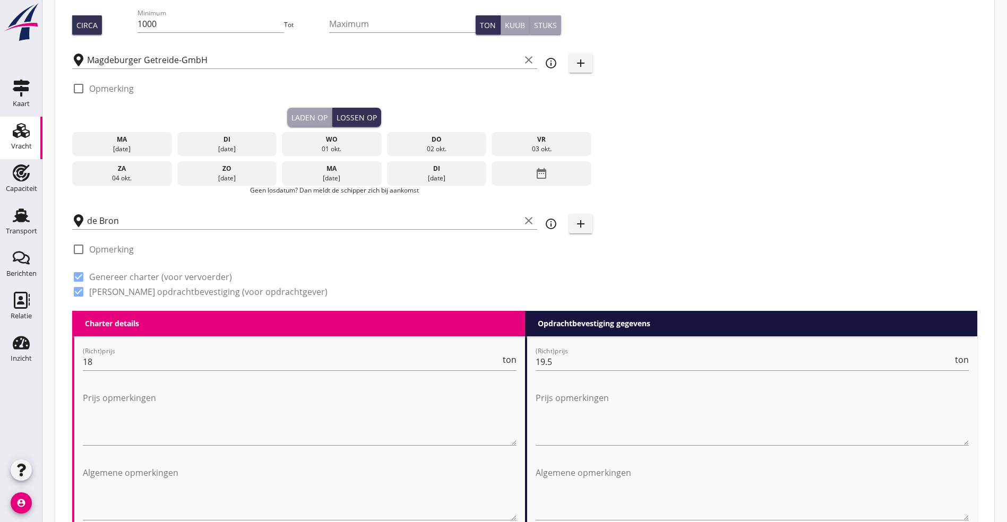
click at [119, 144] on div "[DATE]" at bounding box center [122, 149] width 94 height 10
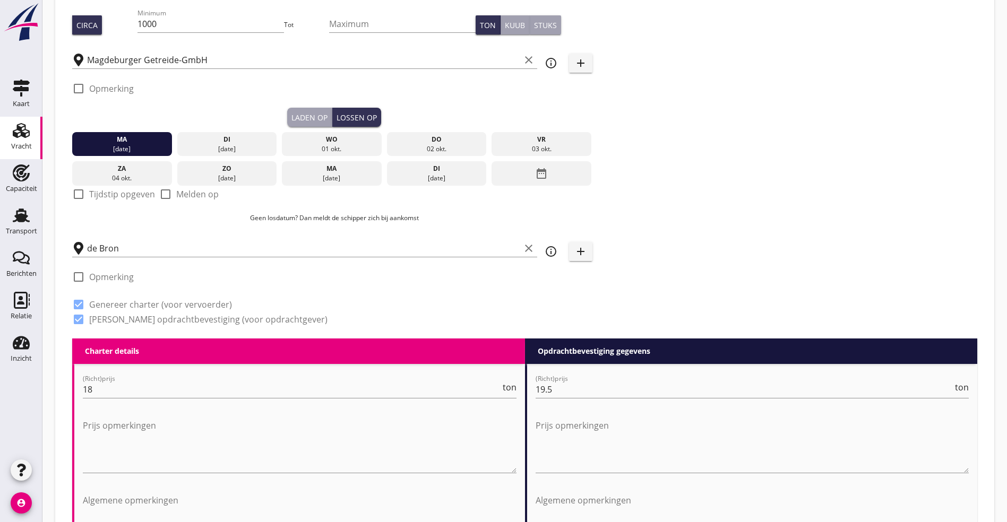
click at [494, 140] on div "vr" at bounding box center [541, 140] width 94 height 10
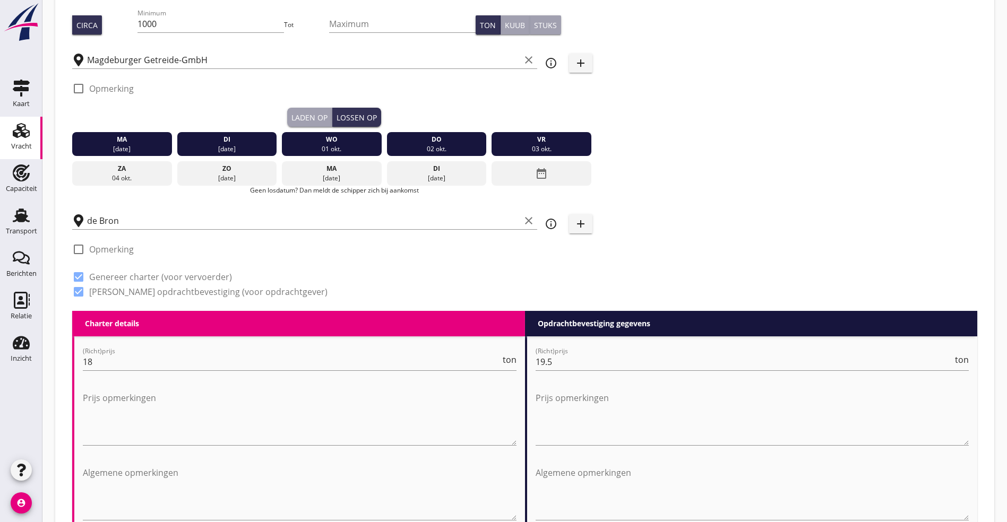
click at [190, 169] on div "zo" at bounding box center [226, 169] width 94 height 10
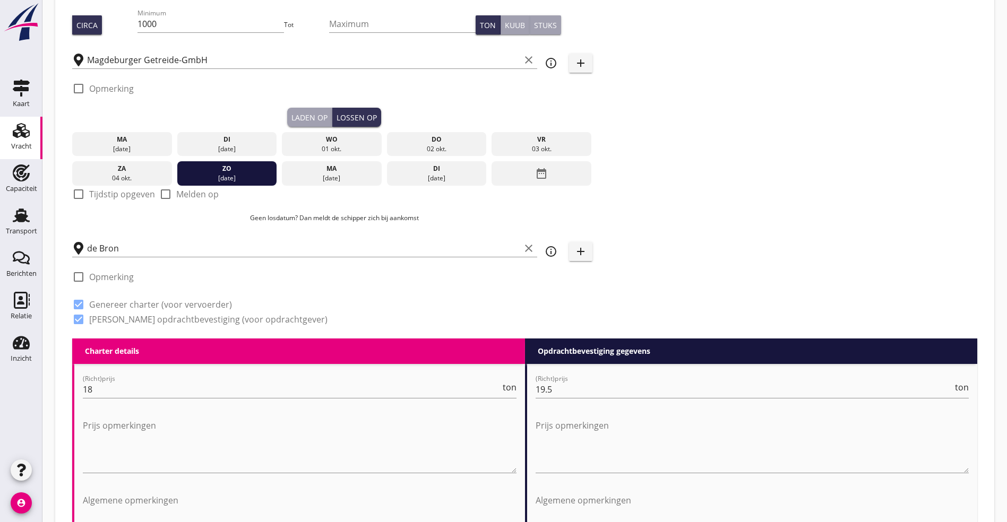
click at [120, 140] on div "ma" at bounding box center [122, 140] width 94 height 10
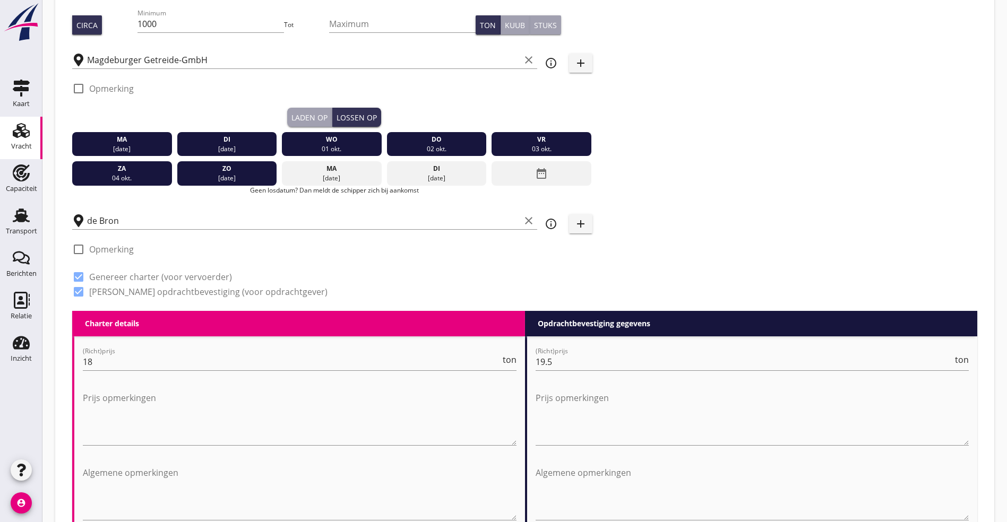
click at [105, 247] on label "Opmerking" at bounding box center [111, 249] width 45 height 11
checkbox input "true"
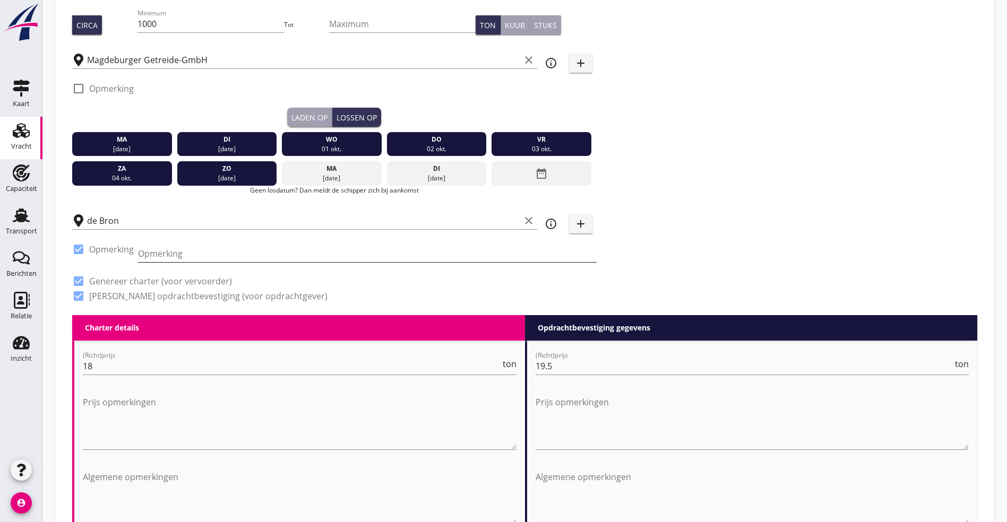
drag, startPoint x: 219, startPoint y: 251, endPoint x: 244, endPoint y: 248, distance: 25.6
click at [218, 251] on input "Opmerking" at bounding box center [367, 253] width 459 height 17
type input "melden voor lossing week40"
click at [615, 131] on div "Zoeken op opdrachtgever... Magdeburger Getreide GmbH clear arrow_drop_down add …" at bounding box center [525, 109] width 914 height 412
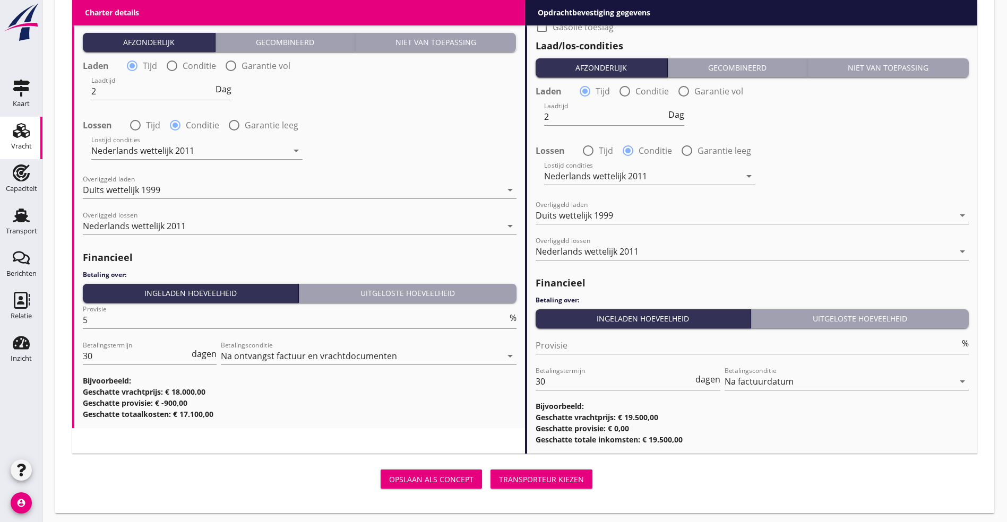
scroll to position [1237, 0]
click at [499, 475] on div "Transporteur kiezen" at bounding box center [541, 478] width 85 height 11
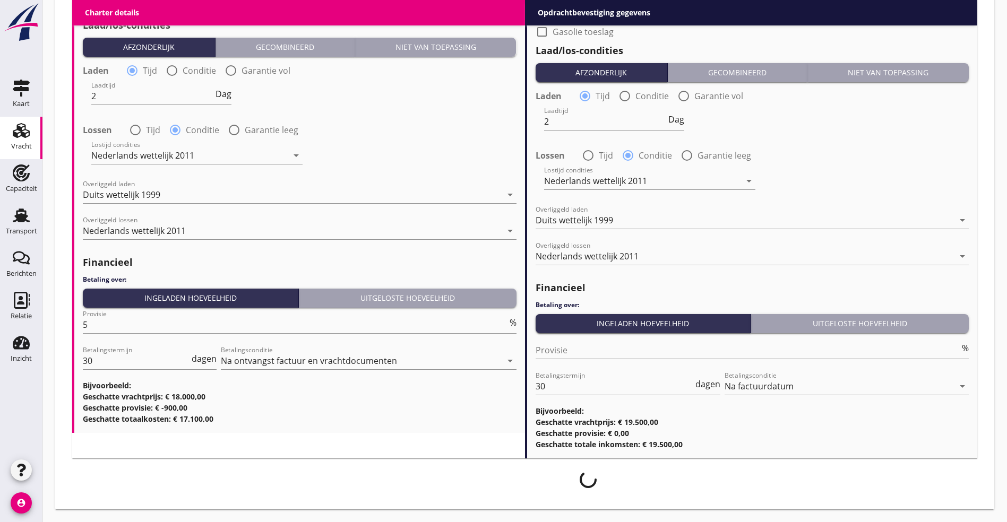
scroll to position [1229, 0]
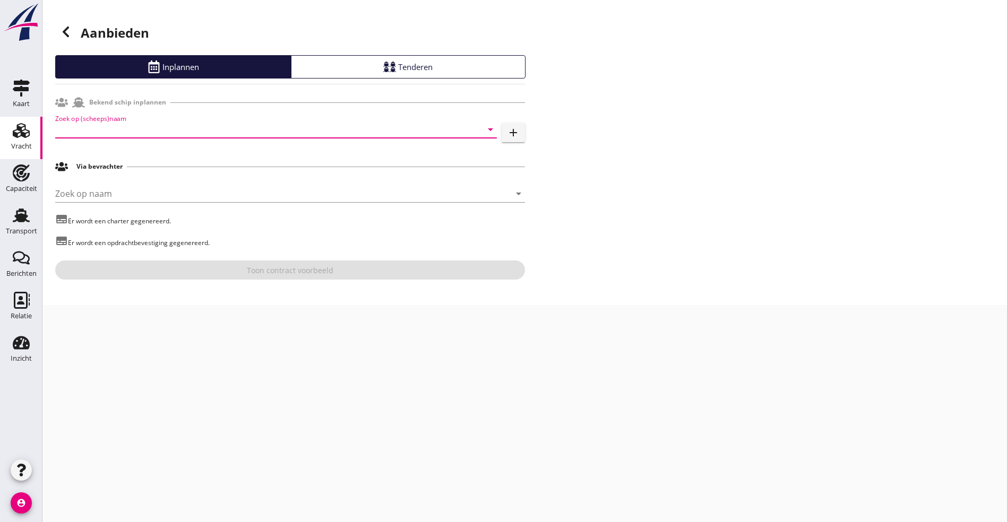
click at [145, 128] on input "Zoek op (scheeps)naam" at bounding box center [261, 129] width 412 height 17
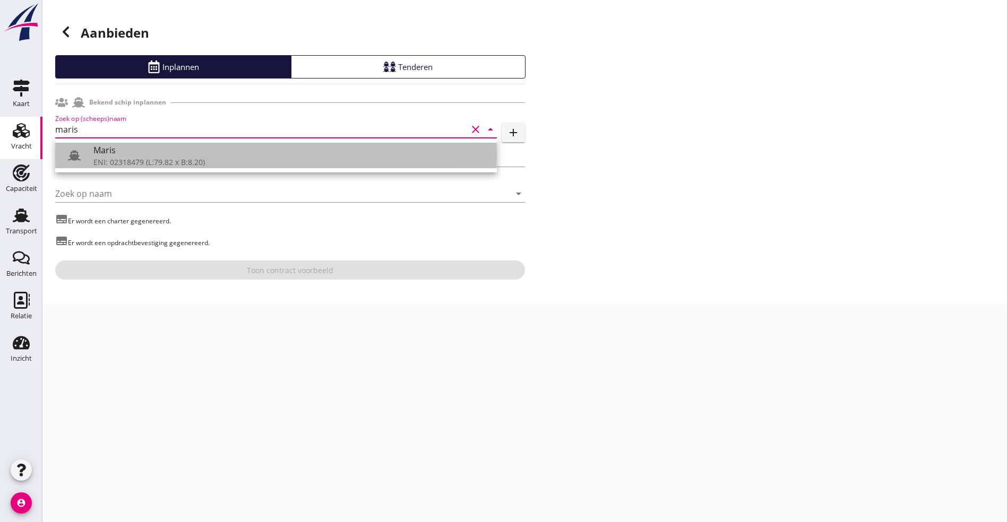
click at [110, 153] on div "Maris" at bounding box center [290, 150] width 395 height 13
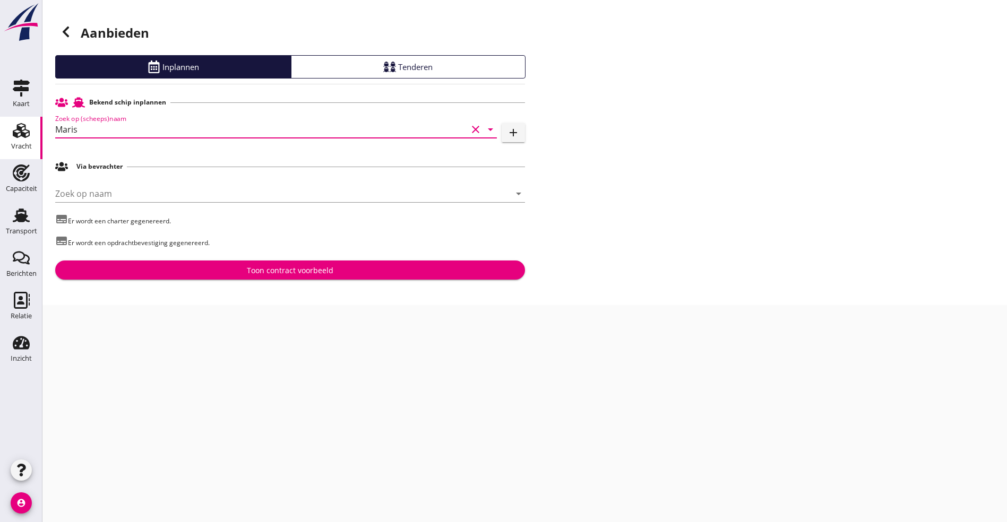
type input "Maris"
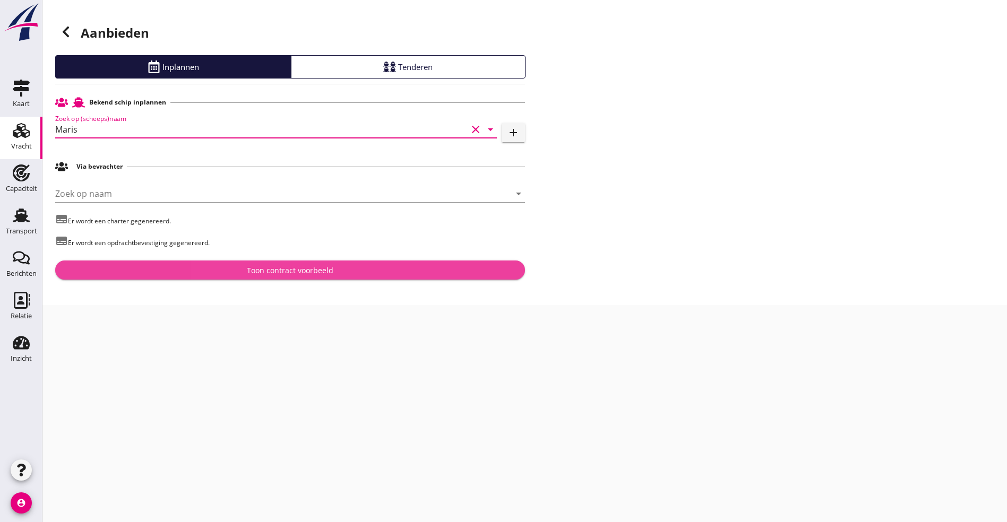
click at [150, 268] on div "Toon contract voorbeeld" at bounding box center [290, 270] width 453 height 11
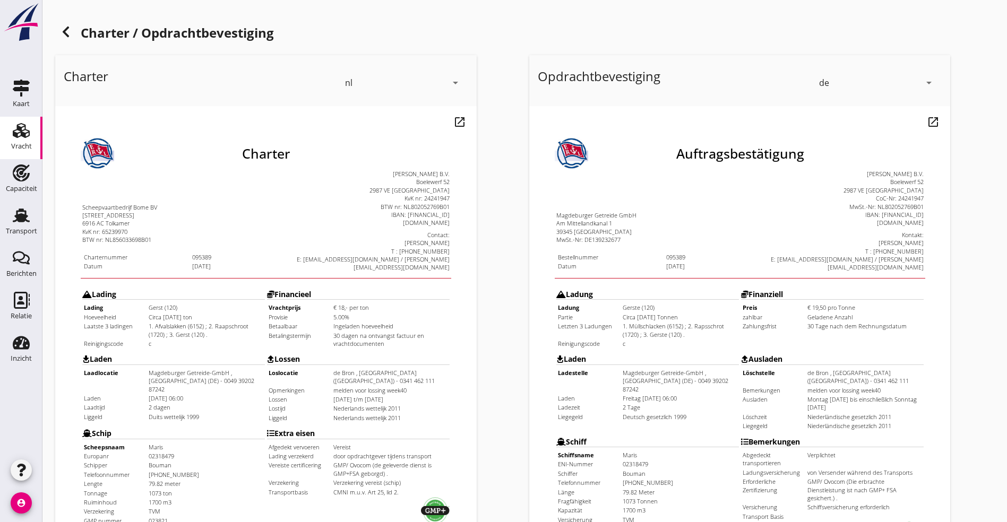
click at [66, 22] on div at bounding box center [65, 31] width 21 height 21
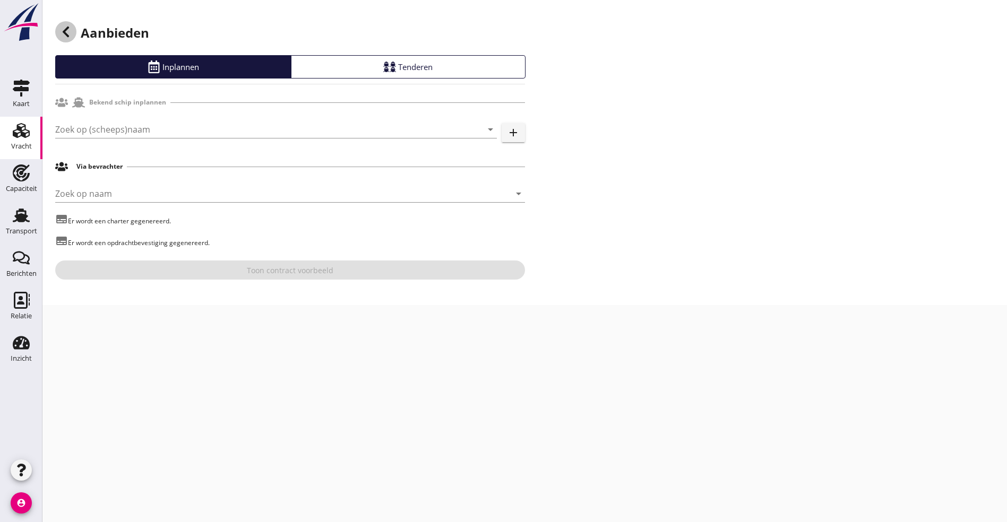
click at [72, 23] on div at bounding box center [65, 31] width 21 height 21
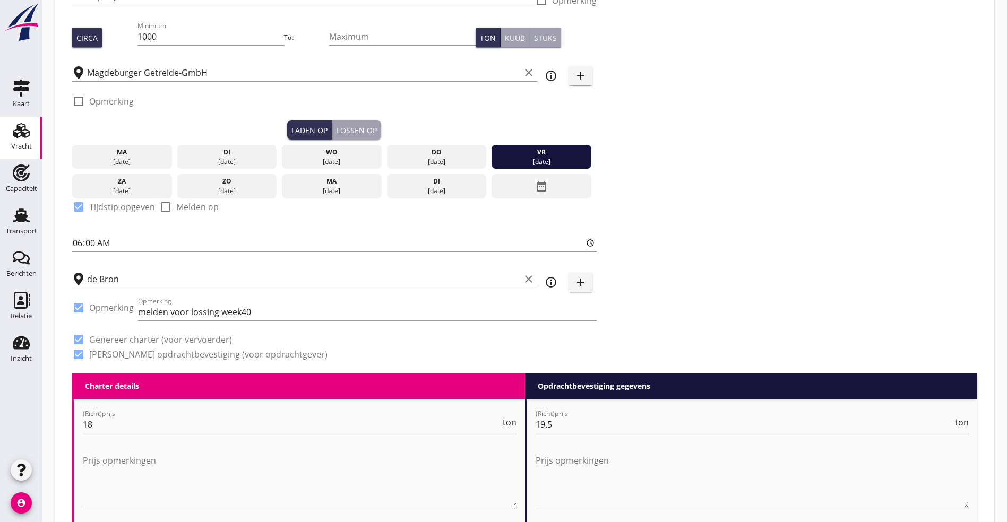
scroll to position [159, 0]
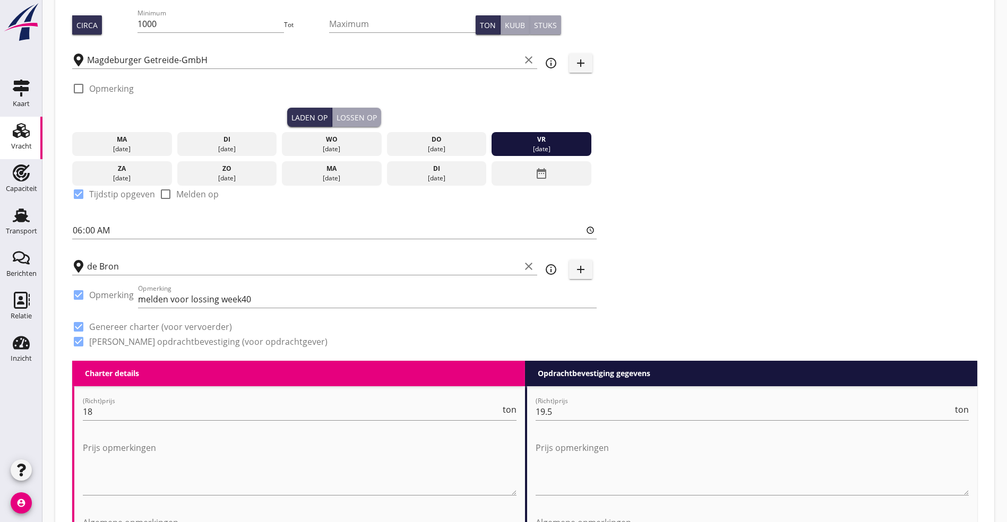
click at [332, 124] on button "Lossen op" at bounding box center [356, 117] width 49 height 19
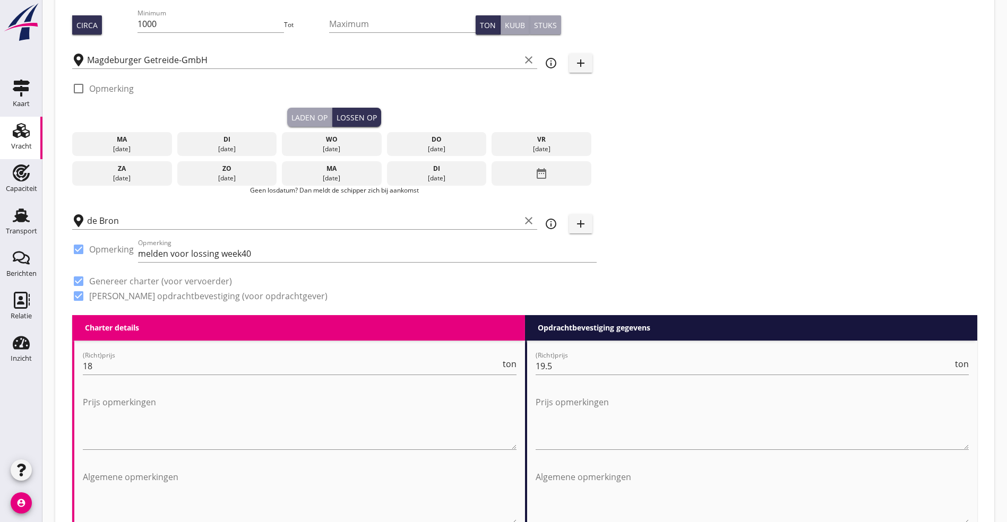
click at [492, 171] on div "date_range" at bounding box center [542, 173] width 100 height 24
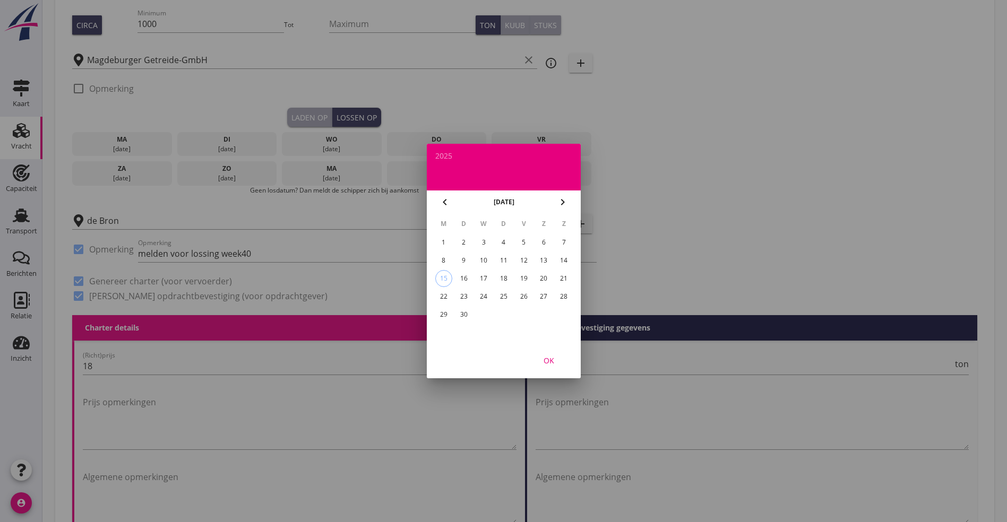
click at [441, 314] on div "29" at bounding box center [443, 314] width 17 height 17
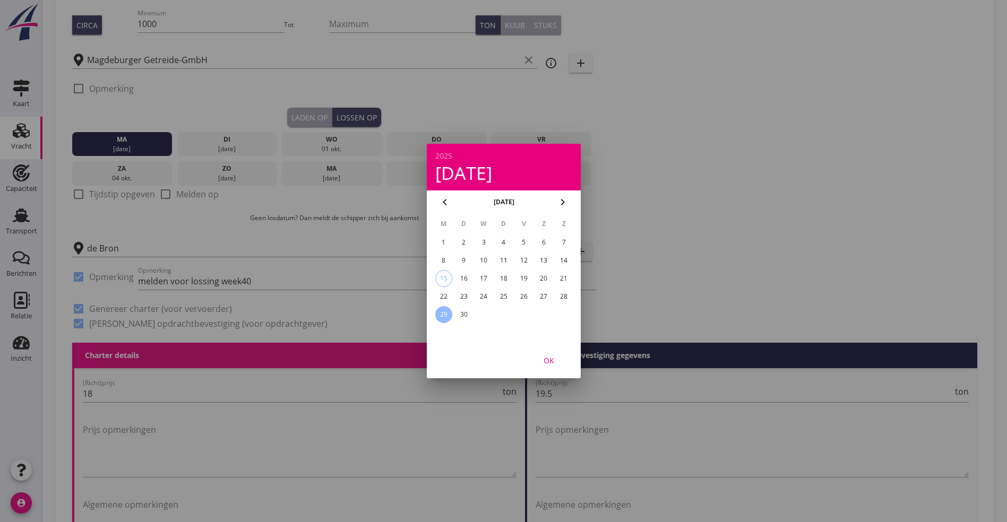
click at [168, 190] on div at bounding box center [503, 261] width 1007 height 522
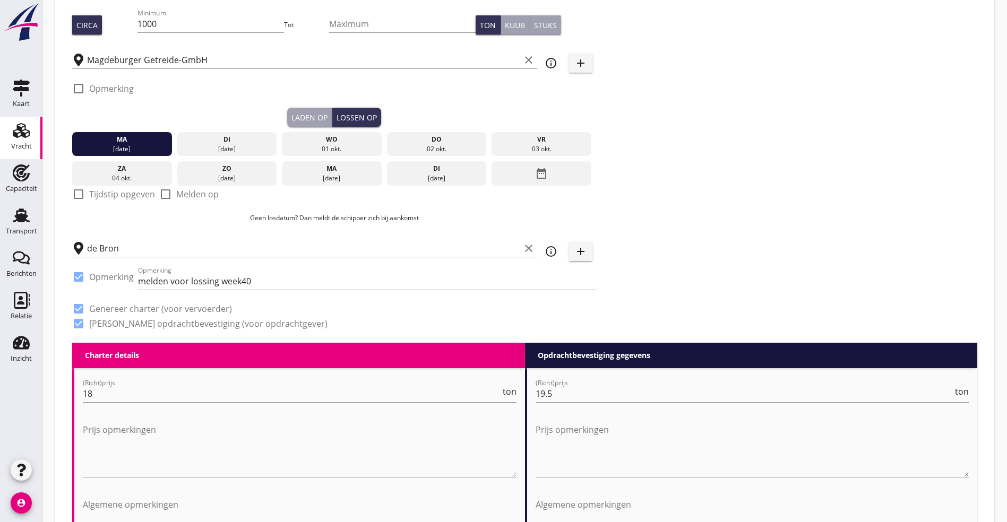
click at [167, 190] on div at bounding box center [166, 194] width 18 height 18
checkbox input "true"
click at [180, 144] on div "[DATE]" at bounding box center [226, 149] width 94 height 10
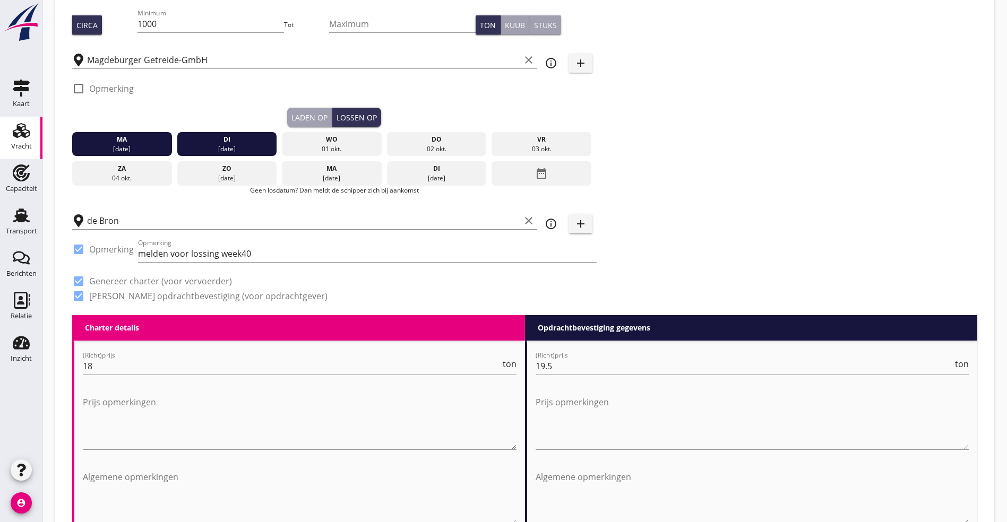
click at [285, 140] on div "wo" at bounding box center [332, 140] width 94 height 10
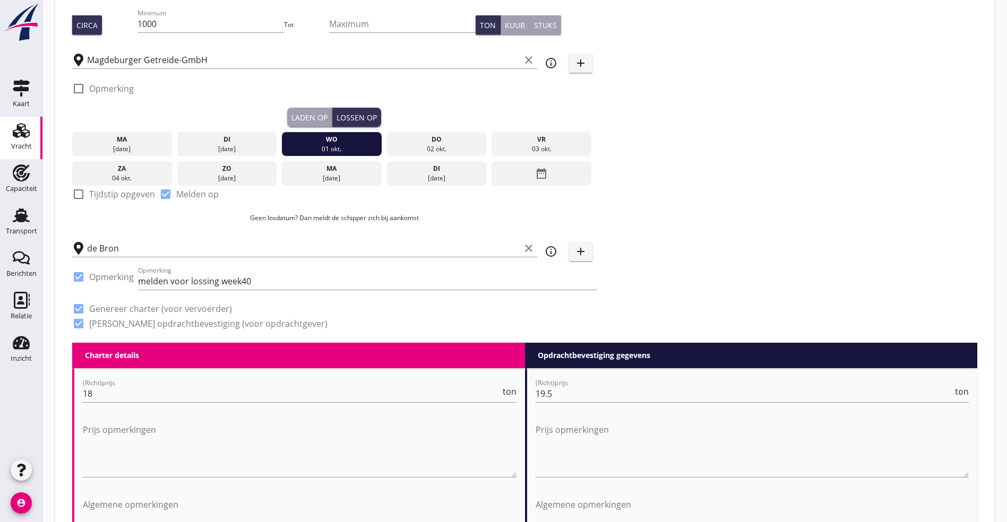
click at [104, 136] on div "ma" at bounding box center [122, 140] width 94 height 10
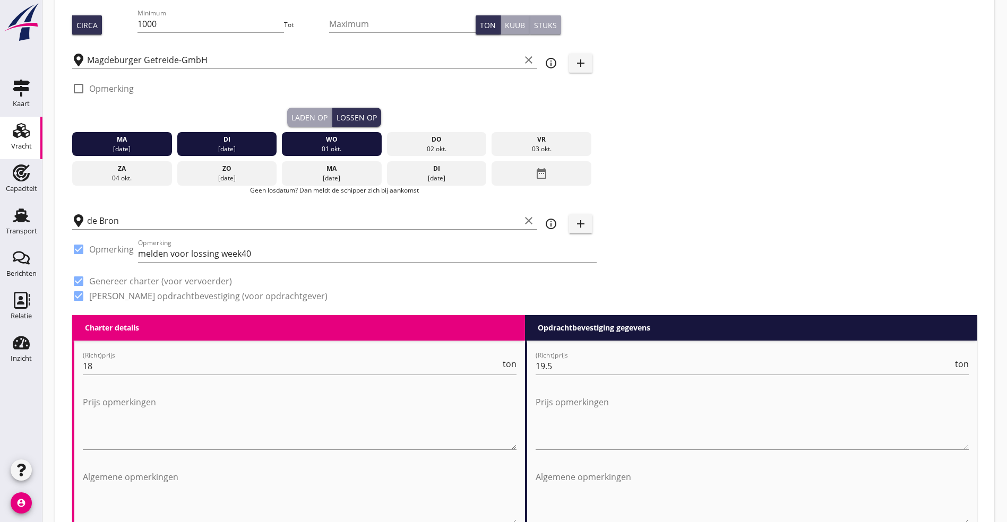
click at [104, 136] on div "ma" at bounding box center [122, 140] width 94 height 10
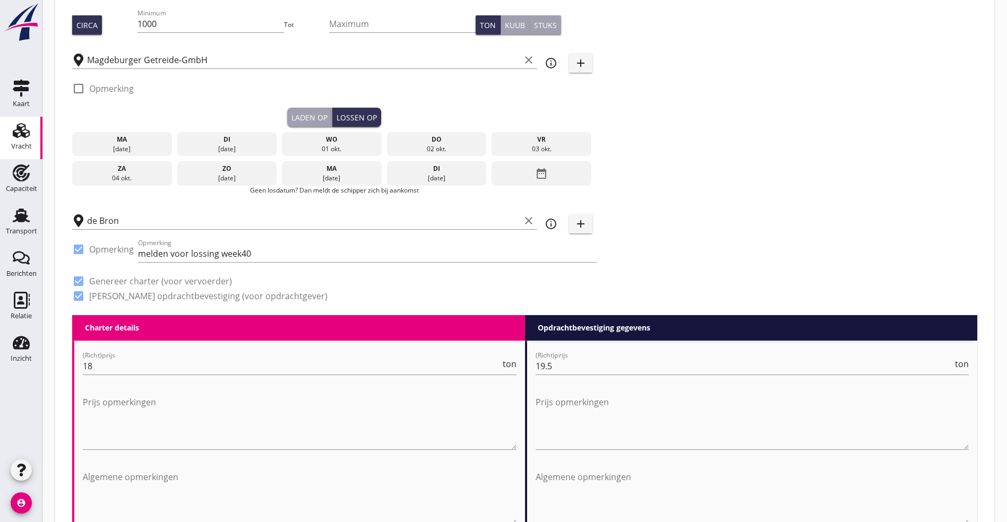
click at [98, 137] on div "ma" at bounding box center [122, 140] width 94 height 10
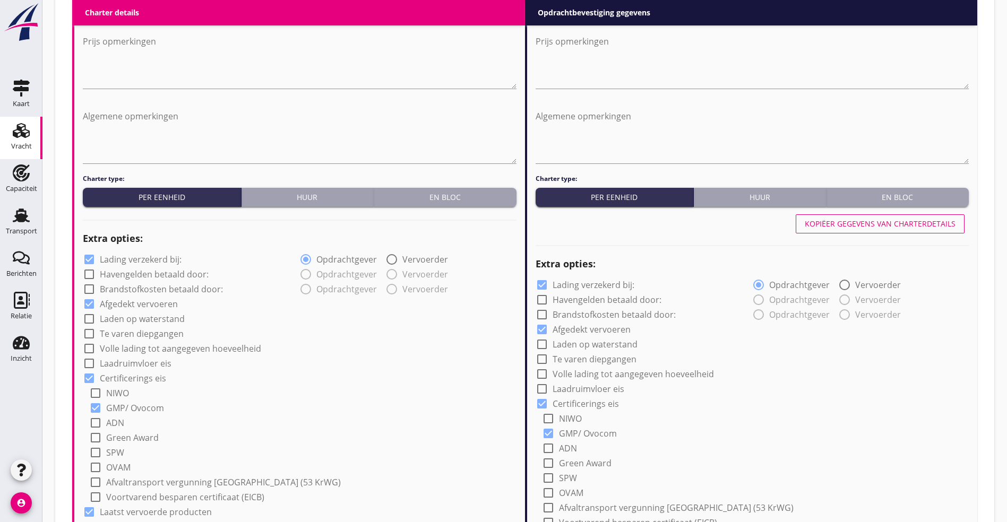
scroll to position [557, 0]
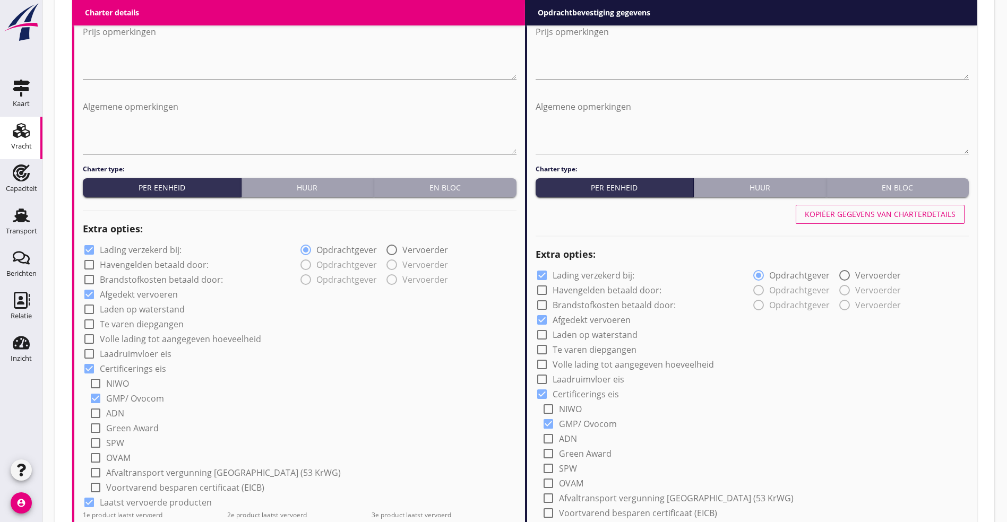
drag, startPoint x: 204, startPoint y: 119, endPoint x: 337, endPoint y: 144, distance: 135.6
click at [205, 119] on textarea "Algemene opmerkingen" at bounding box center [300, 126] width 434 height 56
type textarea "I"
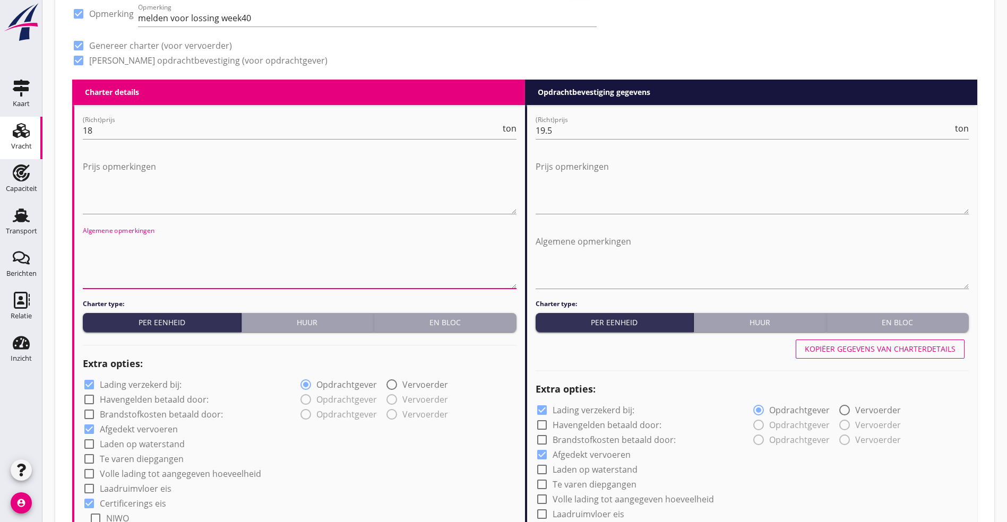
scroll to position [159, 0]
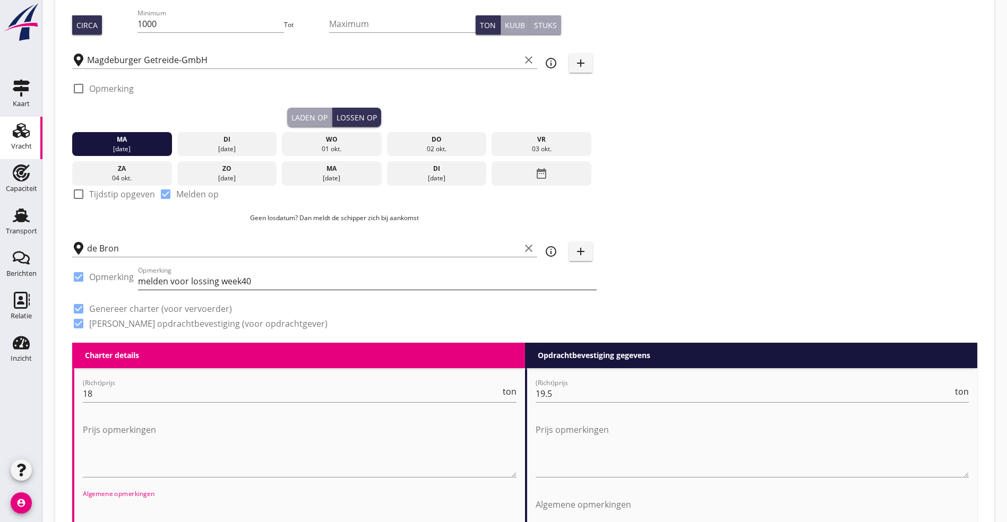
click at [264, 278] on input "melden voor lossing week40" at bounding box center [367, 281] width 459 height 17
click at [203, 189] on label "Melden op" at bounding box center [197, 194] width 42 height 11
checkbox input "false"
click at [181, 138] on div "di" at bounding box center [226, 140] width 94 height 10
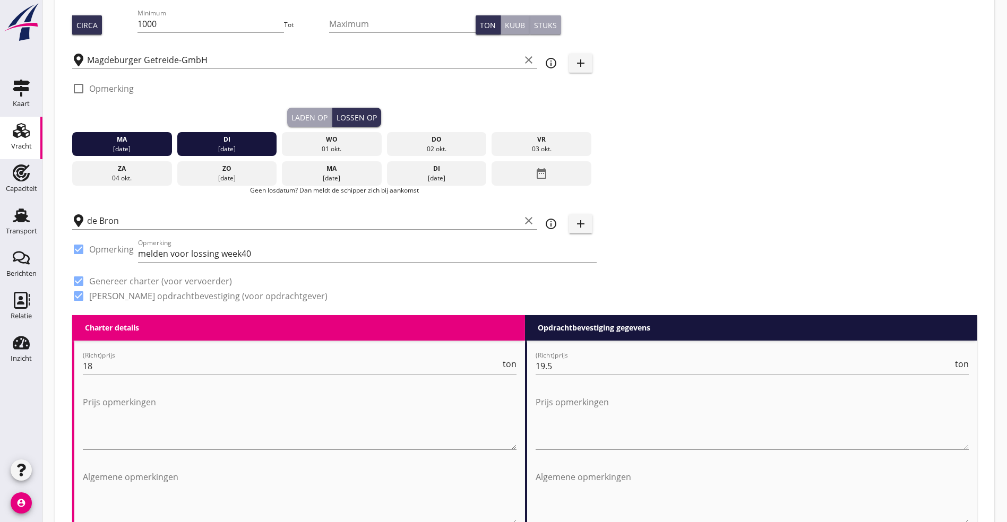
click at [285, 135] on div "wo" at bounding box center [332, 140] width 94 height 10
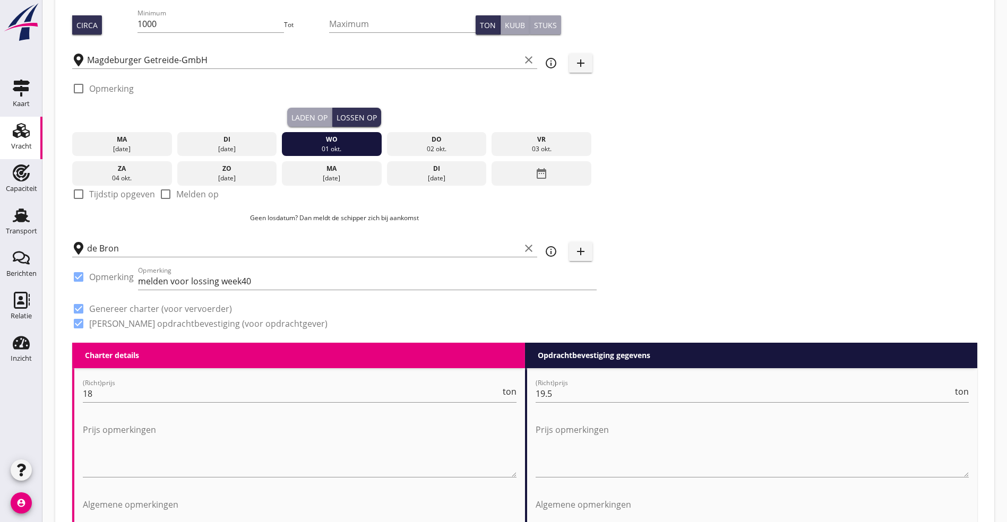
click at [105, 135] on div "ma" at bounding box center [122, 140] width 94 height 10
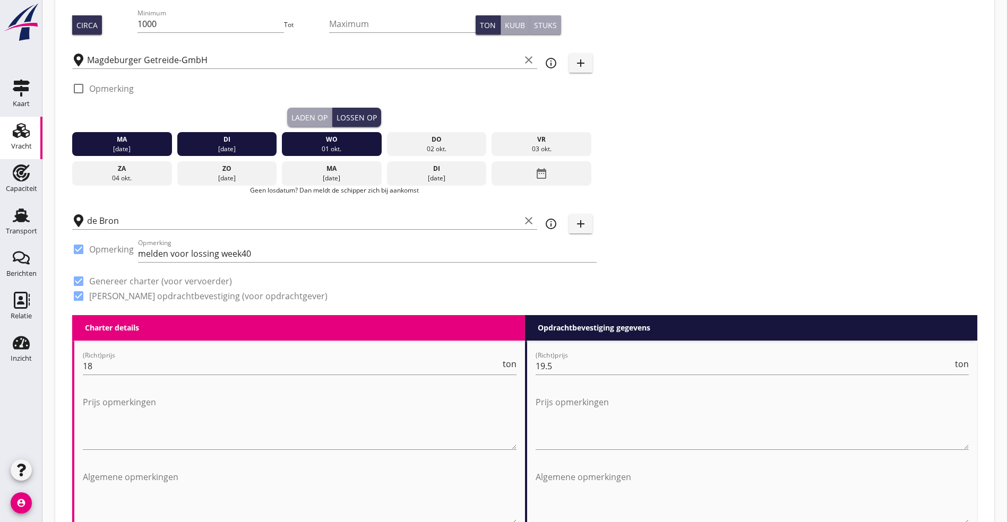
click at [105, 135] on div "ma" at bounding box center [122, 140] width 94 height 10
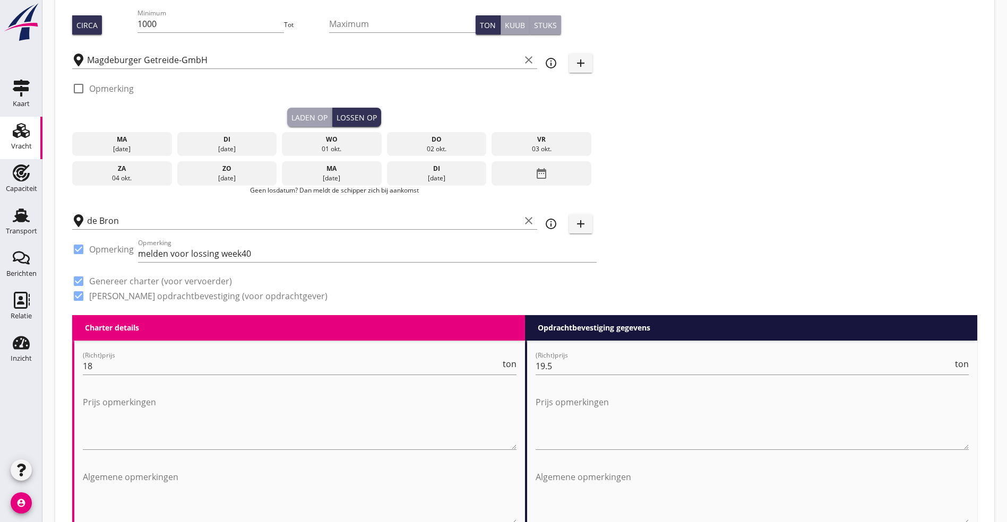
click at [105, 135] on div "ma" at bounding box center [122, 140] width 94 height 10
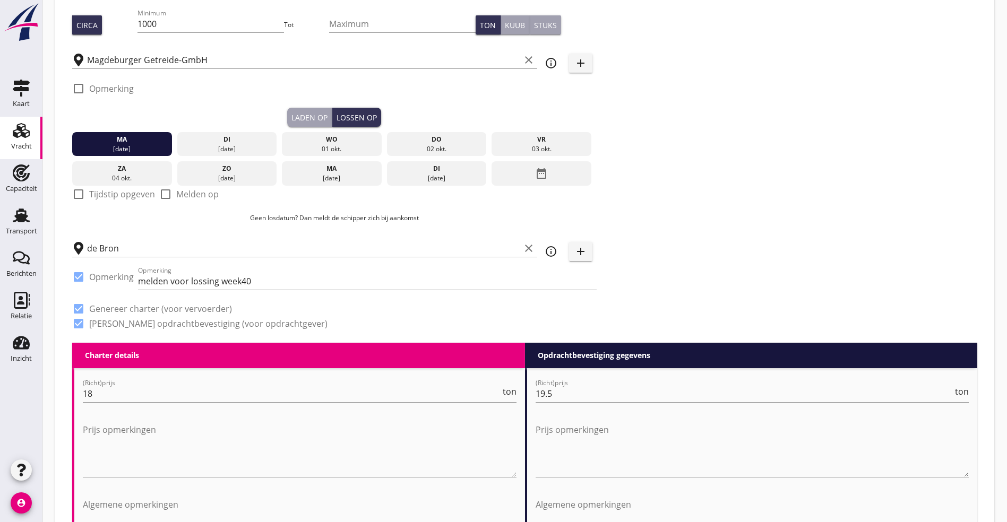
click at [117, 166] on div "za" at bounding box center [122, 169] width 94 height 10
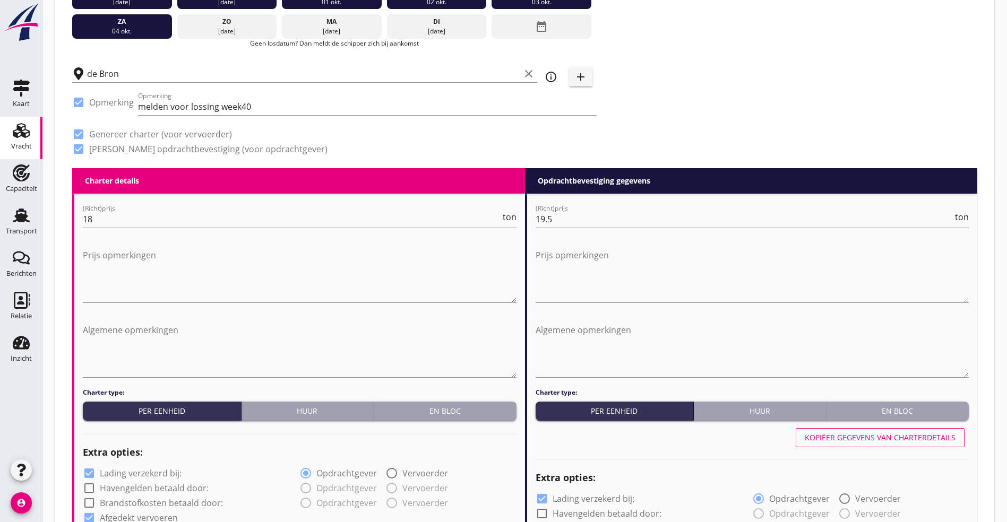
scroll to position [282, 0]
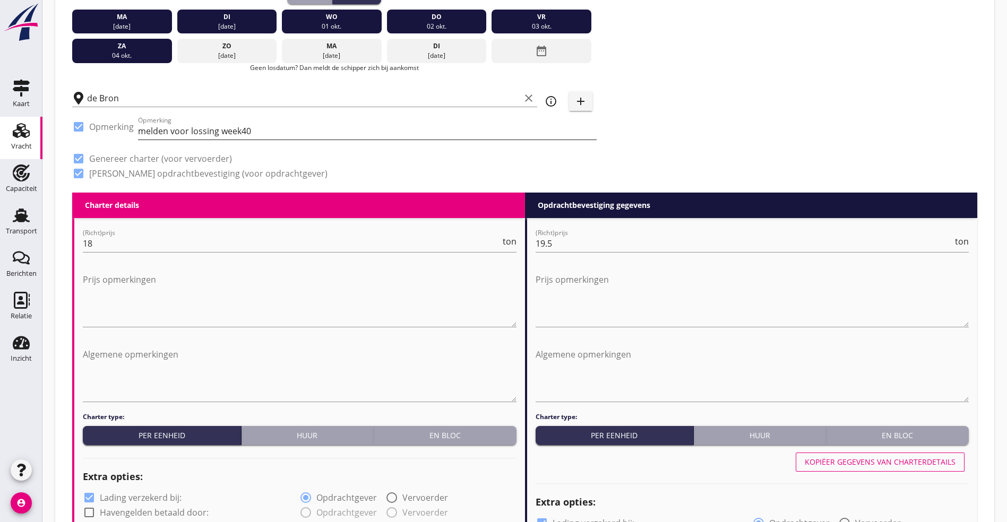
click at [274, 127] on input "melden voor lossing week40" at bounding box center [367, 131] width 459 height 17
type input "melden voor lossing week40, losgereed [DATE] 06:00 indien ook zelf gemeld."
click at [122, 13] on div "ma" at bounding box center [122, 17] width 94 height 10
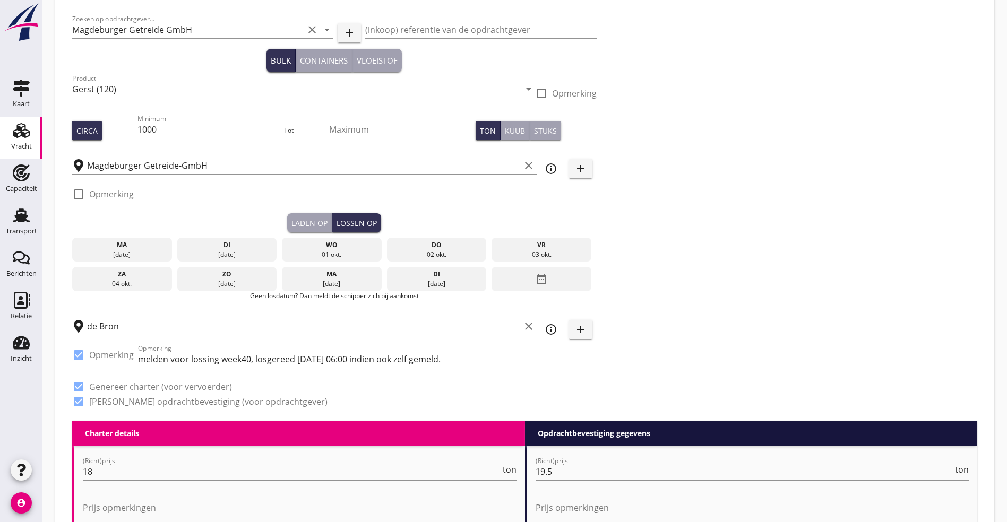
scroll to position [43, 0]
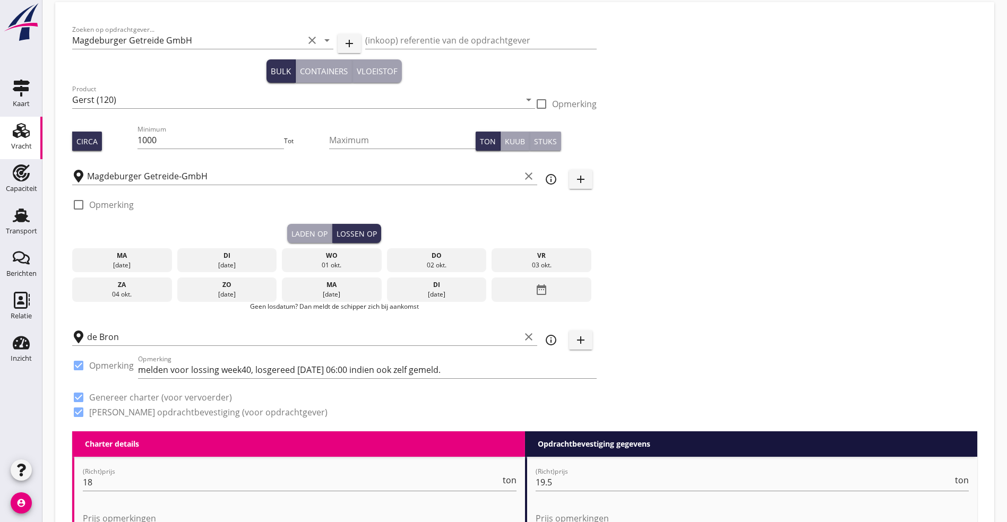
click at [111, 252] on div "ma" at bounding box center [122, 256] width 94 height 10
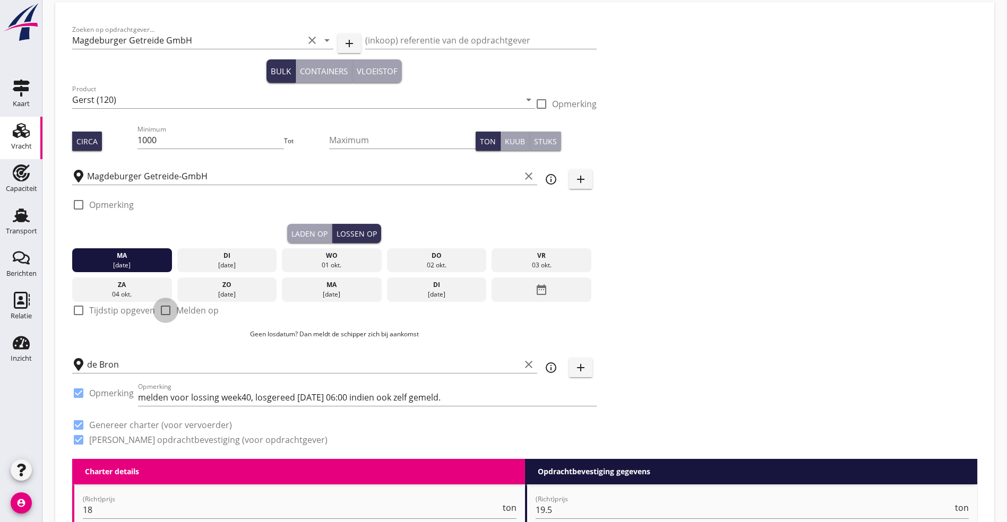
click at [165, 305] on div at bounding box center [166, 311] width 18 height 18
click at [166, 305] on div at bounding box center [166, 311] width 18 height 18
checkbox input "false"
click at [119, 305] on label "Tijdstip opgeven" at bounding box center [122, 310] width 66 height 11
checkbox input "true"
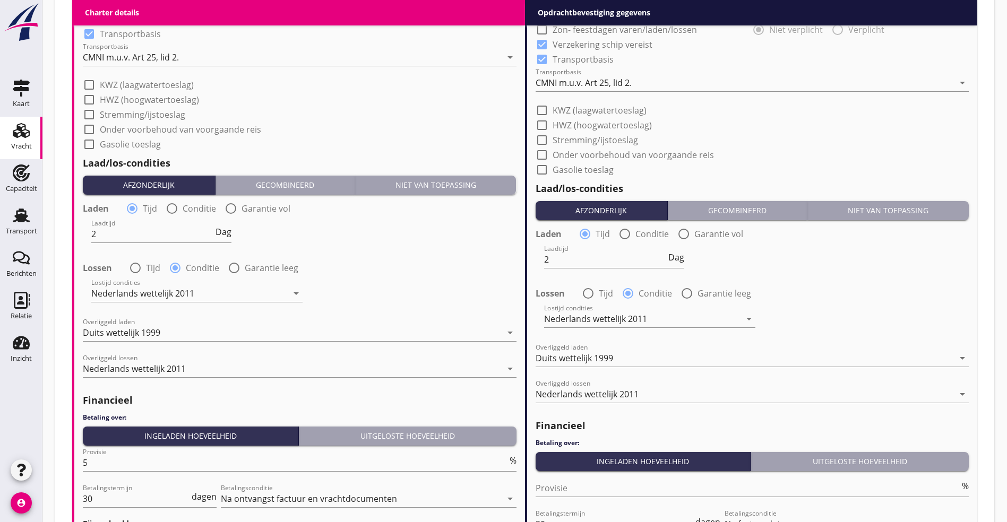
scroll to position [1301, 0]
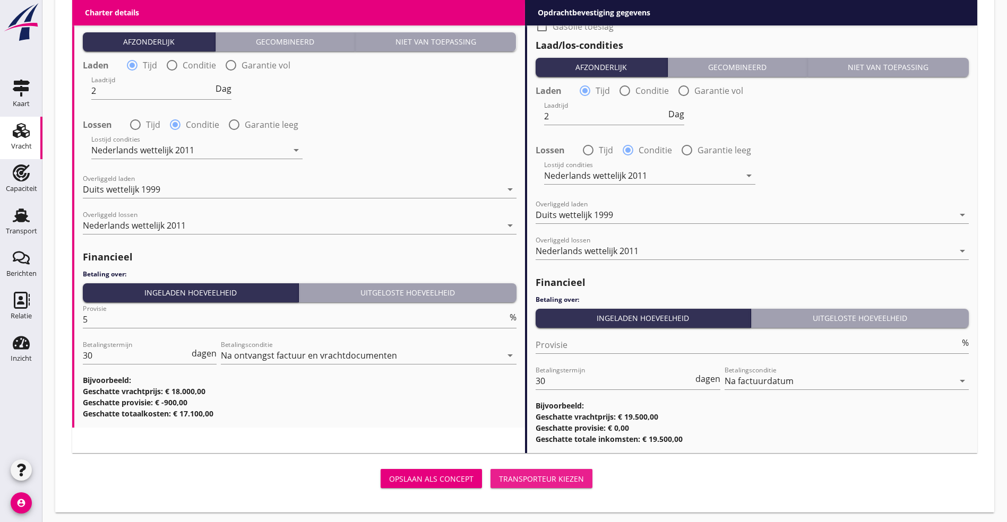
drag, startPoint x: 377, startPoint y: 469, endPoint x: 392, endPoint y: 459, distance: 17.7
click at [490, 469] on button "Transporteur kiezen" at bounding box center [541, 478] width 102 height 19
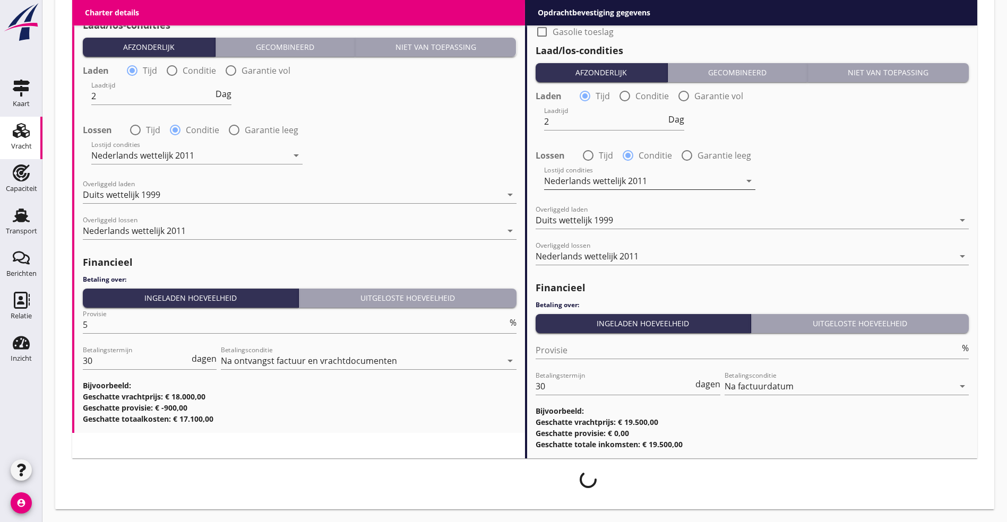
scroll to position [1293, 0]
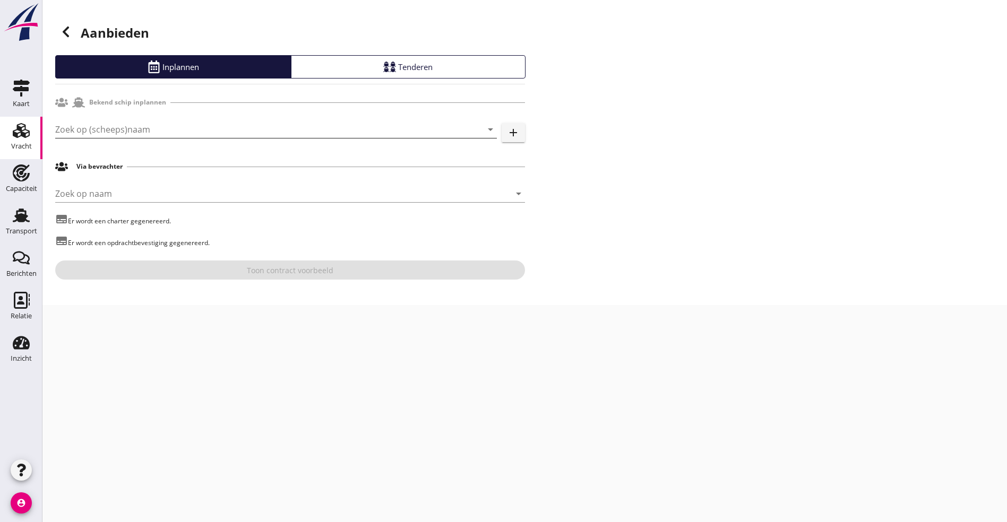
click at [126, 127] on input "Zoek op (scheeps)naam" at bounding box center [261, 129] width 412 height 17
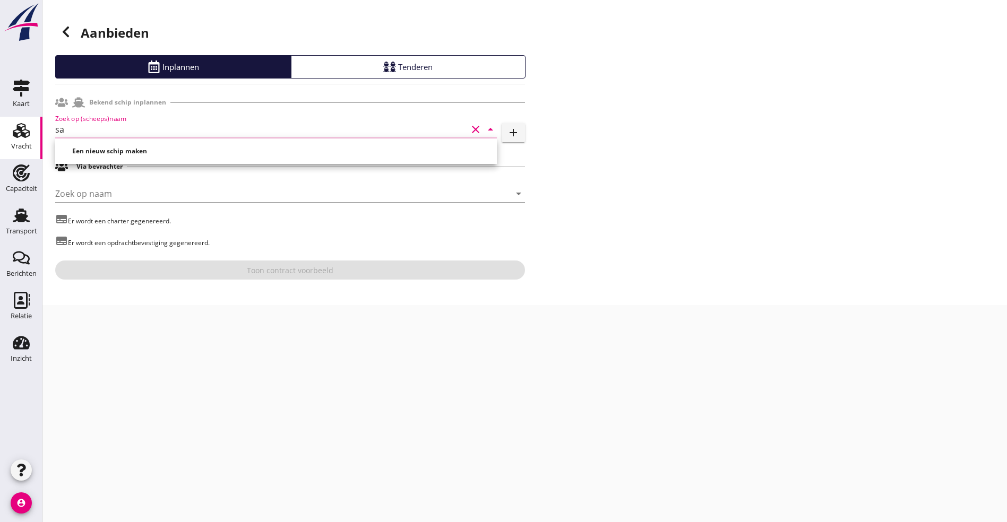
type input "s"
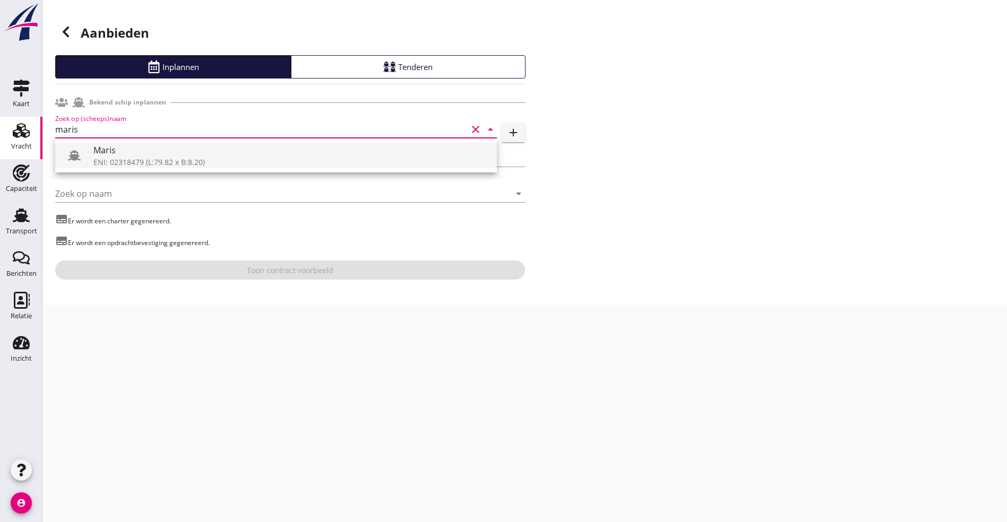
click at [118, 156] on div "Maris" at bounding box center [290, 150] width 395 height 13
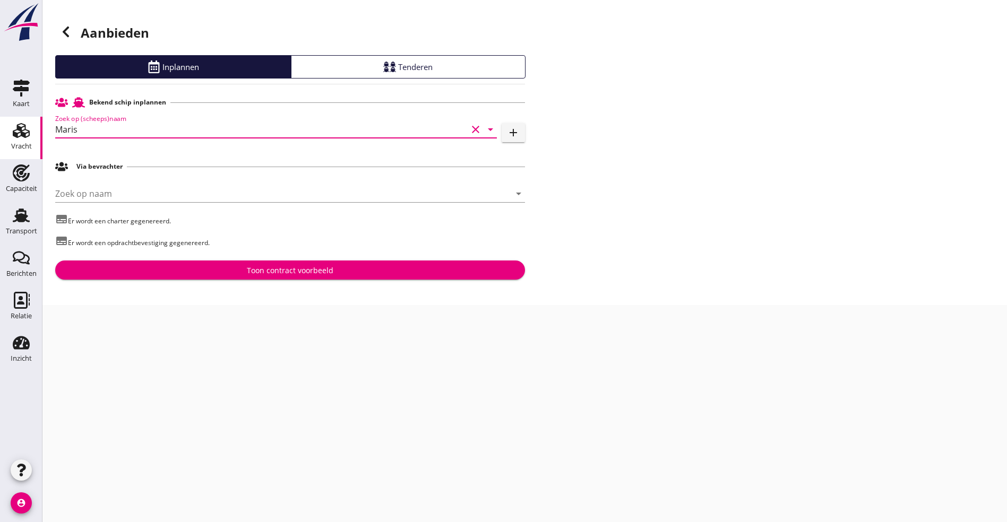
type input "Maris"
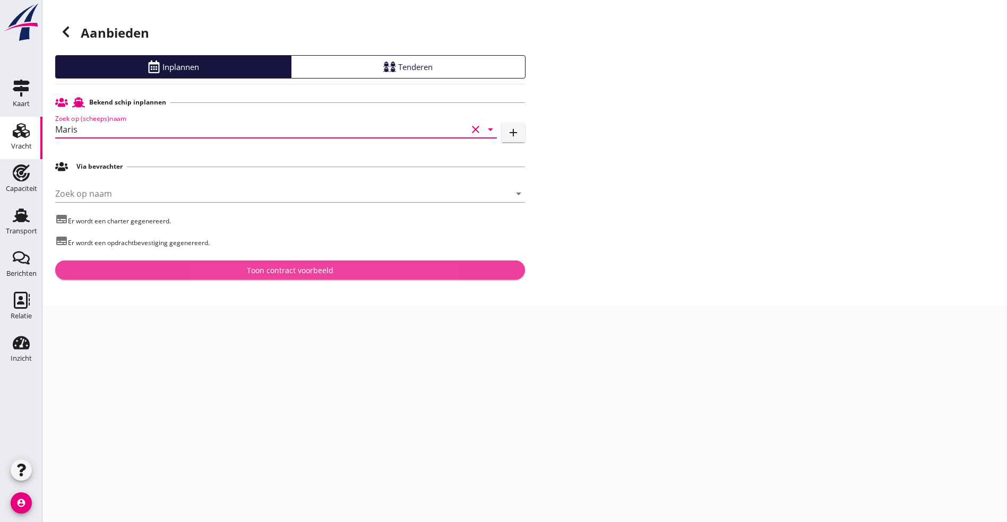
click at [186, 261] on button "Toon contract voorbeeld" at bounding box center [290, 270] width 470 height 19
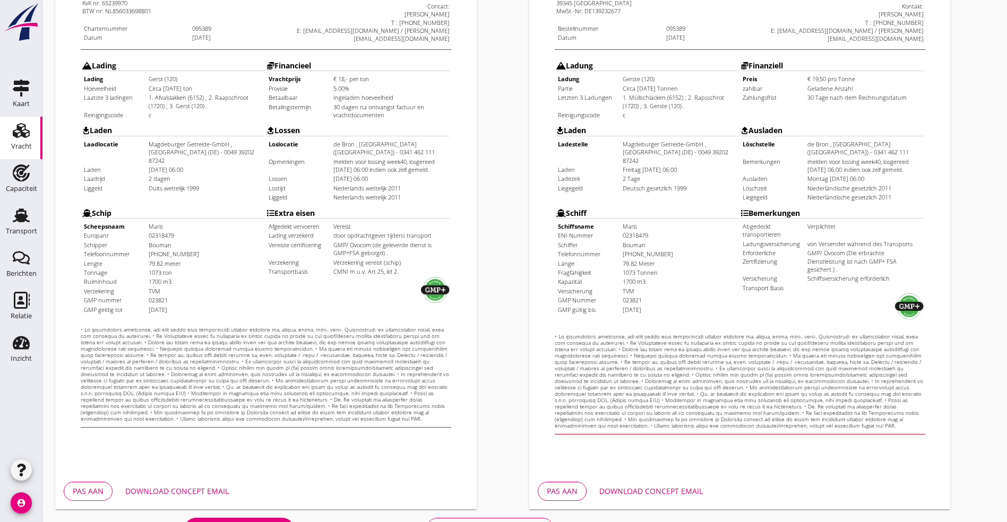
scroll to position [264, 0]
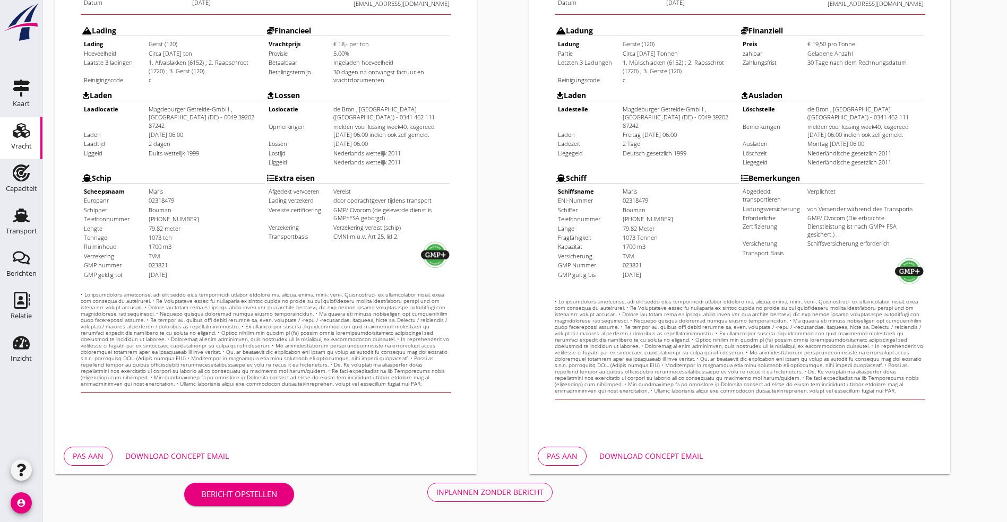
click at [187, 457] on div "Download concept email" at bounding box center [177, 456] width 104 height 11
click at [170, 457] on div "Download concept email" at bounding box center [177, 456] width 104 height 11
drag, startPoint x: 302, startPoint y: 490, endPoint x: 244, endPoint y: 543, distance: 78.5
click at [244, 522] on html "No data available No data available Verstuur charter & opdrachtbevestiging clos…" at bounding box center [503, 129] width 1007 height 786
click at [669, 450] on button "Download concept email" at bounding box center [651, 456] width 120 height 19
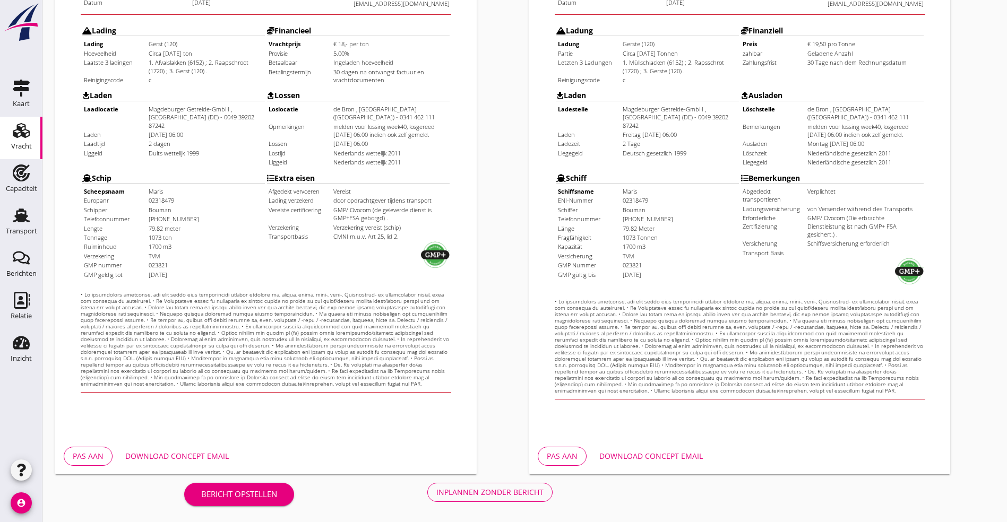
click at [427, 498] on button "Inplannen zonder bericht" at bounding box center [489, 492] width 125 height 19
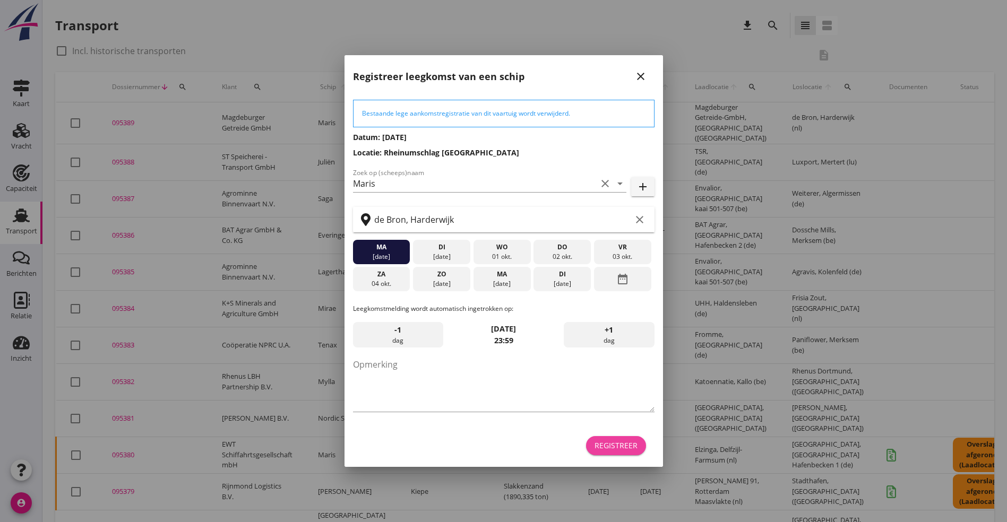
click at [617, 443] on div "Registreer" at bounding box center [616, 445] width 43 height 11
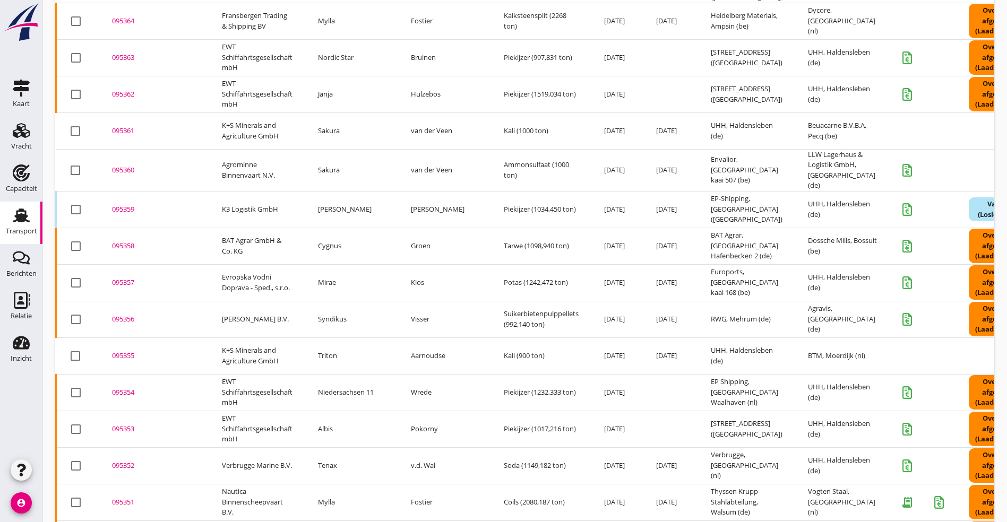
scroll to position [1017, 0]
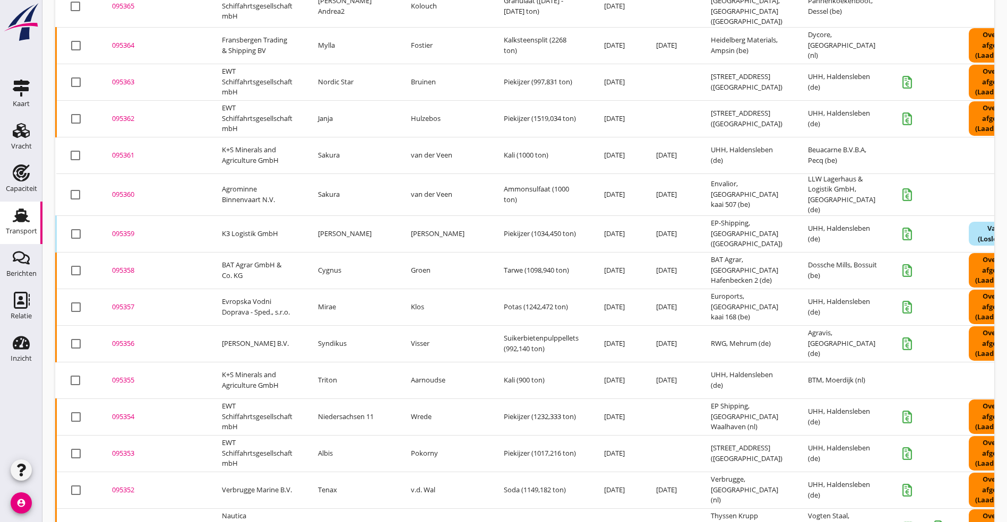
click at [128, 40] on div "095364" at bounding box center [154, 45] width 84 height 11
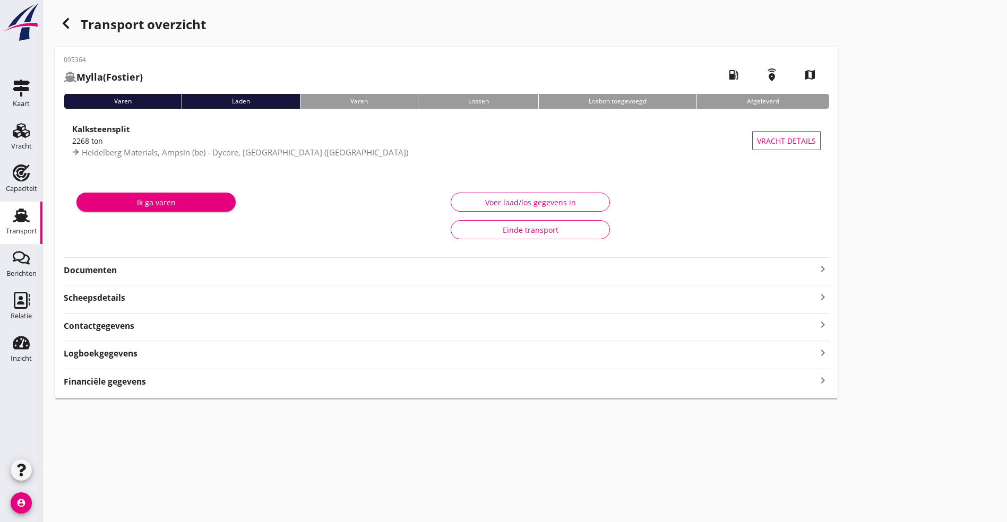
type input "2268"
click at [460, 201] on div "Voer laad/los gegevens in" at bounding box center [530, 202] width 141 height 11
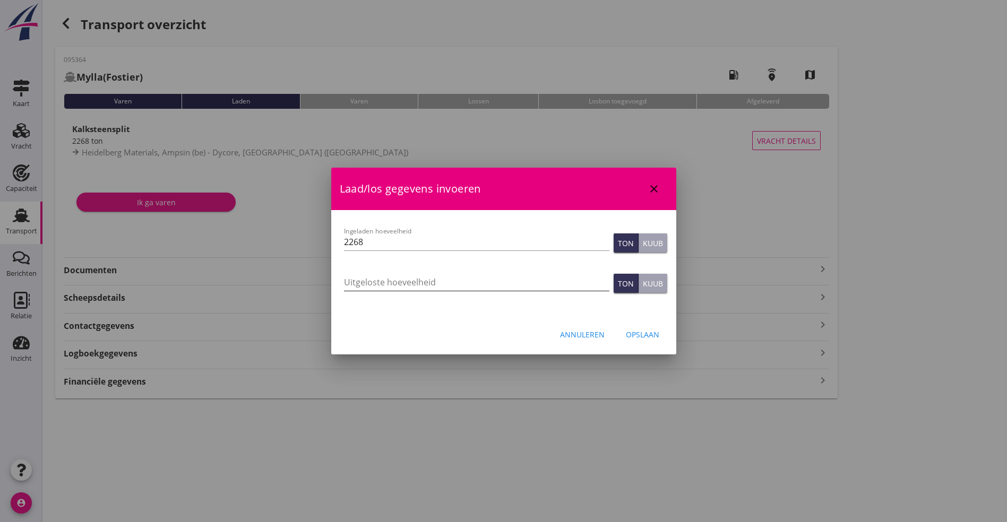
click at [382, 281] on input "Uitgeloste hoeveelheid" at bounding box center [476, 282] width 265 height 17
type input "2269.475"
click at [640, 327] on button "Opslaan" at bounding box center [642, 334] width 50 height 19
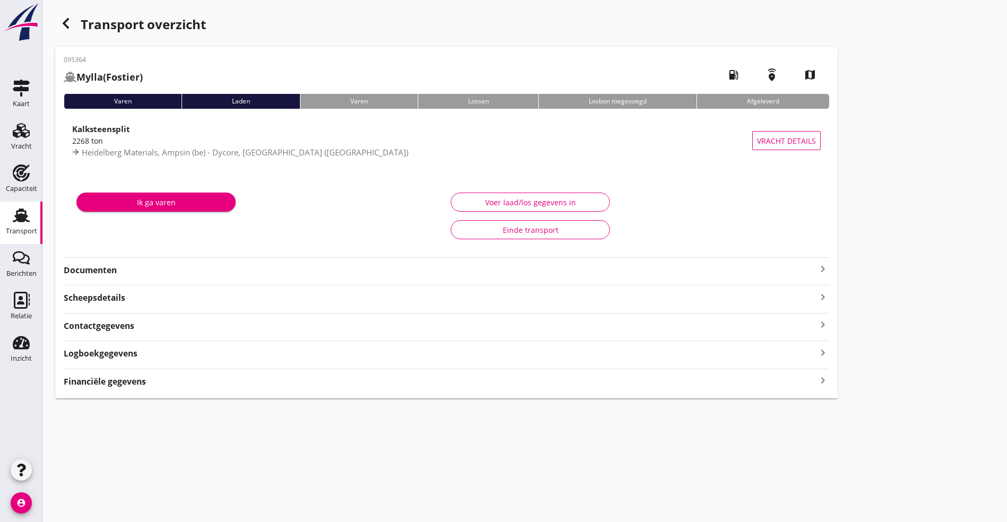
click at [213, 354] on div "Logboekgegevens keyboard_arrow_right" at bounding box center [446, 353] width 765 height 14
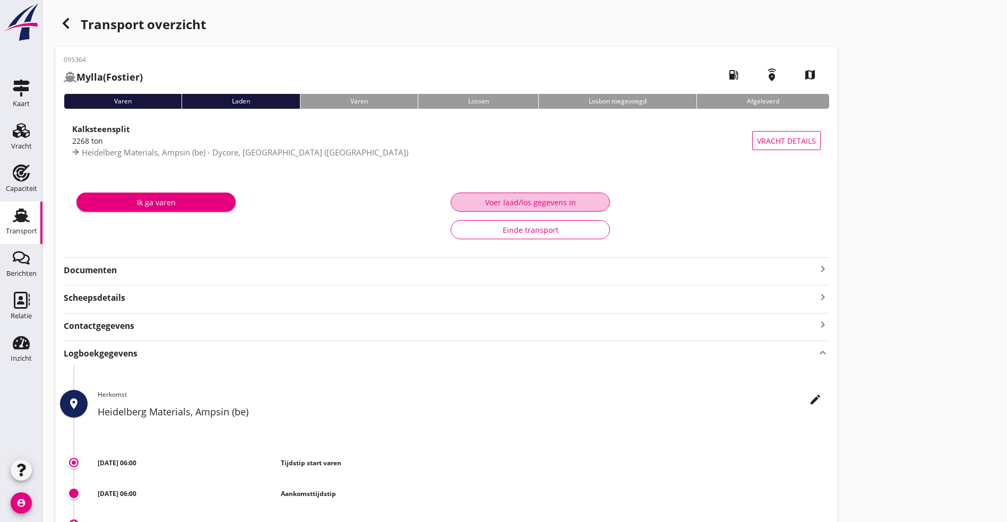
click at [460, 207] on div "Voer laad/los gegevens in" at bounding box center [530, 202] width 141 height 11
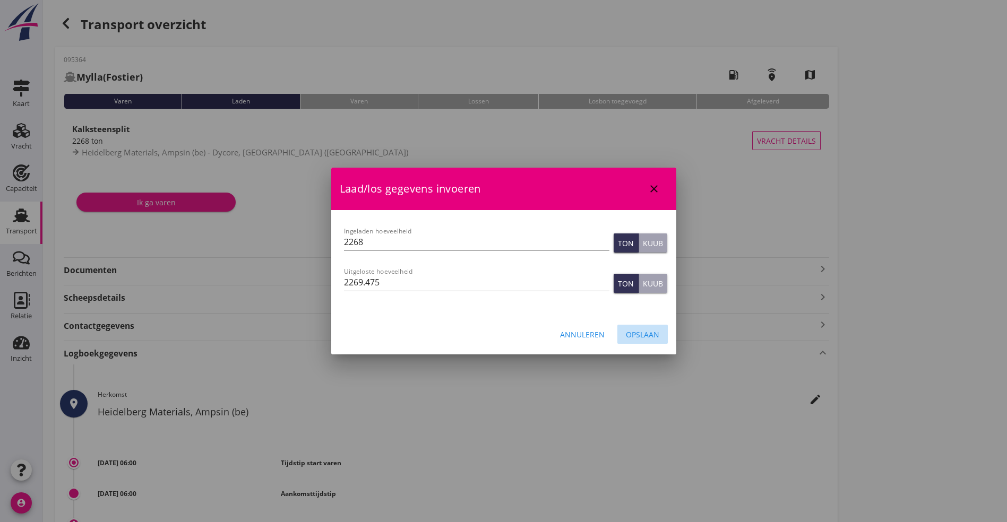
click at [643, 333] on div "Opslaan" at bounding box center [642, 334] width 33 height 11
